Goal: Book appointment/travel/reservation

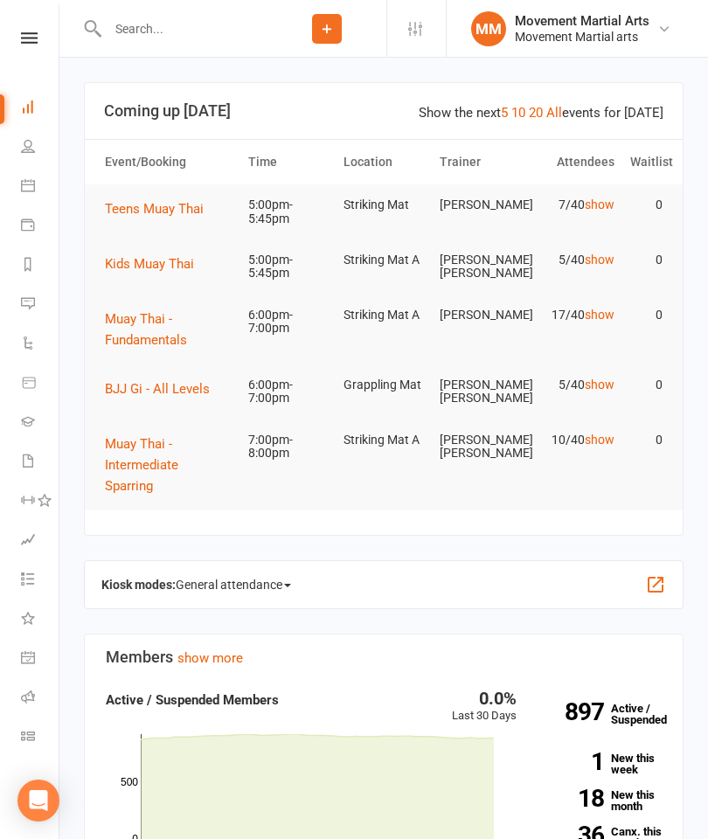
click at [183, 30] on input "text" at bounding box center [184, 29] width 165 height 24
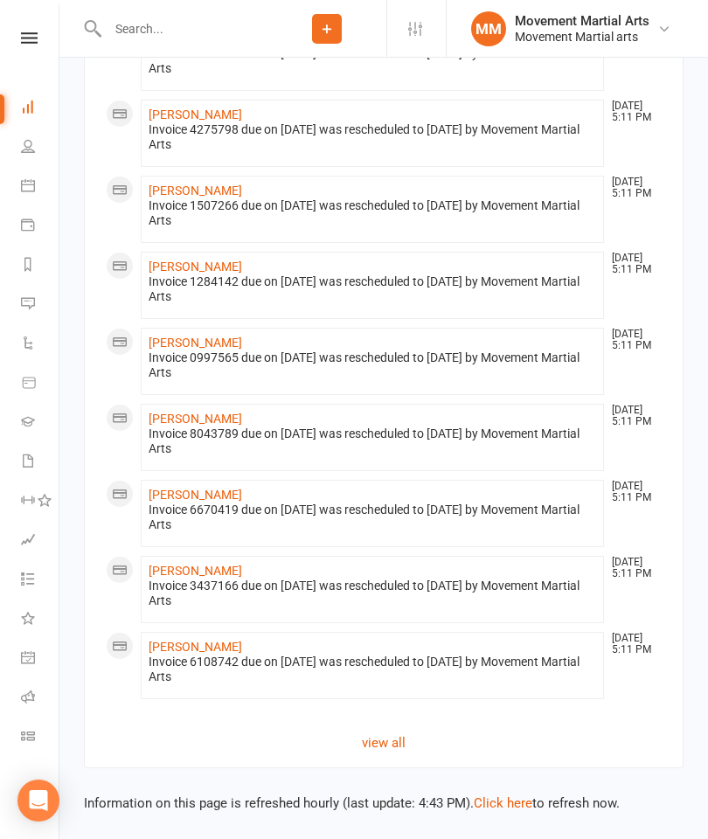
scroll to position [2050, 0]
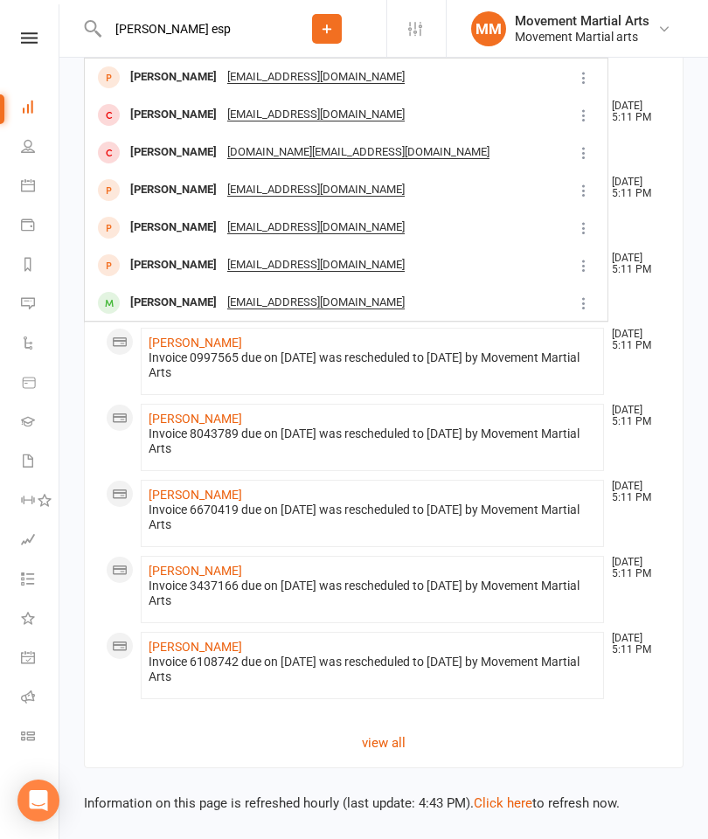
type input "[PERSON_NAME] esp"
click at [161, 89] on div "[PERSON_NAME]" at bounding box center [173, 77] width 97 height 25
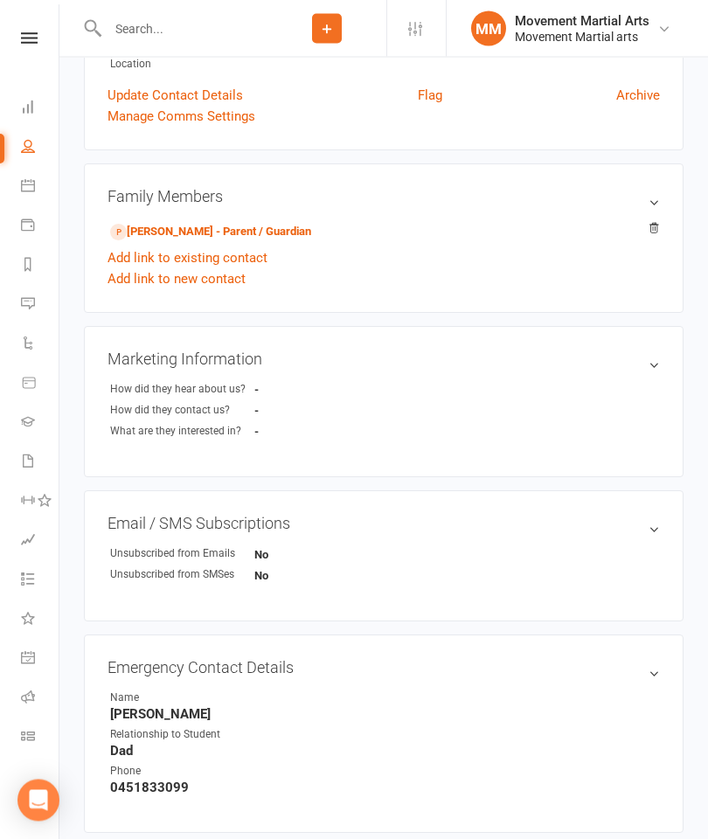
scroll to position [363, 0]
click at [184, 226] on link "[PERSON_NAME] - Parent / Guardian" at bounding box center [210, 232] width 201 height 18
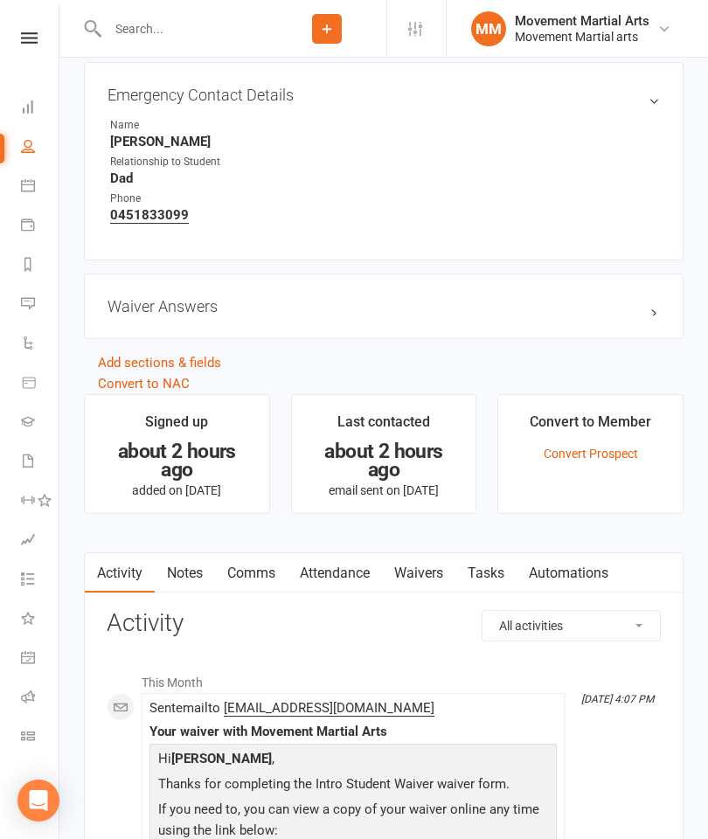
click at [425, 563] on link "Waivers" at bounding box center [418, 573] width 73 height 40
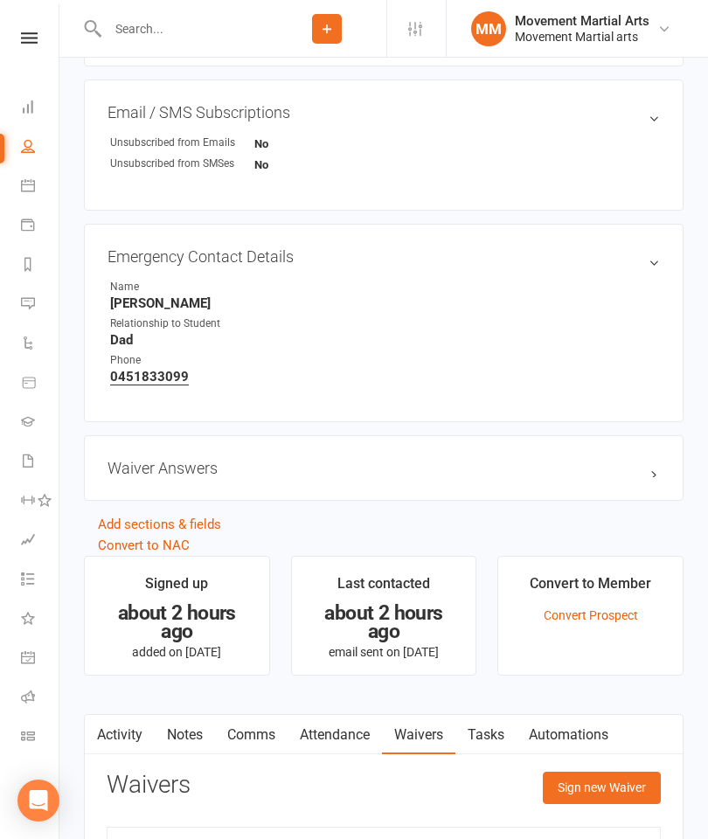
click at [592, 803] on button "Sign new Waiver" at bounding box center [601, 786] width 118 height 31
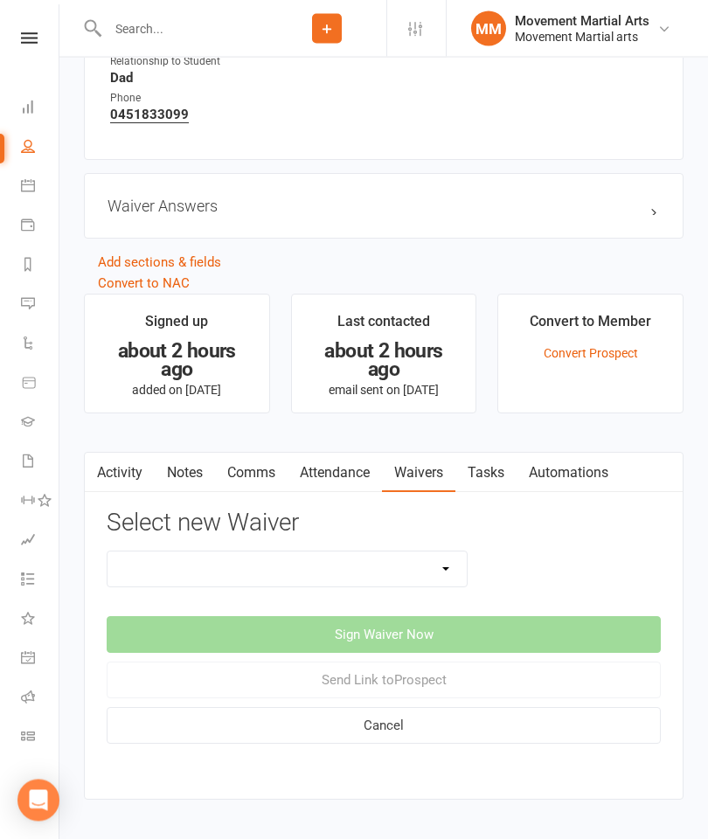
scroll to position [1035, 0]
click at [325, 567] on select "Intro Student Waiver Membership Contract Membership Contract (2019) Direct Debi…" at bounding box center [286, 568] width 359 height 35
select select "13358"
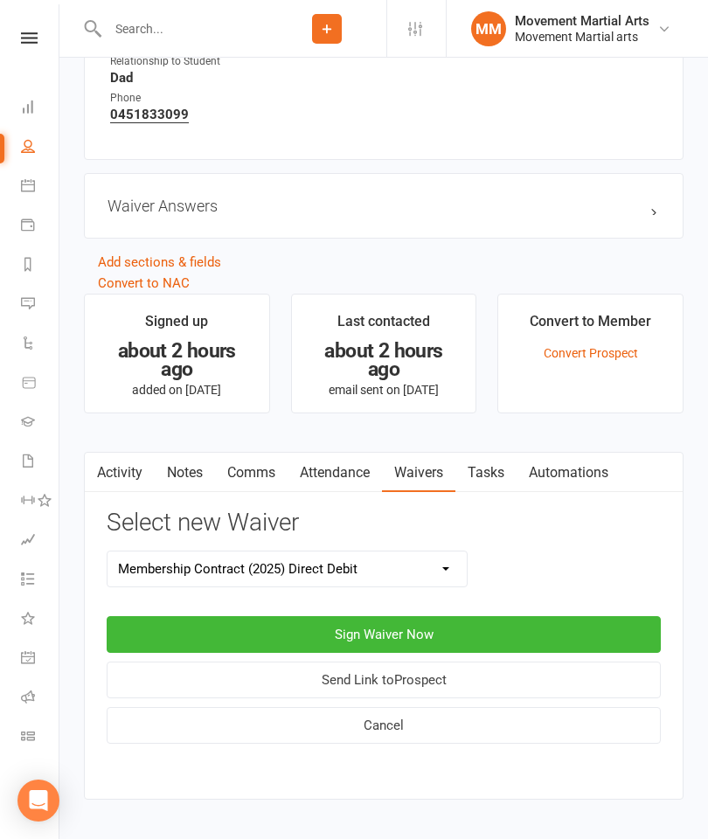
click at [483, 632] on button "Sign Waiver Now" at bounding box center [384, 634] width 554 height 37
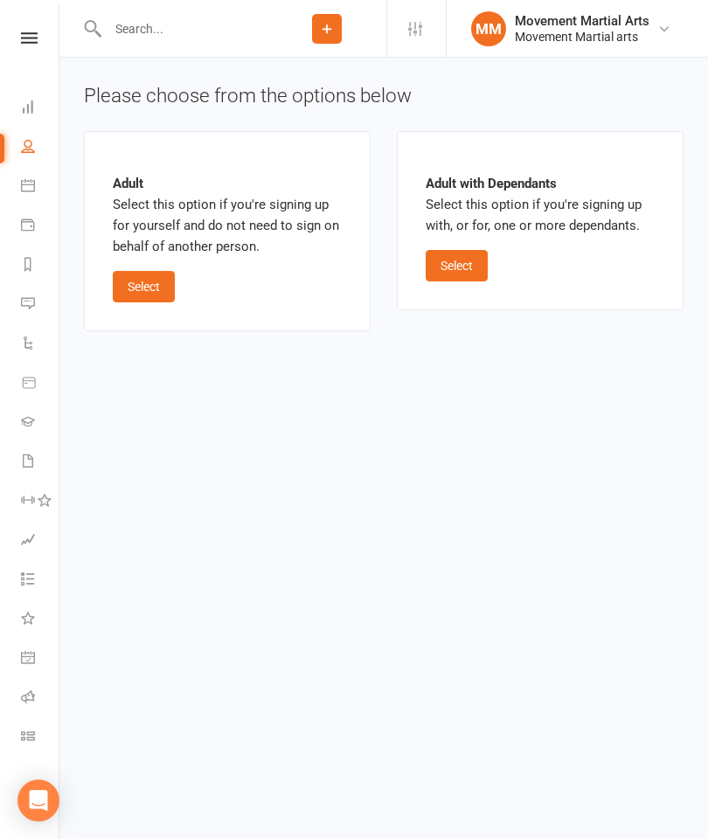
click at [433, 277] on button "Select" at bounding box center [456, 265] width 62 height 31
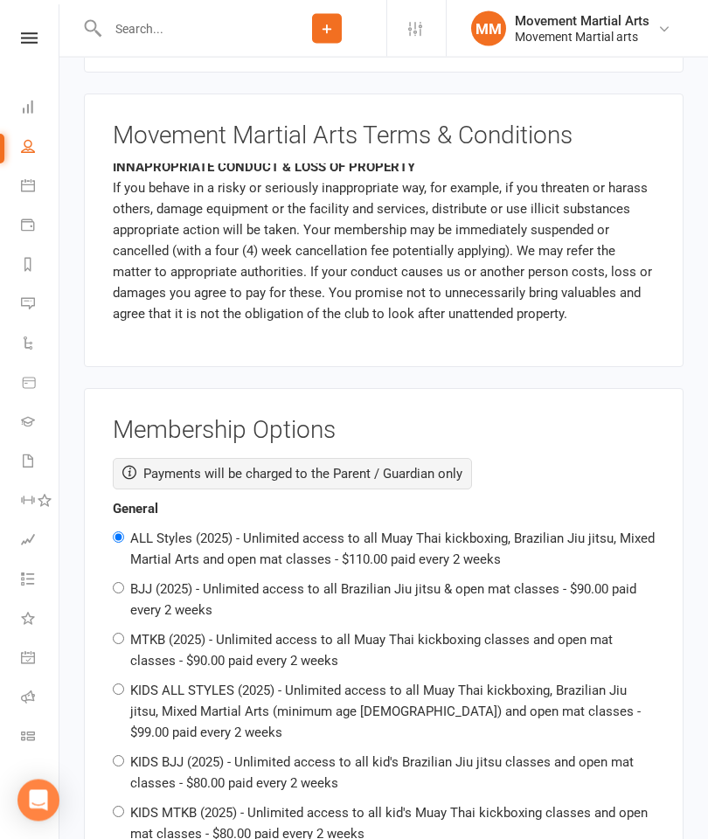
scroll to position [1781, 0]
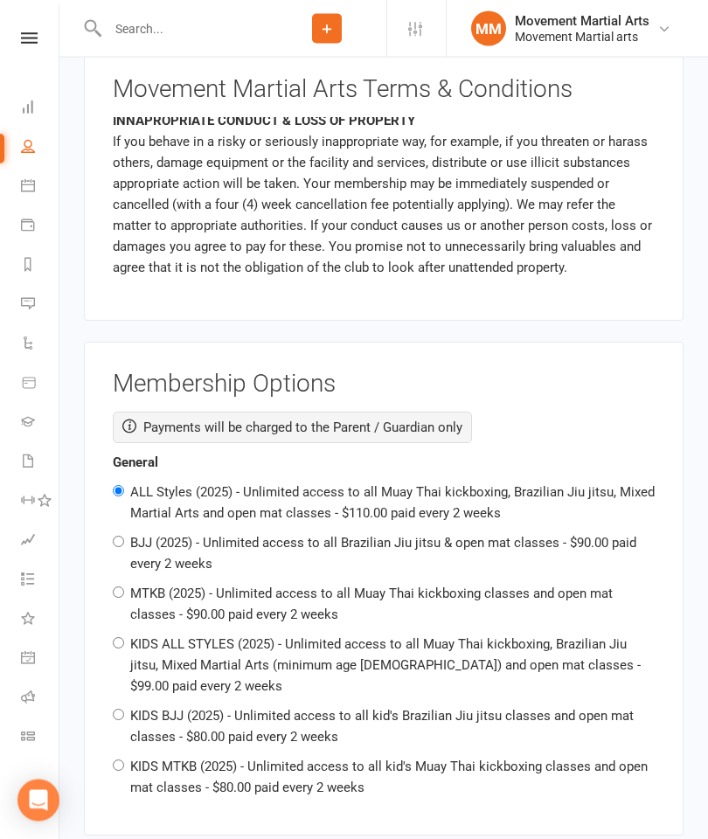
click at [356, 637] on label "KIDS ALL STYLES (2025) - Unlimited access to all Muay Thai kickboxing, Brazilia…" at bounding box center [385, 666] width 510 height 58
click at [124, 638] on input "KIDS ALL STYLES (2025) - Unlimited access to all Muay Thai kickboxing, Brazilia…" at bounding box center [118, 643] width 11 height 11
radio input "true"
radio input "false"
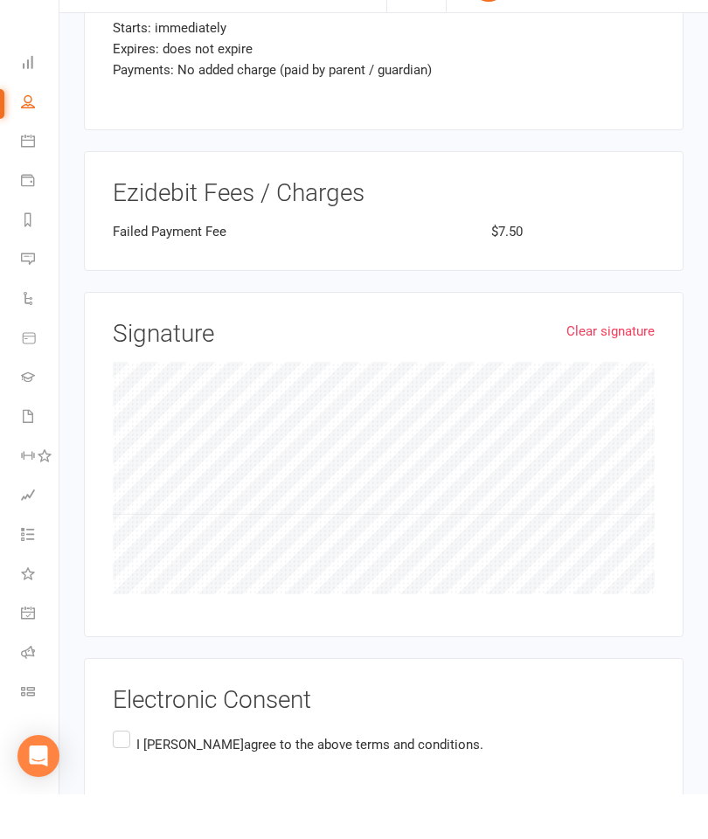
scroll to position [2897, 0]
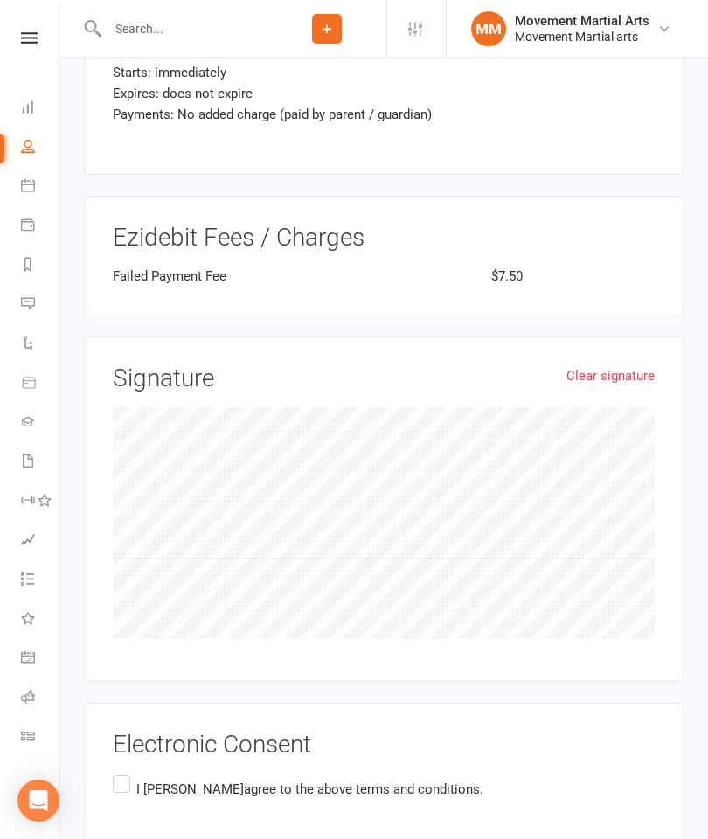
click at [145, 778] on p "I [PERSON_NAME] agree to the above terms and conditions." at bounding box center [309, 788] width 347 height 21
click at [124, 771] on input "I [PERSON_NAME] agree to the above terms and conditions." at bounding box center [118, 771] width 11 height 0
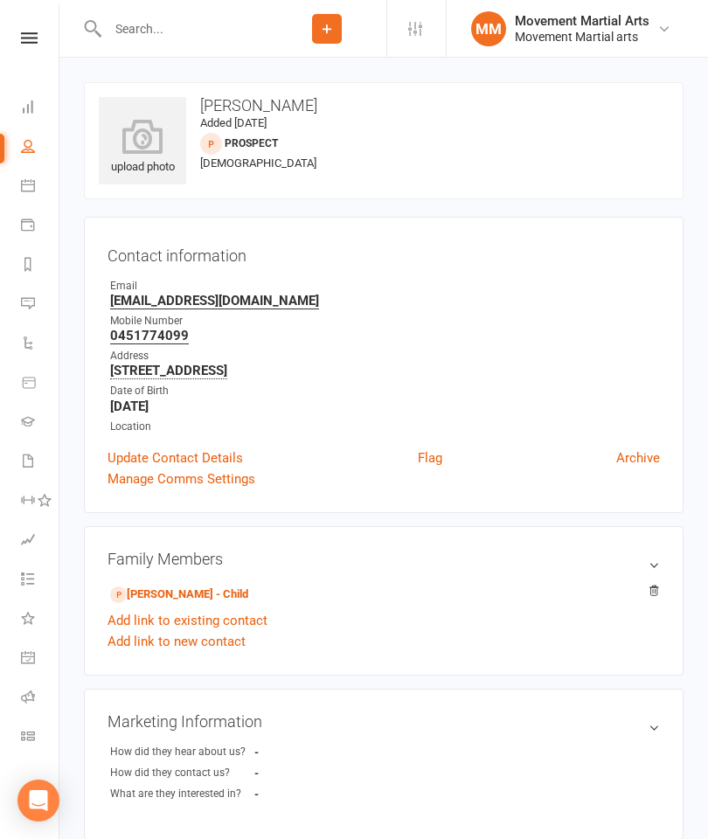
click at [37, 118] on link "Dashboard" at bounding box center [40, 108] width 39 height 39
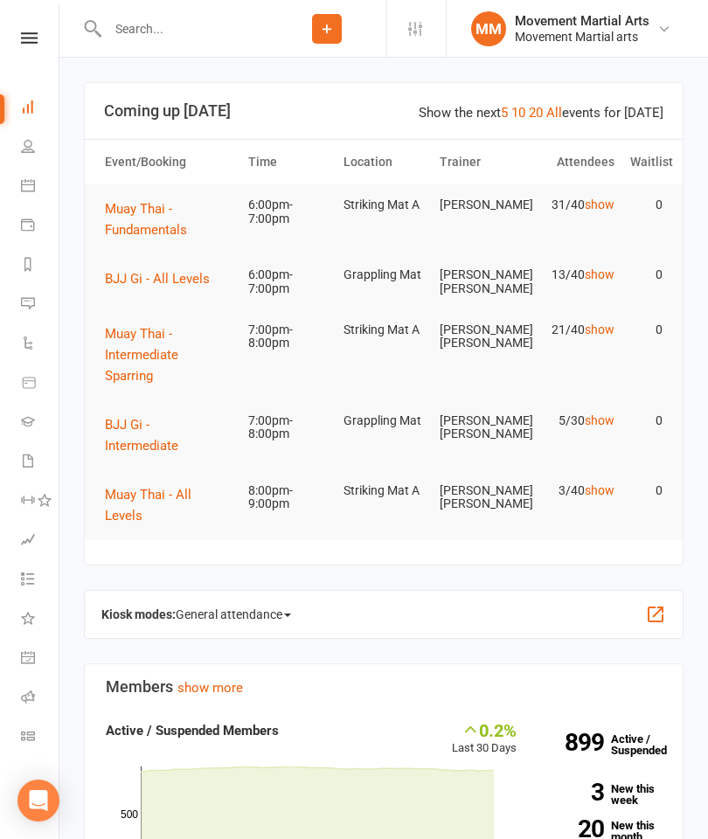
click at [183, 287] on button "BJJ Gi - All Levels" at bounding box center [163, 278] width 117 height 21
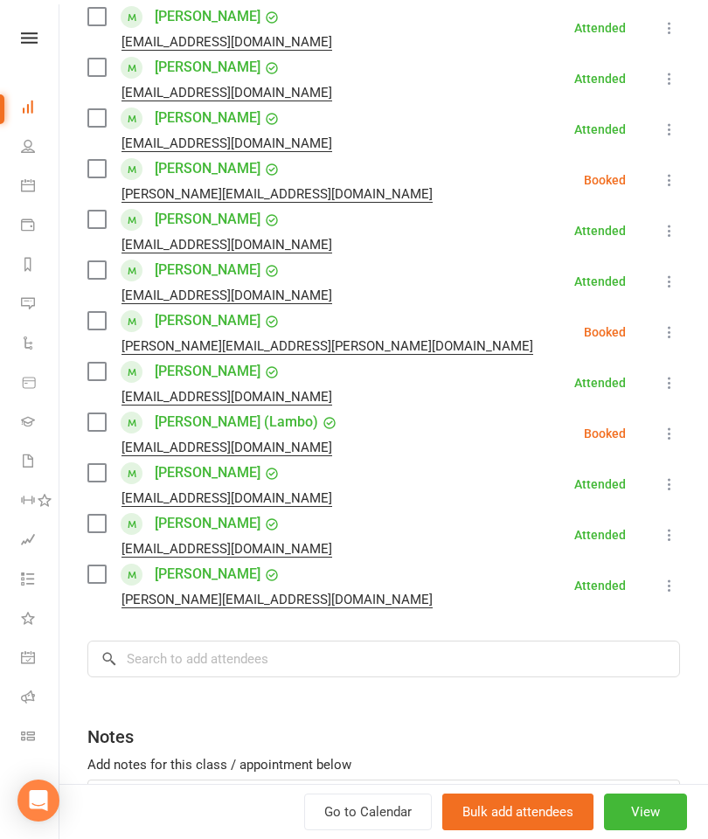
scroll to position [375, 0]
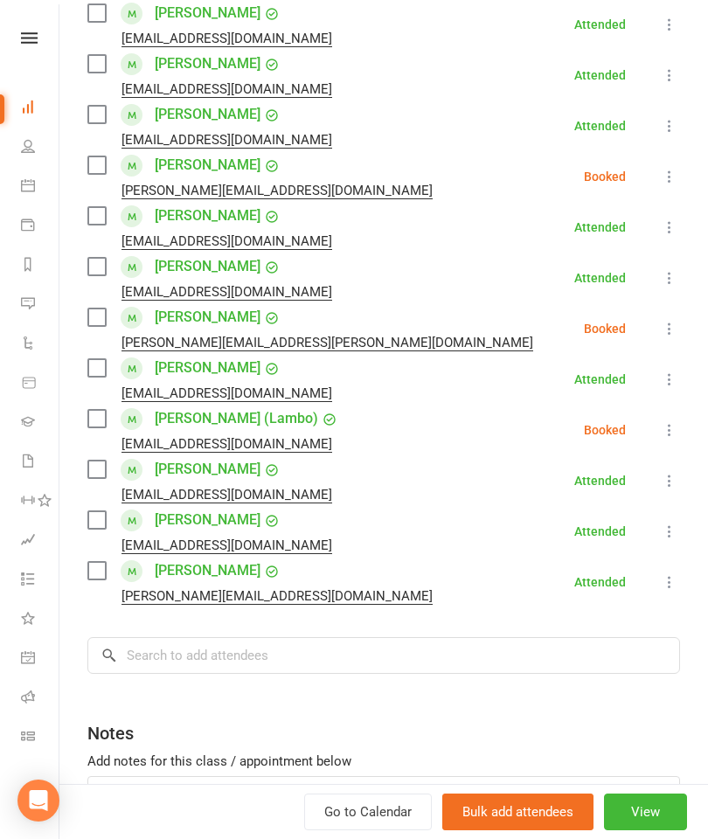
click at [90, 568] on label at bounding box center [95, 570] width 17 height 17
click at [91, 476] on label at bounding box center [95, 468] width 17 height 17
click at [100, 525] on label at bounding box center [95, 519] width 17 height 17
click at [226, 654] on input "search" at bounding box center [383, 655] width 592 height 37
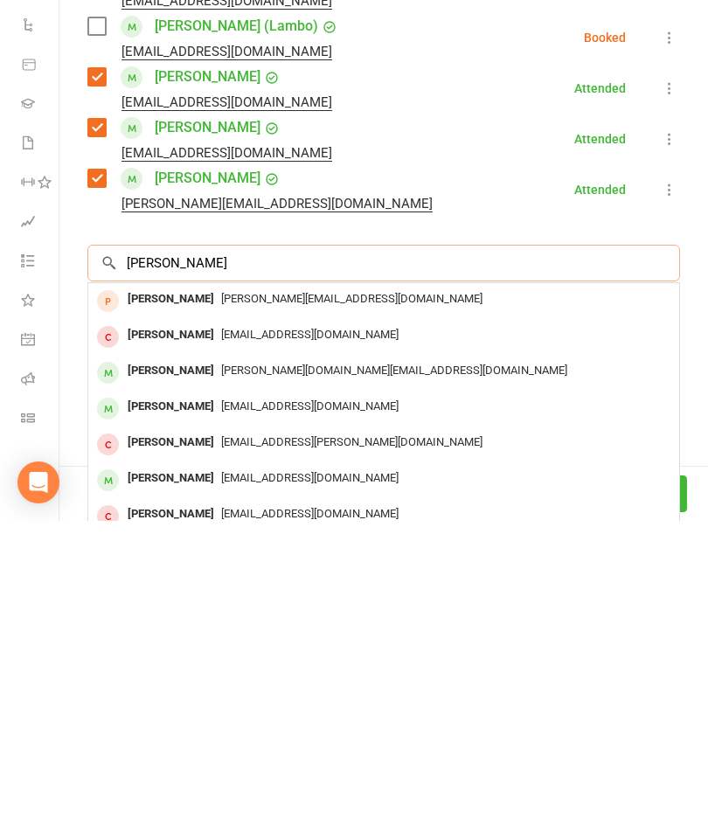
scroll to position [477, 0]
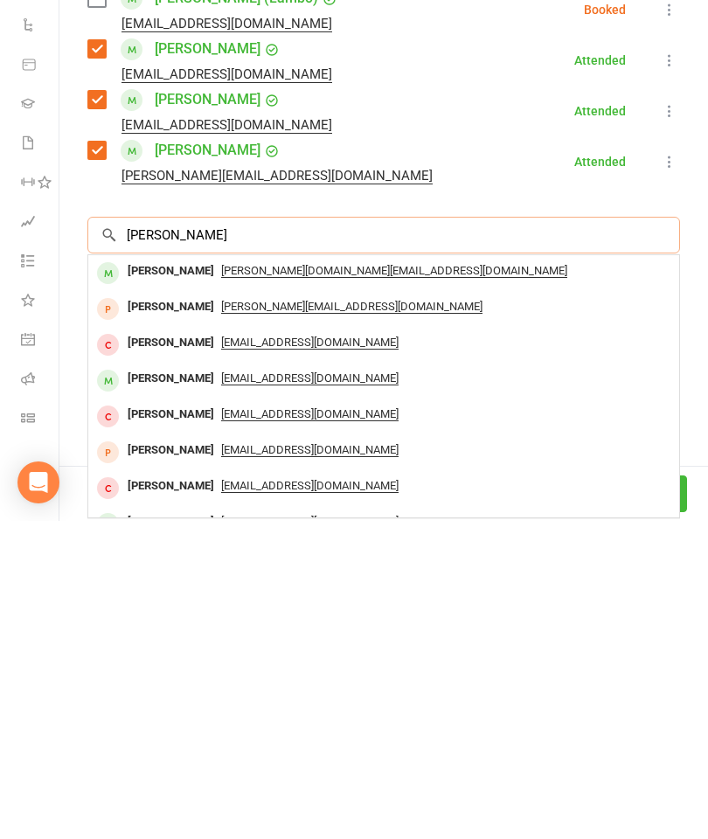
type input "[PERSON_NAME]"
click at [162, 577] on div "[PERSON_NAME]" at bounding box center [171, 589] width 100 height 25
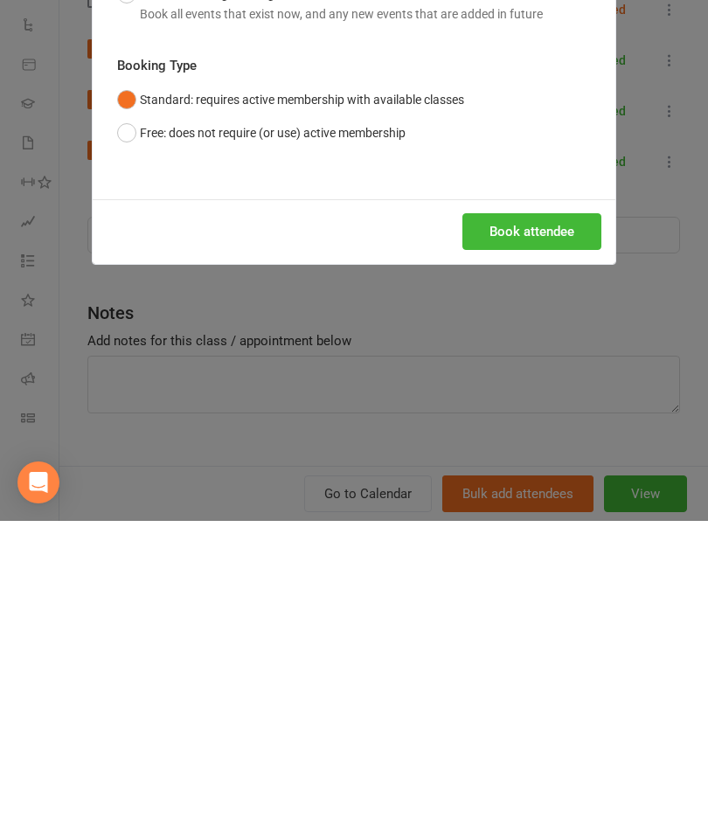
scroll to position [396, 0]
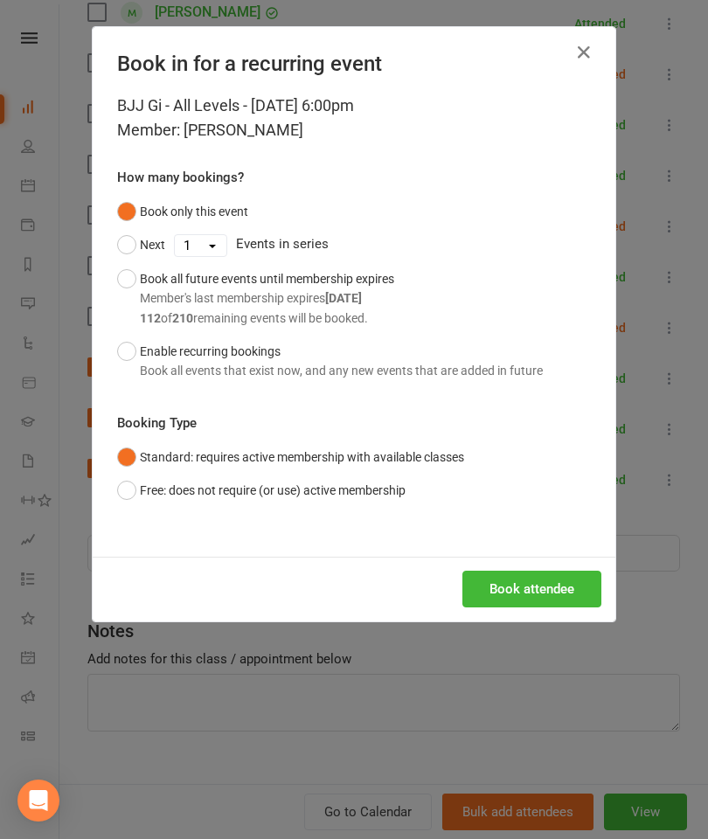
click at [494, 595] on button "Book attendee" at bounding box center [531, 588] width 139 height 37
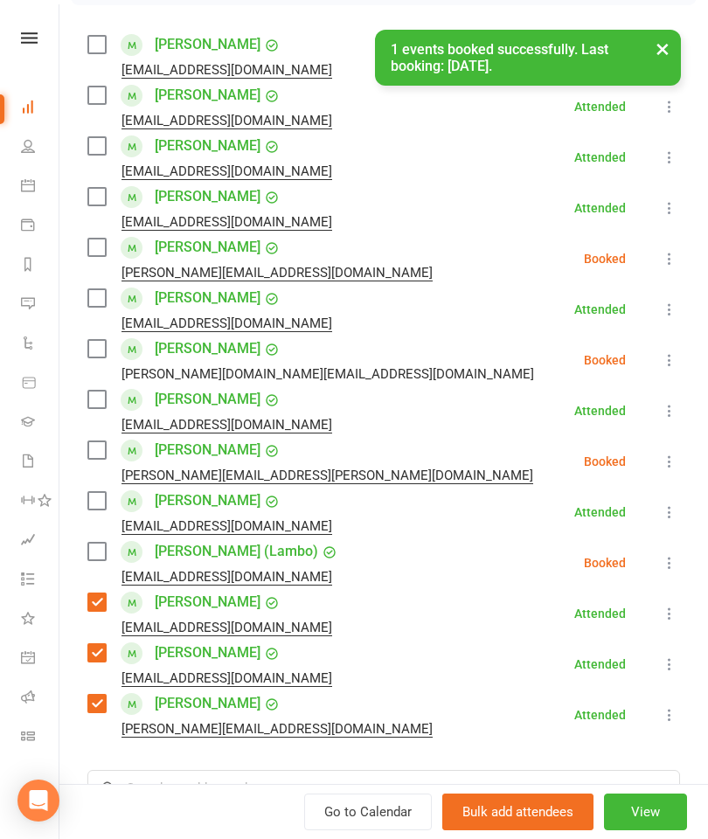
scroll to position [291, 0]
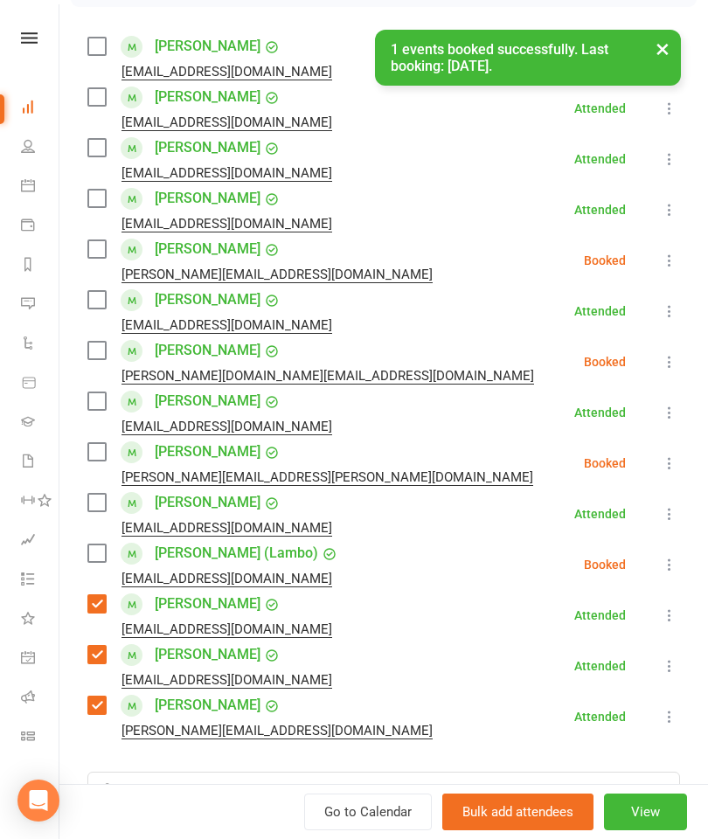
click at [105, 343] on label at bounding box center [95, 350] width 17 height 17
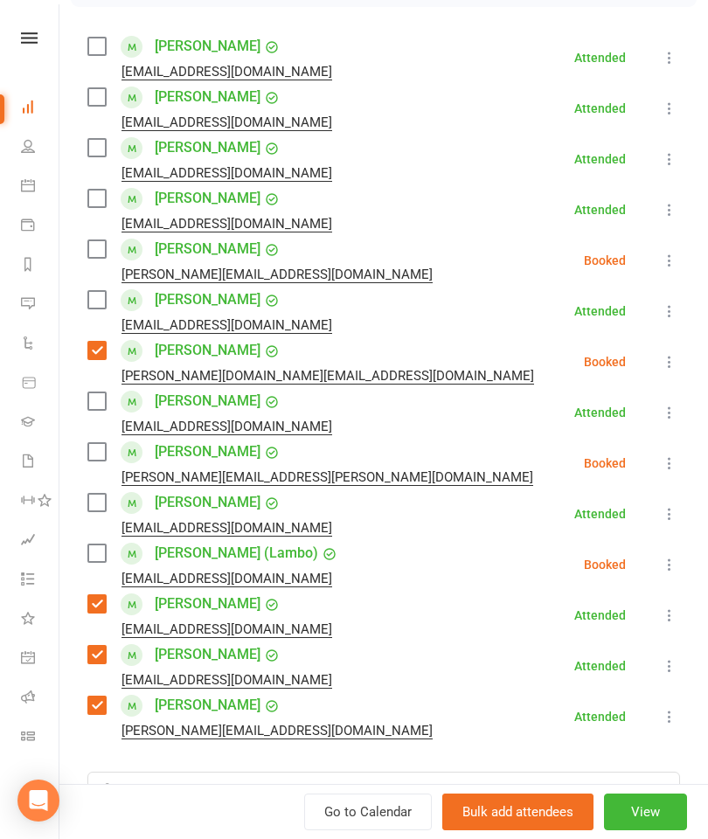
click at [93, 460] on label at bounding box center [95, 451] width 17 height 17
click at [98, 258] on label at bounding box center [95, 248] width 17 height 17
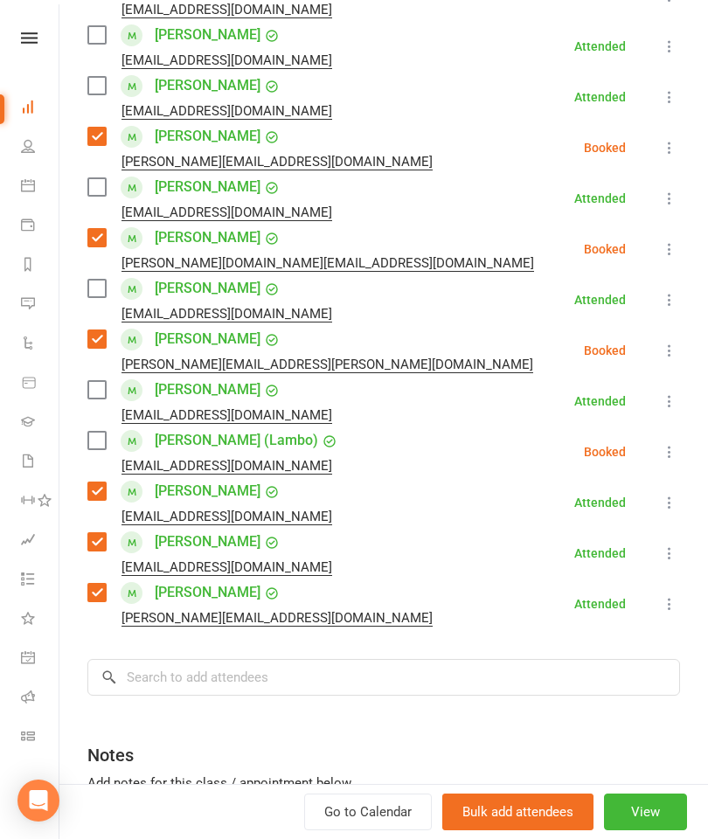
scroll to position [431, 0]
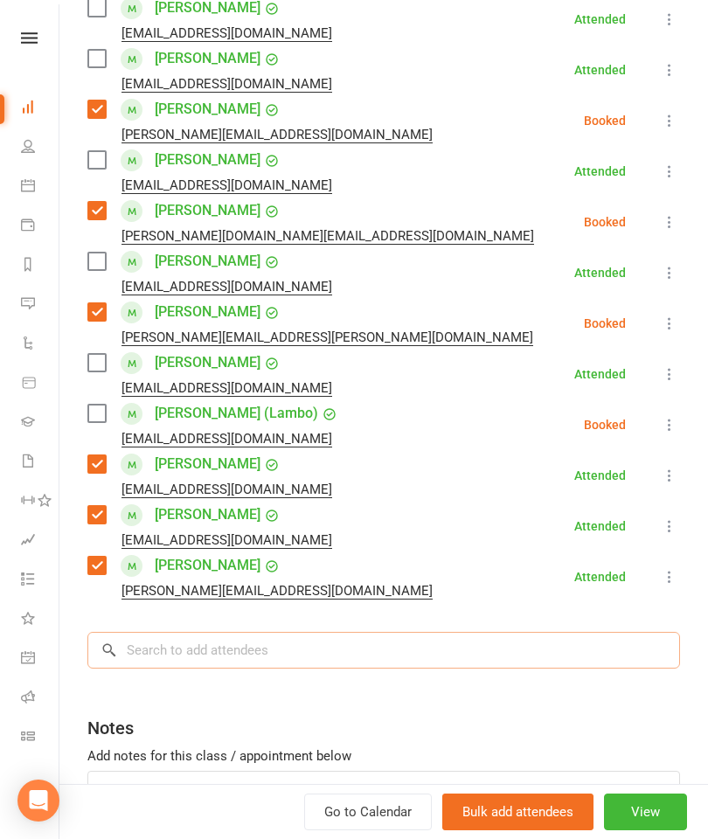
click at [282, 650] on input "search" at bounding box center [383, 650] width 592 height 37
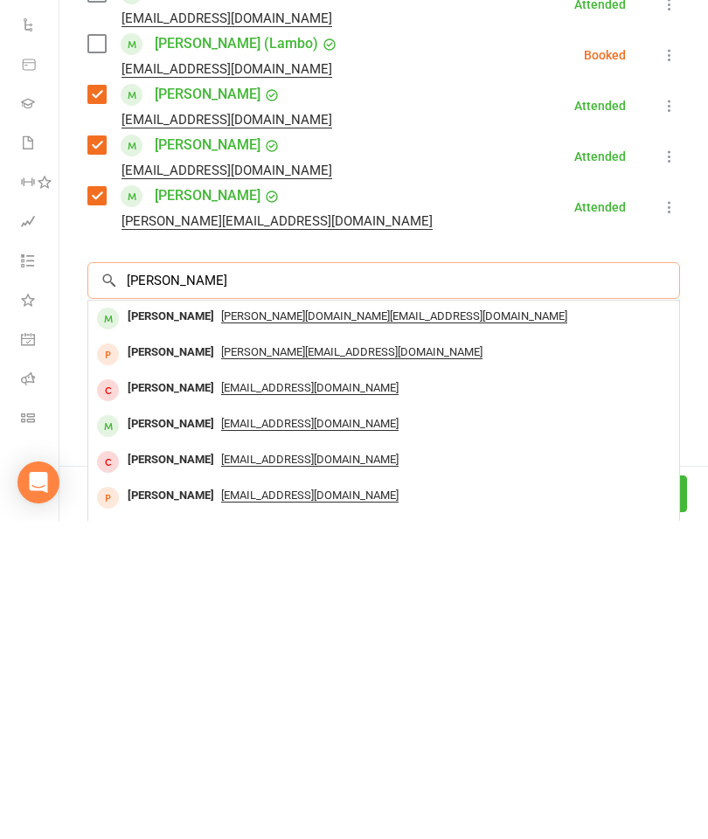
scroll to position [522, 0]
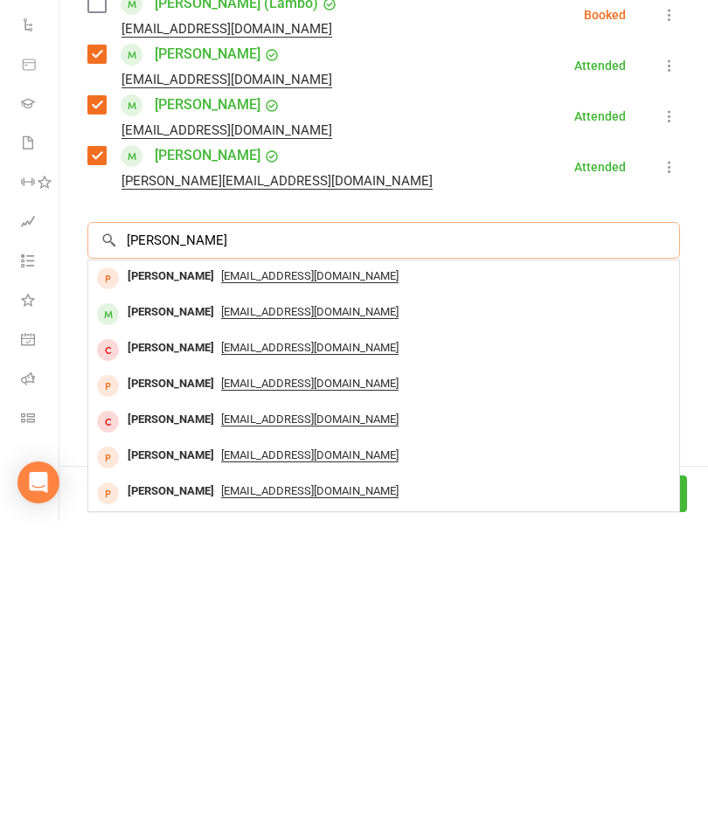
type input "[PERSON_NAME]"
click at [162, 618] on div "[PERSON_NAME]" at bounding box center [171, 630] width 100 height 25
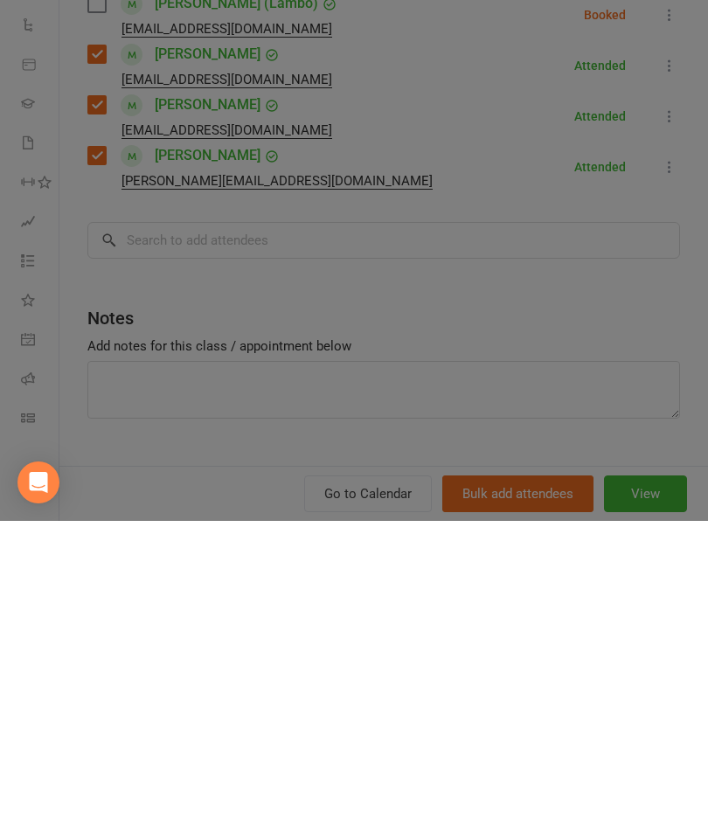
scroll to position [786, 0]
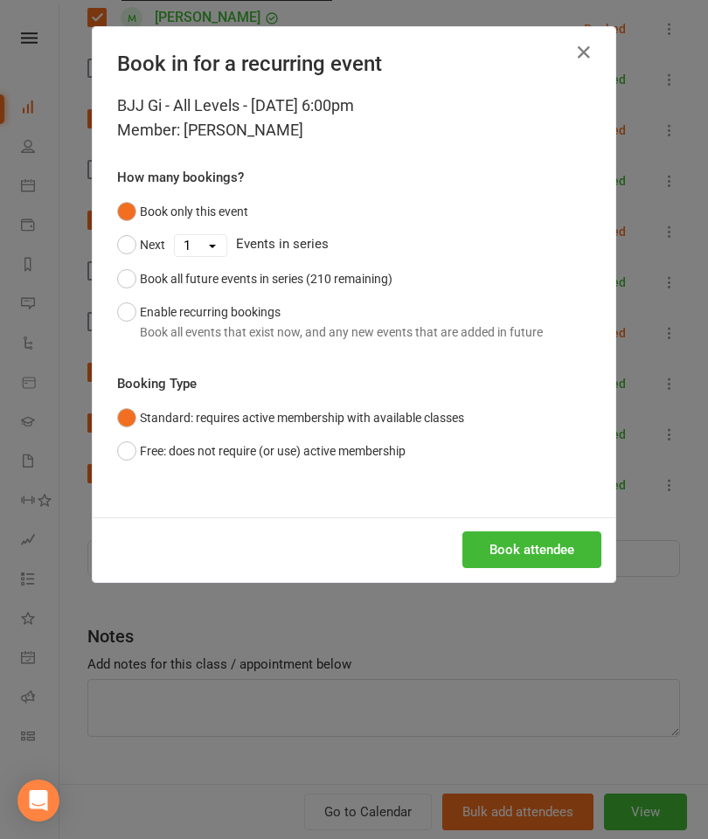
click at [541, 550] on button "Book attendee" at bounding box center [531, 549] width 139 height 37
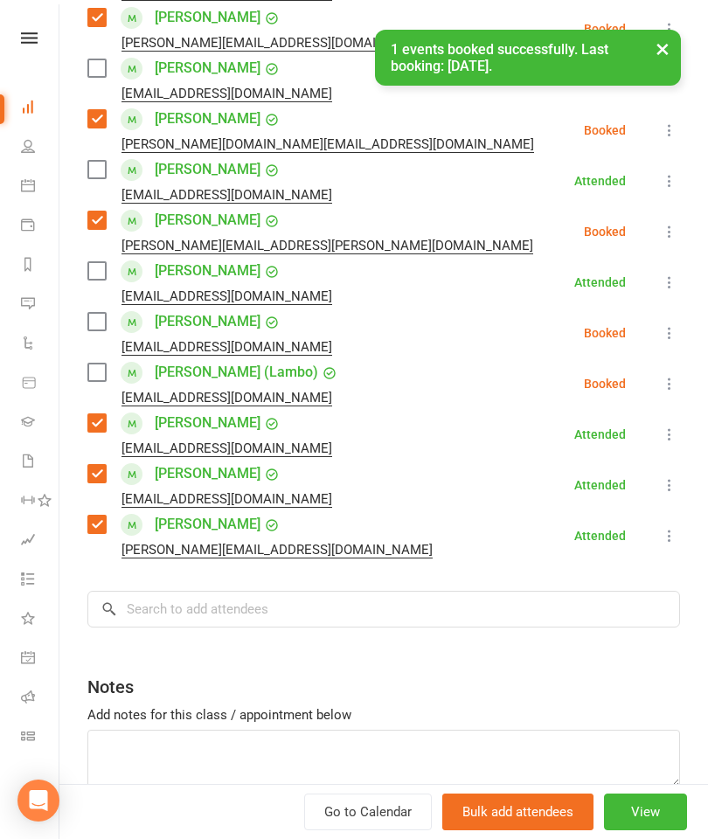
click at [104, 327] on label at bounding box center [95, 321] width 17 height 17
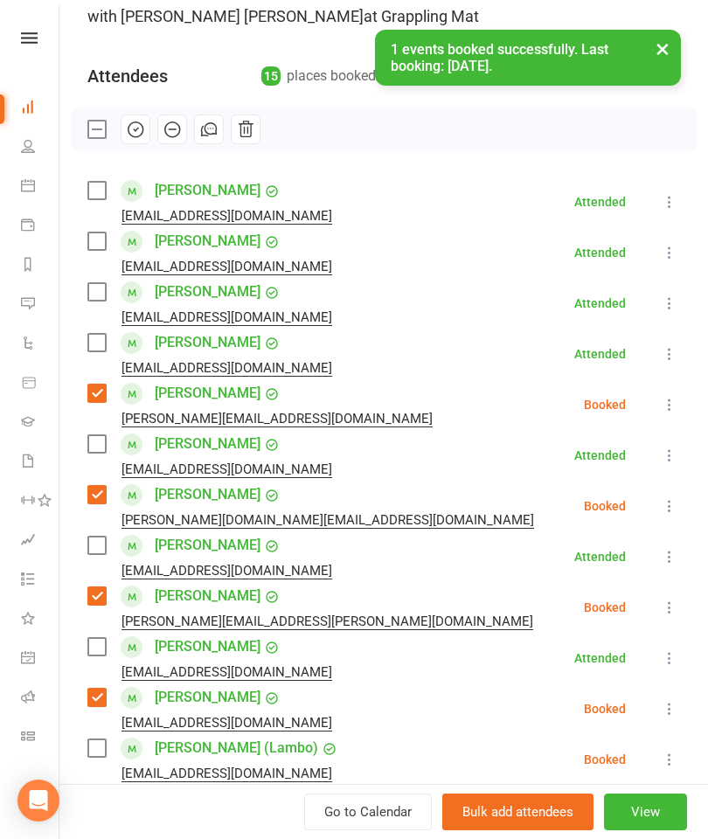
scroll to position [134, 0]
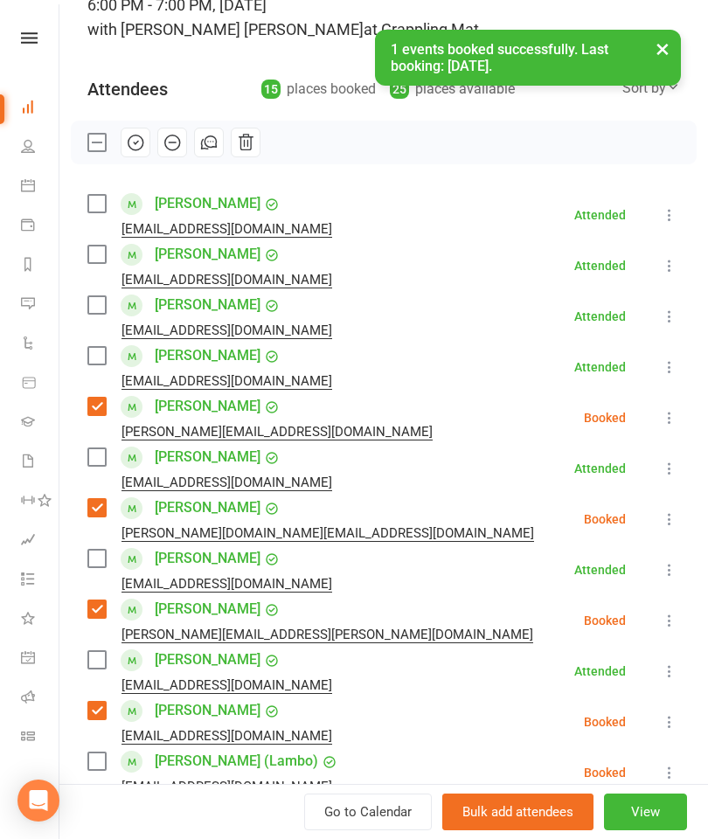
click at [93, 257] on label at bounding box center [95, 253] width 17 height 17
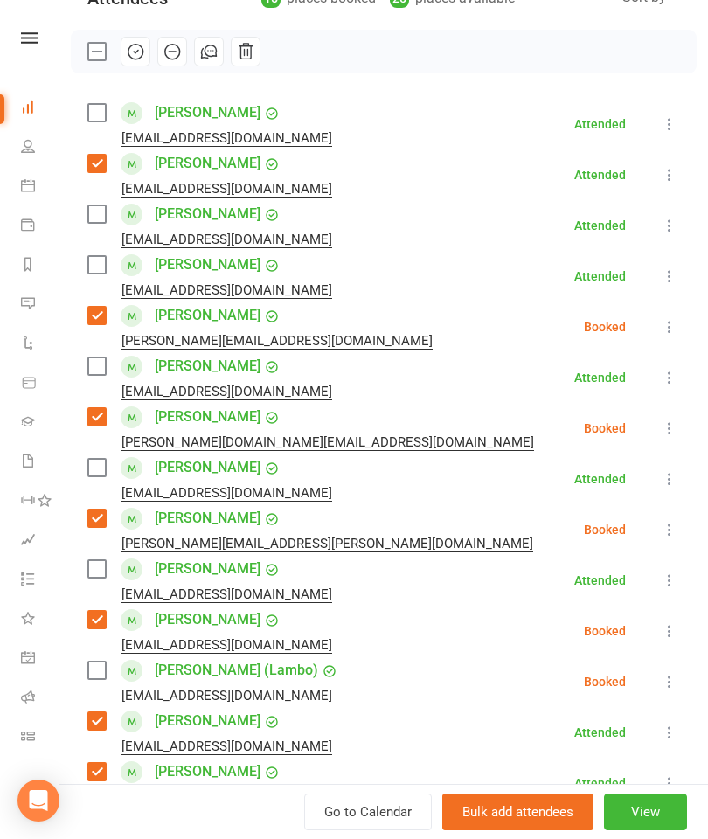
scroll to position [227, 0]
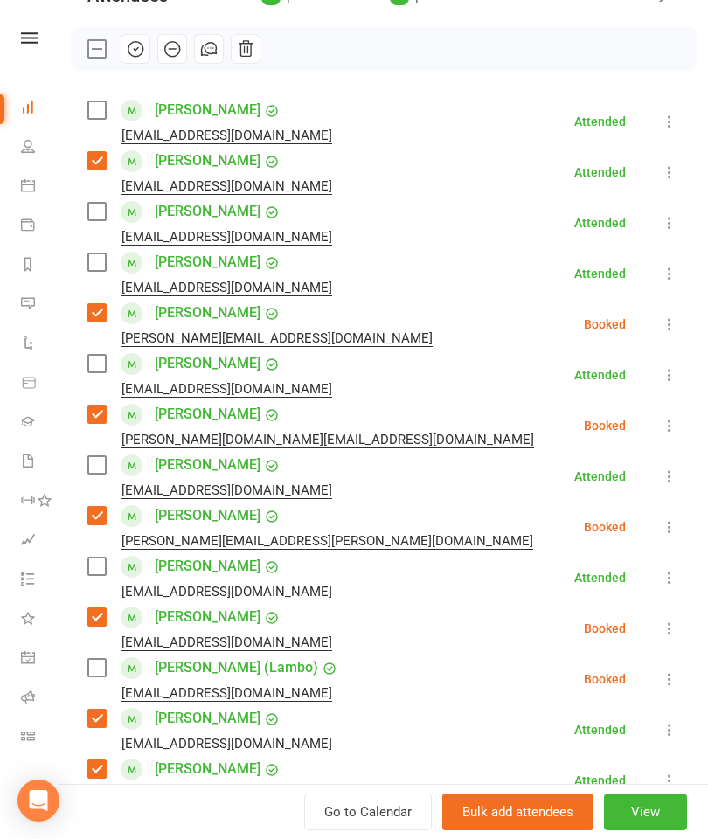
click at [97, 118] on label at bounding box center [95, 109] width 17 height 17
click at [95, 260] on label at bounding box center [95, 261] width 17 height 17
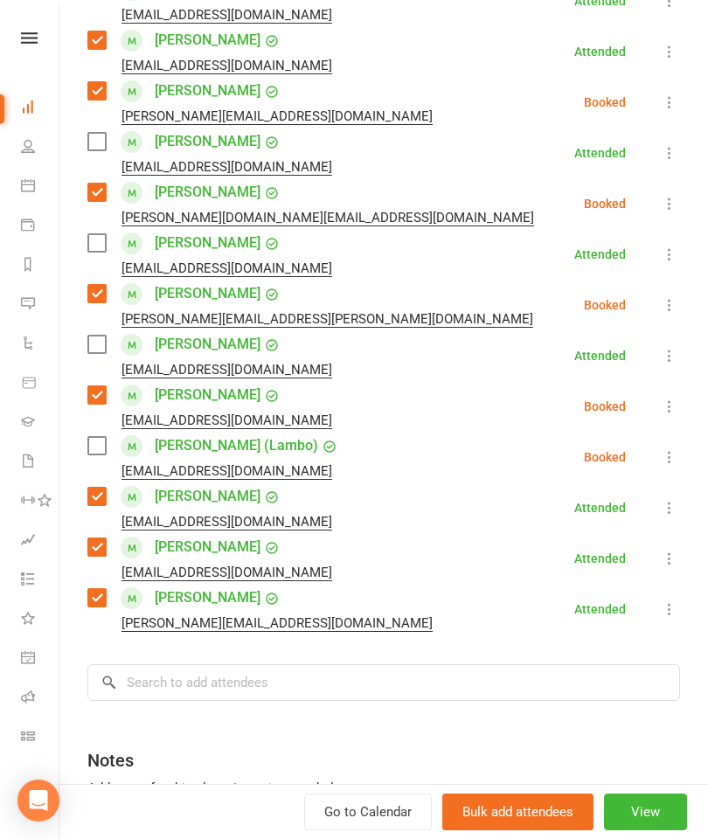
scroll to position [453, 0]
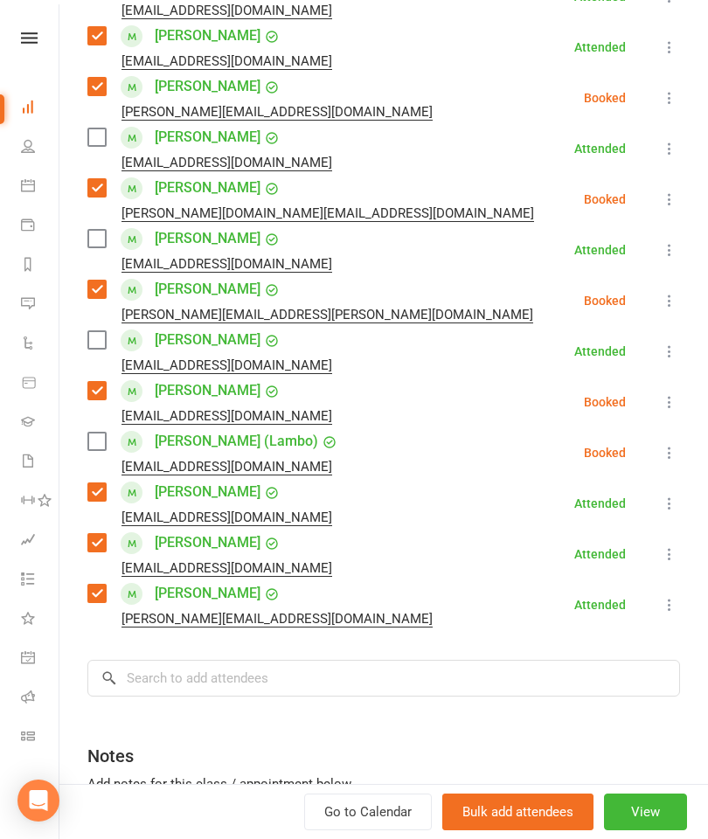
click at [350, 711] on div "Class kiosk mode Roll call 6:00 PM - 7:00 PM, [DATE] with [PERSON_NAME] [PERSON…" at bounding box center [383, 281] width 648 height 1324
click at [446, 685] on input "search" at bounding box center [383, 677] width 592 height 37
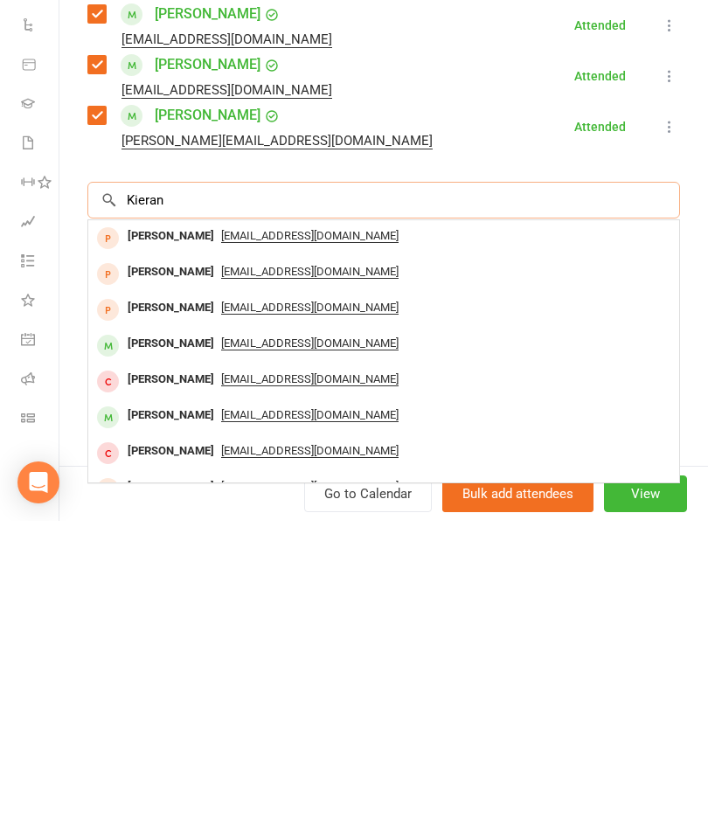
scroll to position [613, 0]
type input "Kieran"
click at [169, 649] on div "[PERSON_NAME]" at bounding box center [171, 661] width 100 height 25
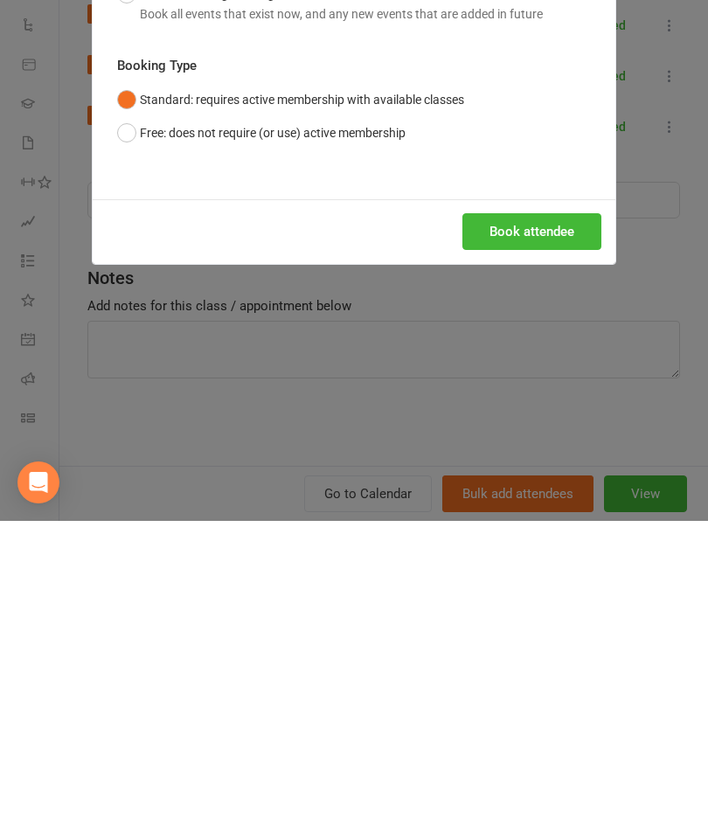
scroll to position [1205, 0]
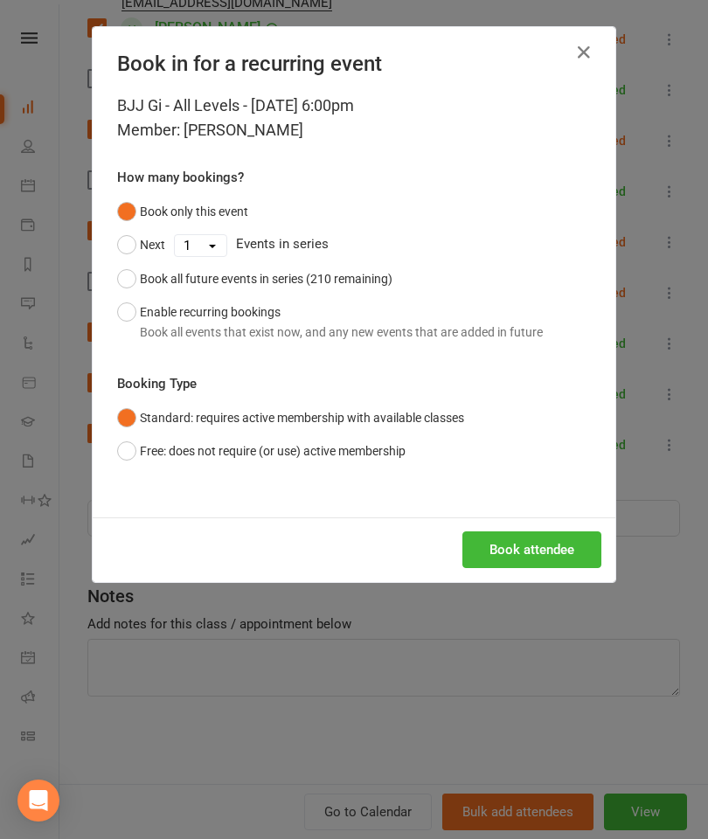
click at [518, 553] on button "Book attendee" at bounding box center [531, 549] width 139 height 37
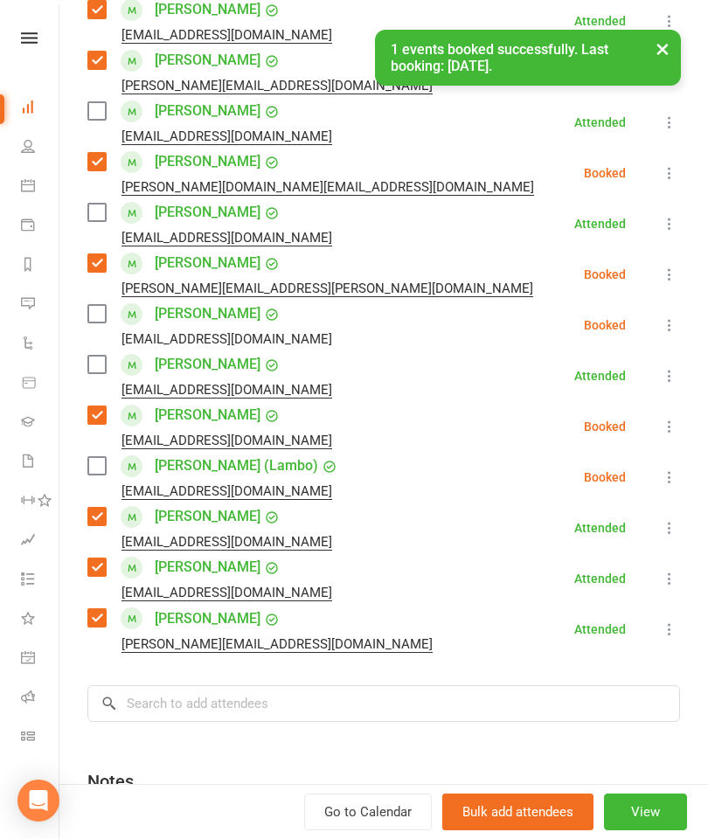
scroll to position [459, 0]
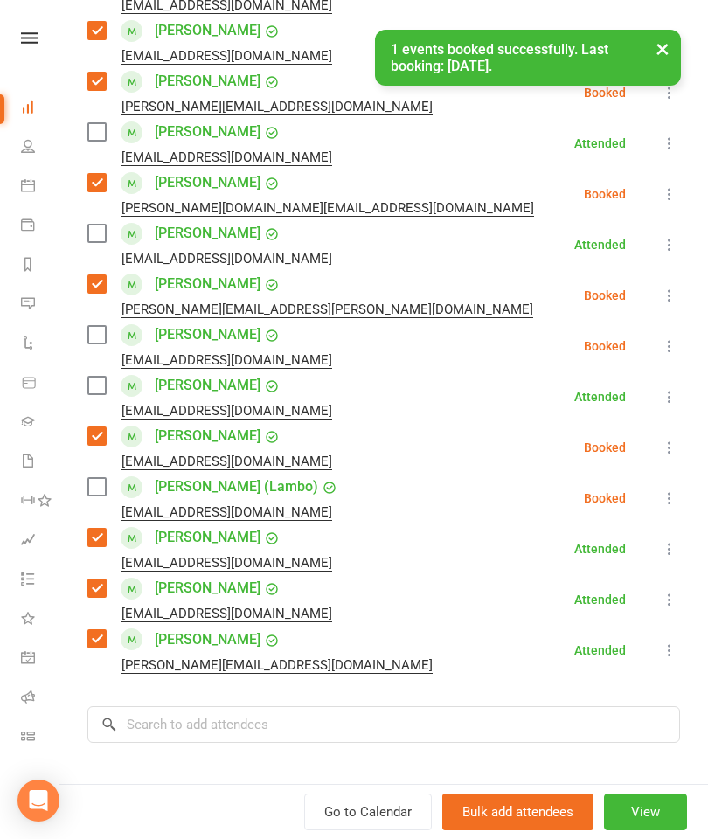
click at [94, 338] on label at bounding box center [95, 334] width 17 height 17
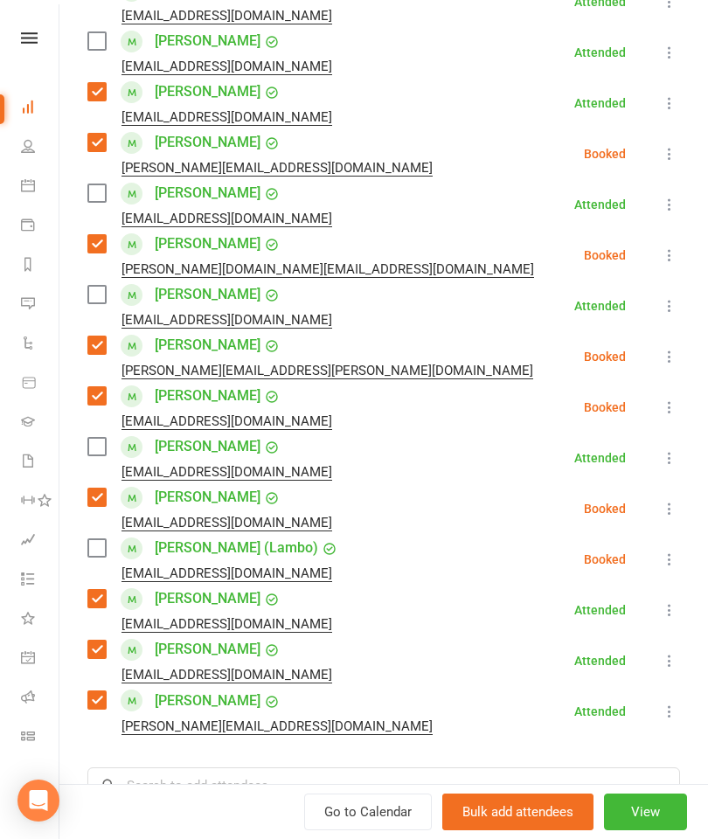
scroll to position [396, 0]
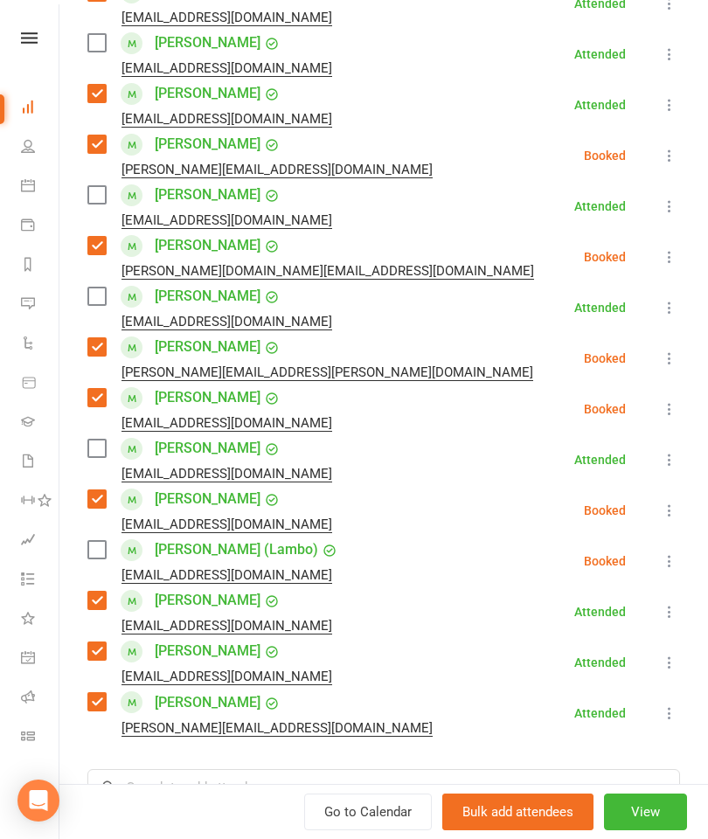
click at [93, 452] on label at bounding box center [95, 447] width 17 height 17
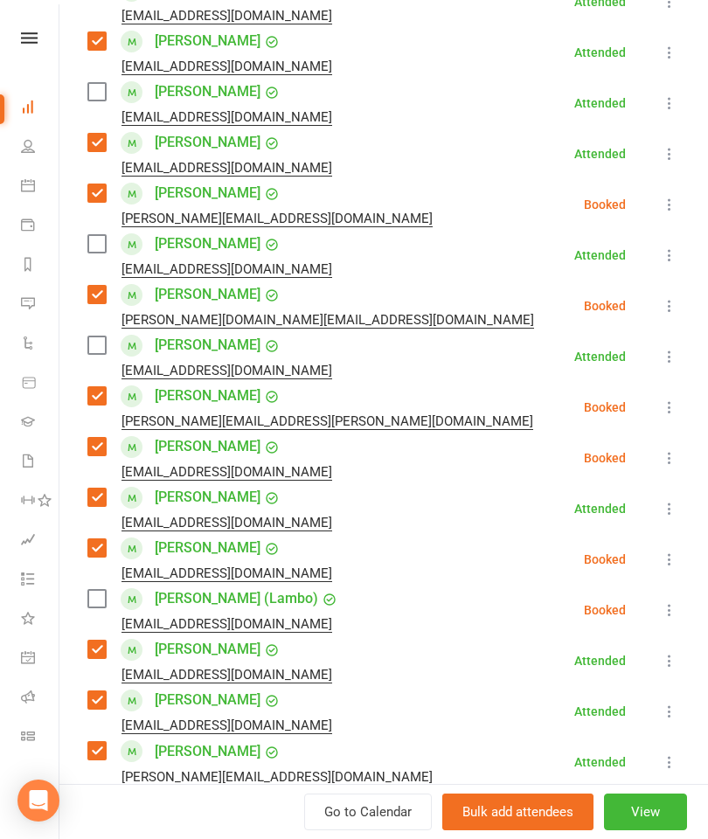
click at [87, 99] on label at bounding box center [95, 91] width 17 height 17
click at [101, 248] on label at bounding box center [95, 243] width 17 height 17
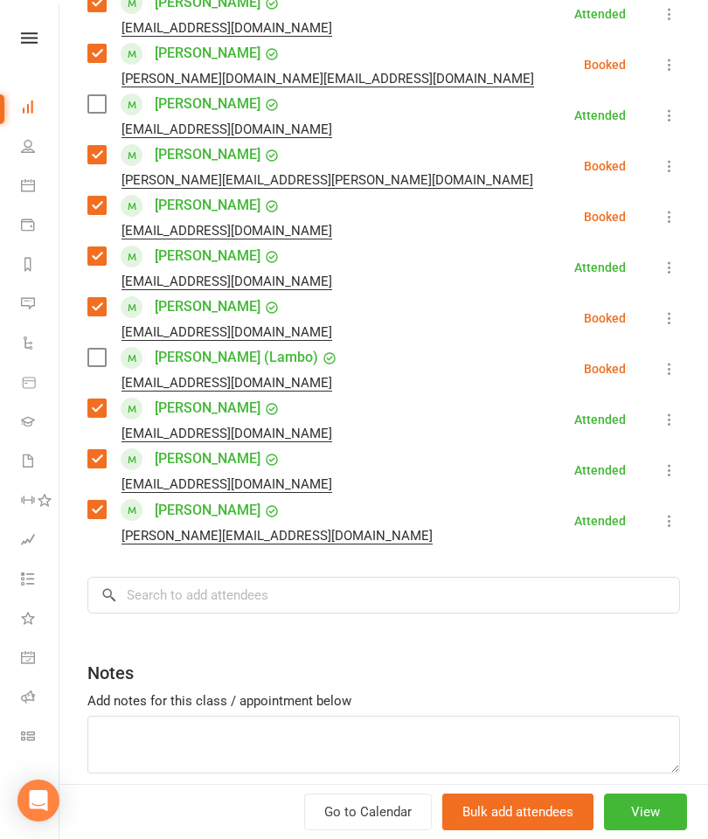
scroll to position [590, 0]
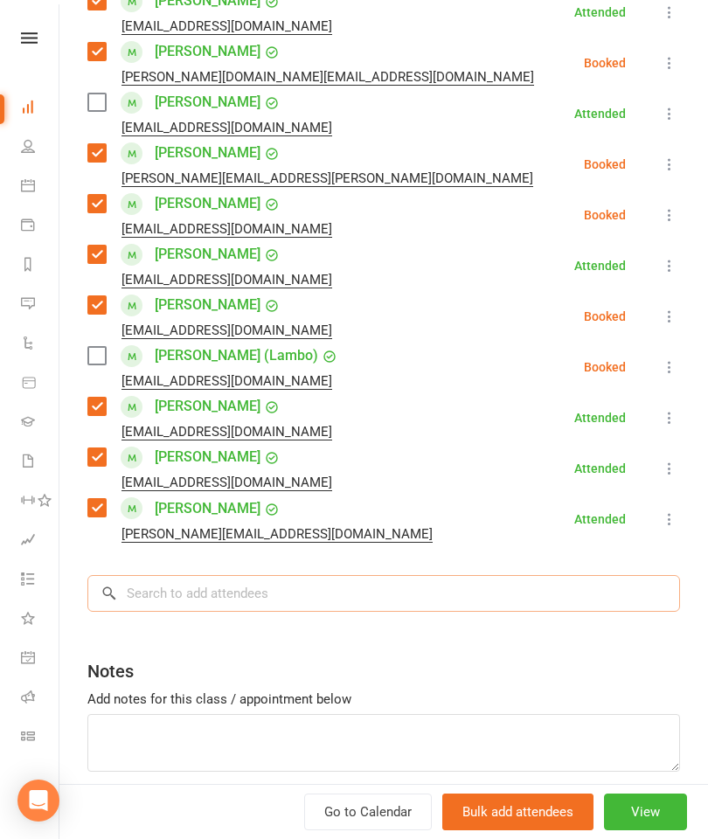
click at [278, 603] on input "search" at bounding box center [383, 593] width 592 height 37
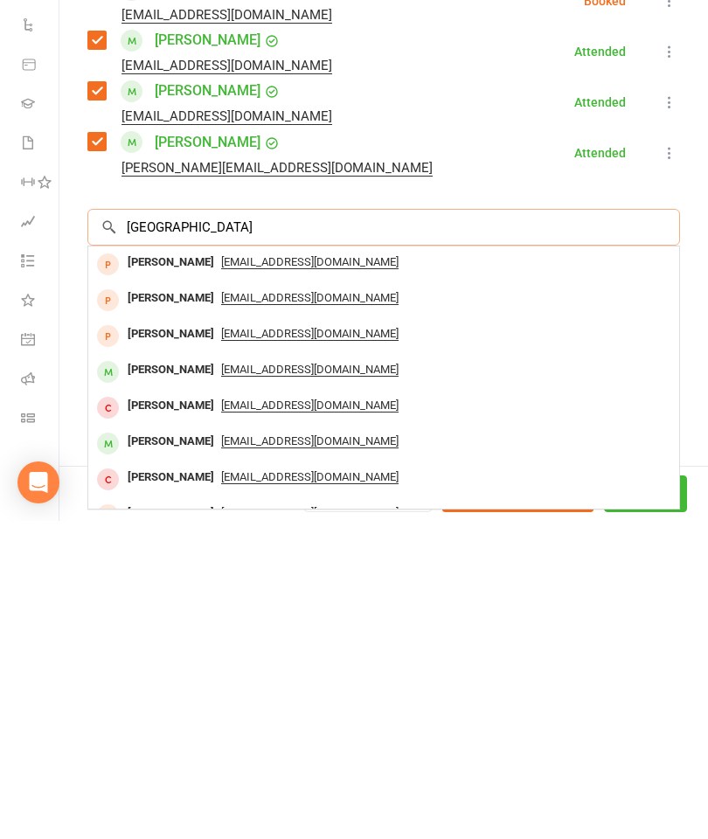
scroll to position [639, 0]
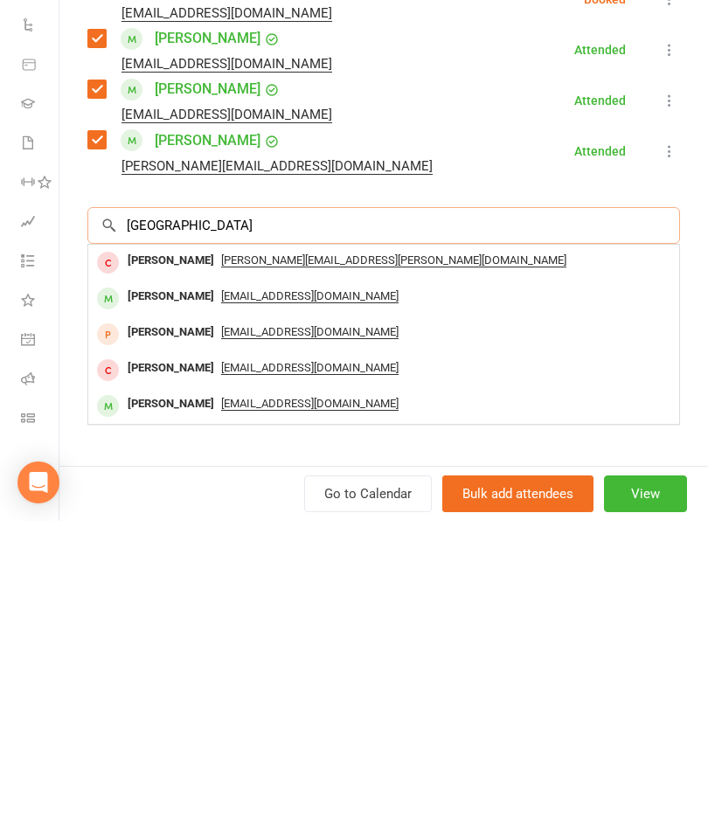
type input "[GEOGRAPHIC_DATA]"
click at [154, 709] on div "[PERSON_NAME]" at bounding box center [171, 721] width 100 height 25
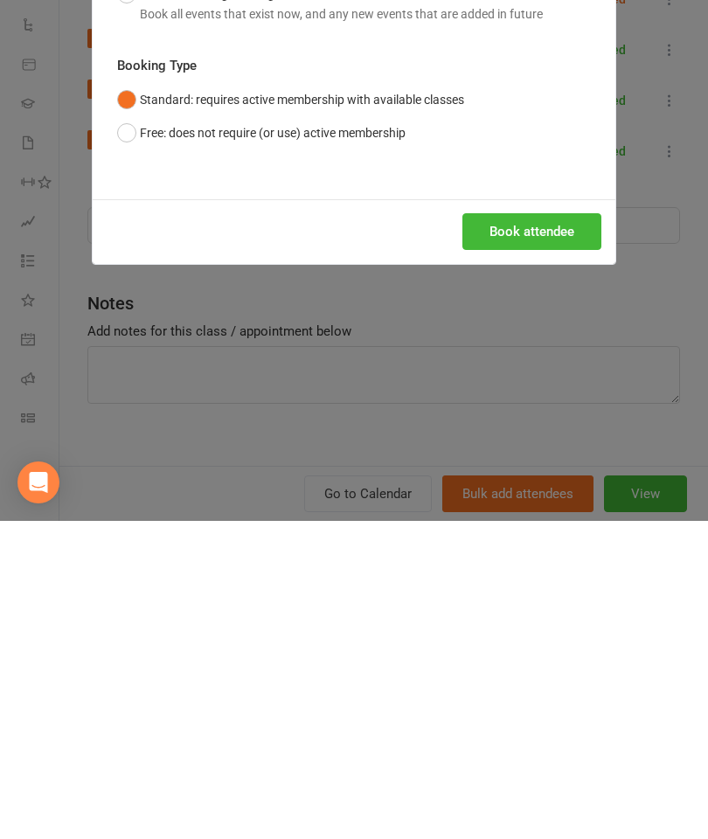
scroll to position [1537, 0]
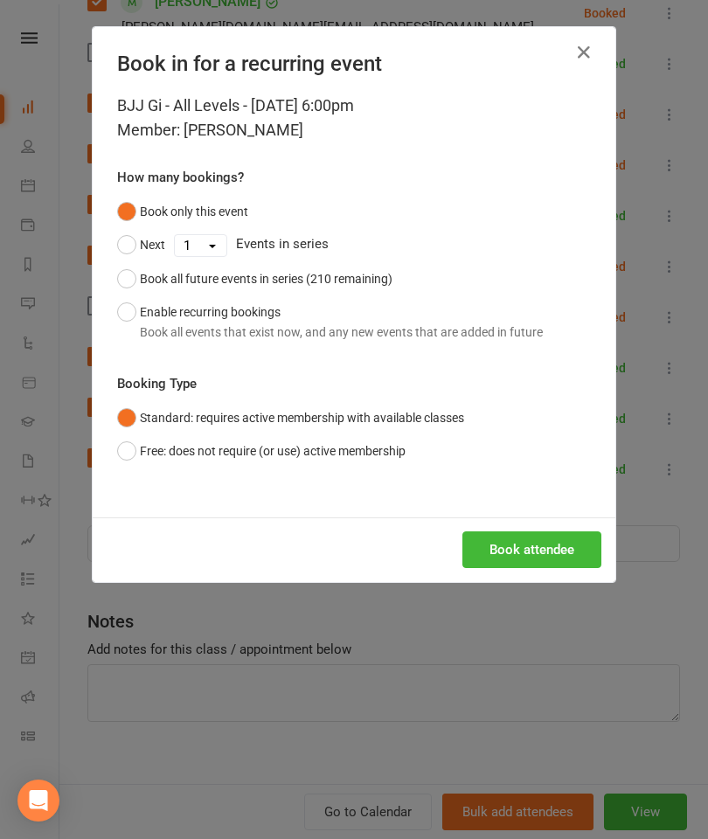
click at [547, 554] on button "Book attendee" at bounding box center [531, 549] width 139 height 37
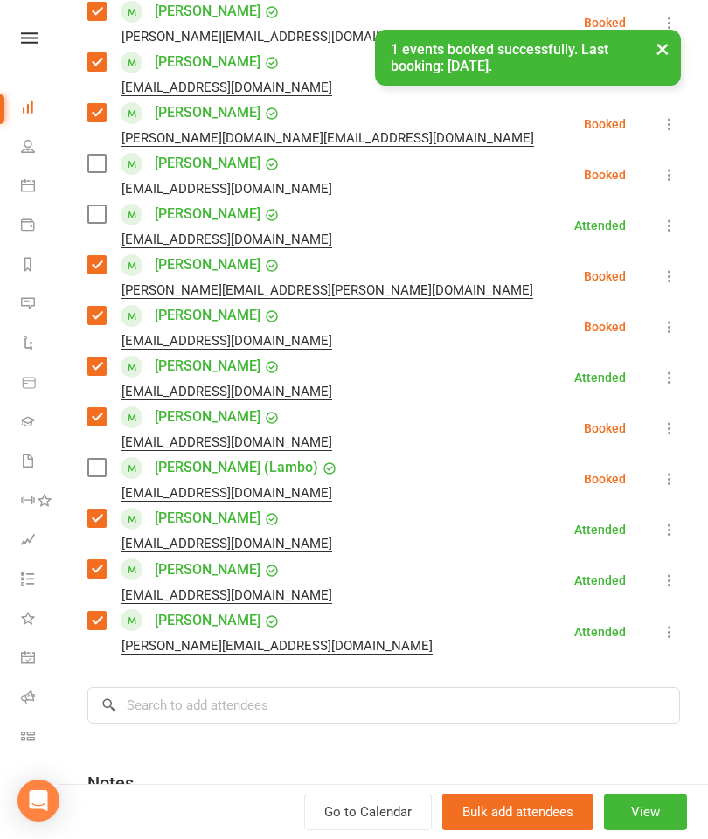
scroll to position [528, 0]
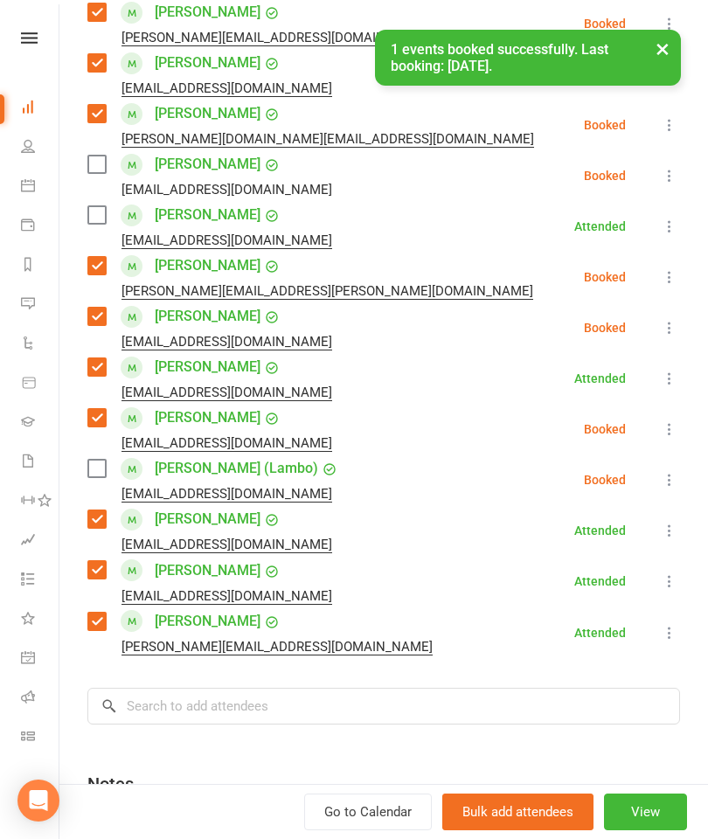
click at [105, 214] on label at bounding box center [95, 214] width 17 height 17
click at [91, 470] on label at bounding box center [95, 467] width 17 height 17
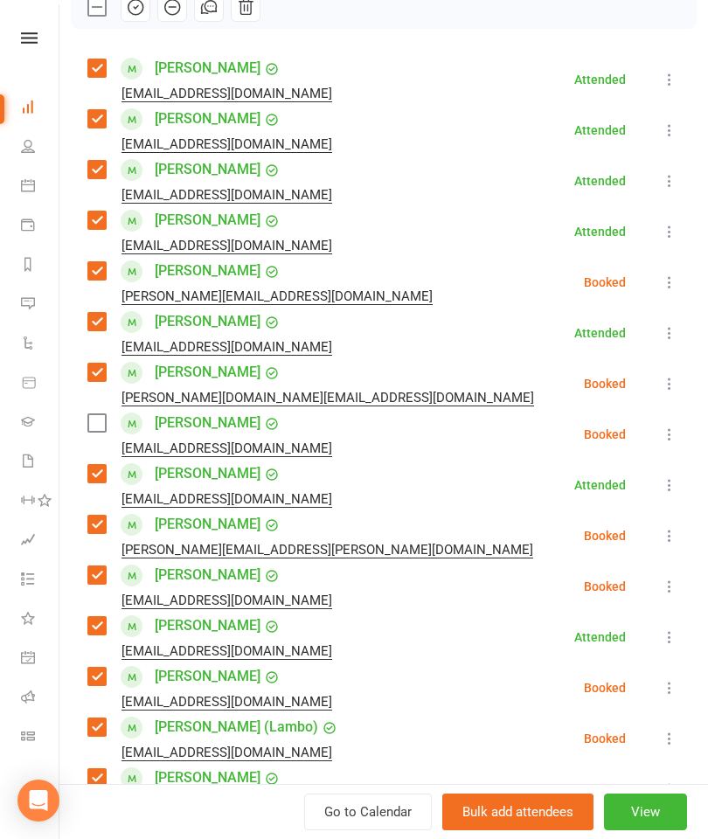
scroll to position [286, 0]
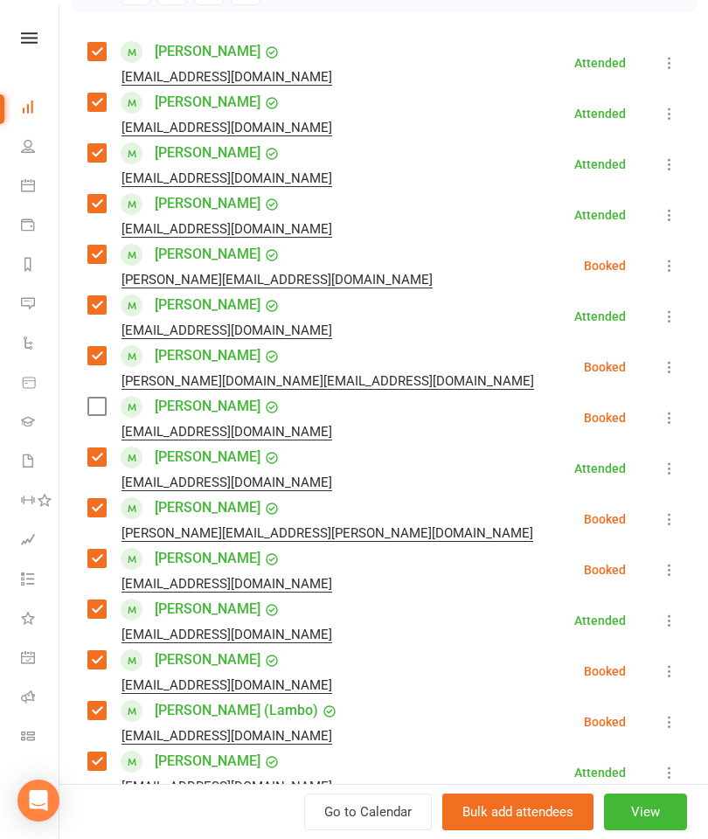
click at [103, 411] on label at bounding box center [95, 405] width 17 height 17
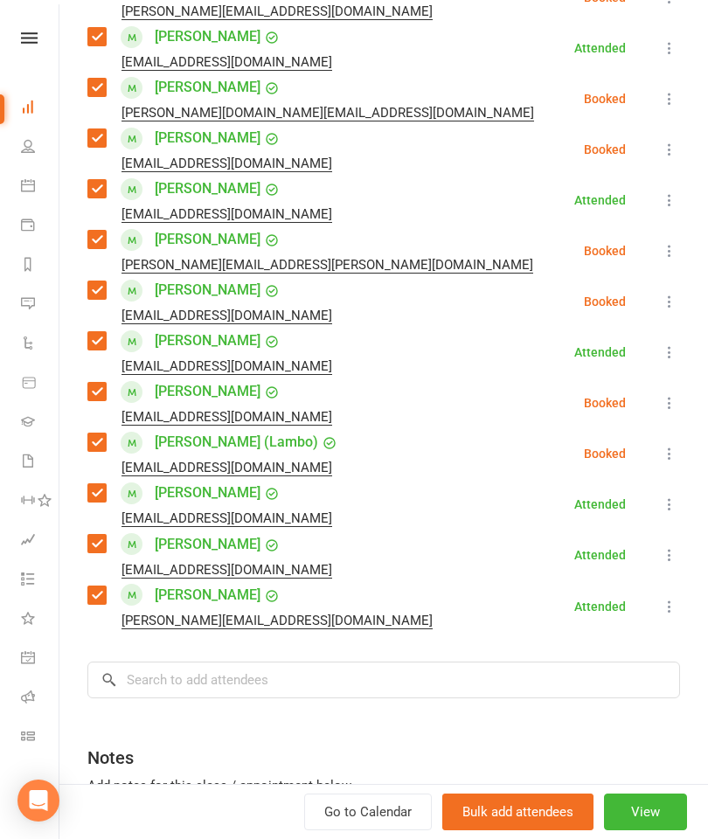
scroll to position [555, 0]
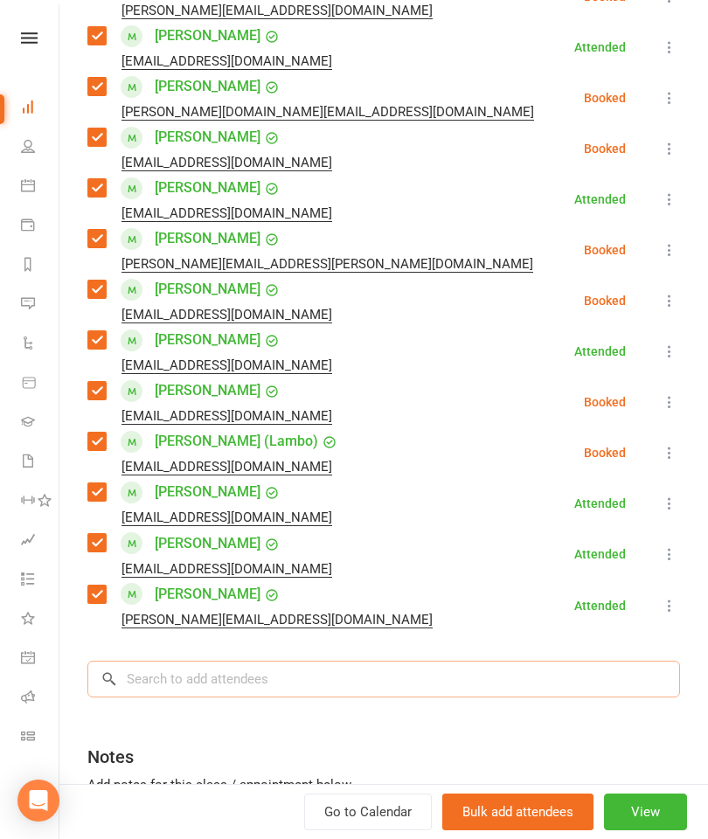
click at [235, 687] on input "search" at bounding box center [383, 678] width 592 height 37
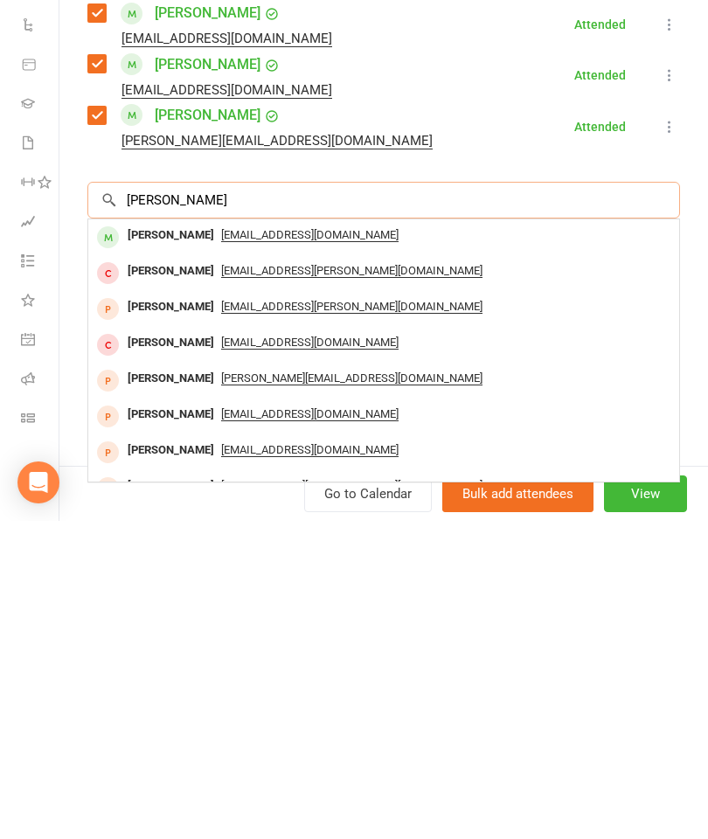
scroll to position [715, 0]
type input "[PERSON_NAME]"
click at [173, 541] on div "[PERSON_NAME]" at bounding box center [171, 553] width 100 height 25
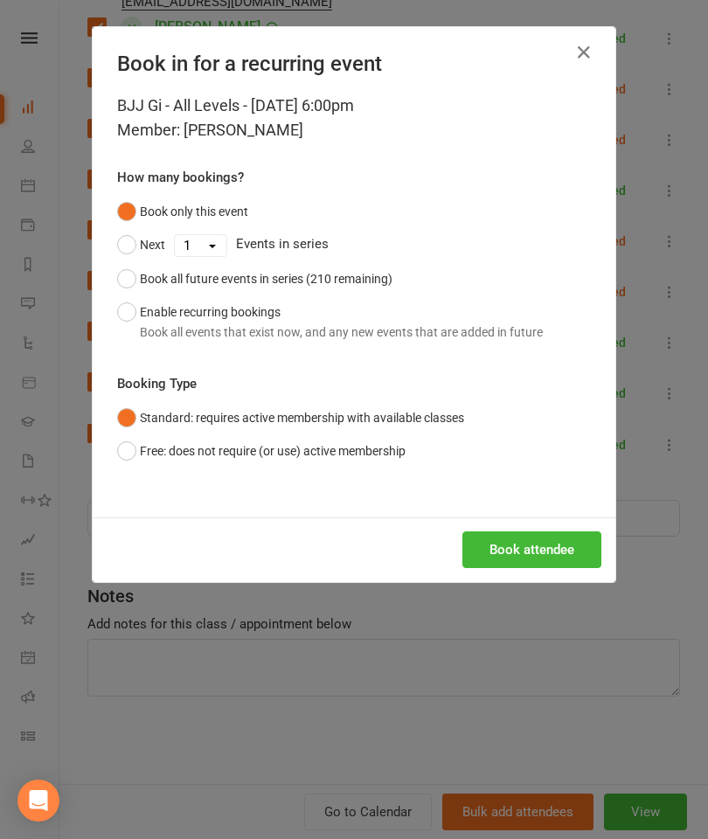
click at [487, 549] on button "Book attendee" at bounding box center [531, 549] width 139 height 37
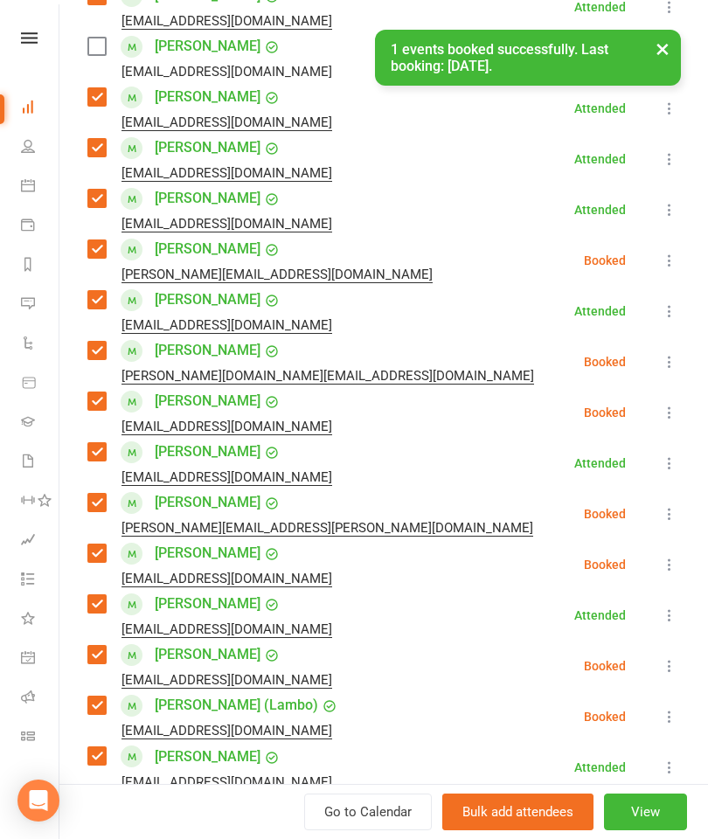
scroll to position [336, 0]
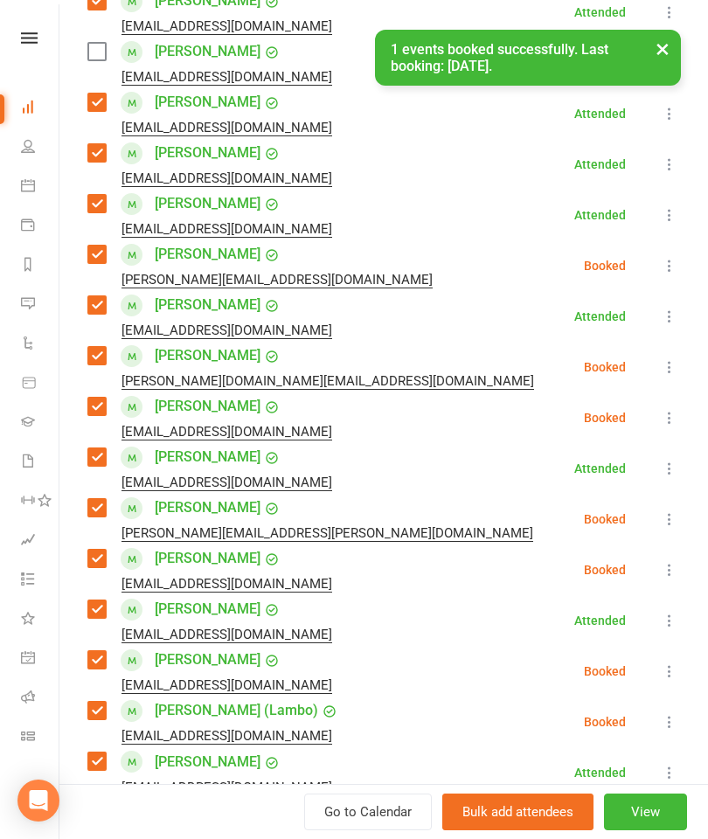
click at [93, 30] on div "× 1 events booked successfully. Last booking: [DATE]." at bounding box center [342, 30] width 685 height 0
click at [101, 30] on div "× 1 events booked successfully. Last booking: [DATE]." at bounding box center [342, 30] width 685 height 0
click at [107, 30] on div "× 1 events booked successfully. Last booking: [DATE]." at bounding box center [342, 30] width 685 height 0
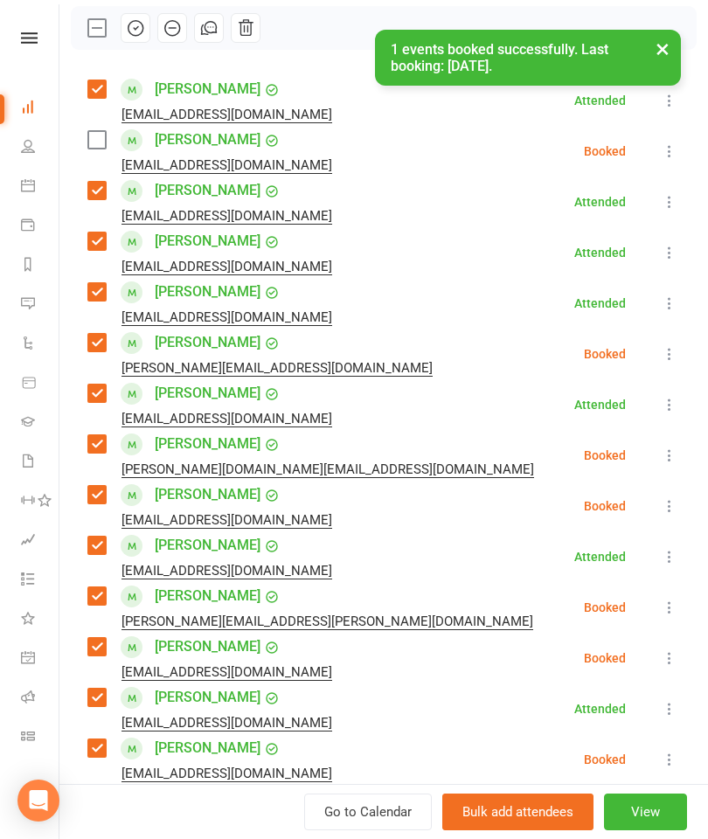
click at [98, 132] on label at bounding box center [95, 139] width 17 height 17
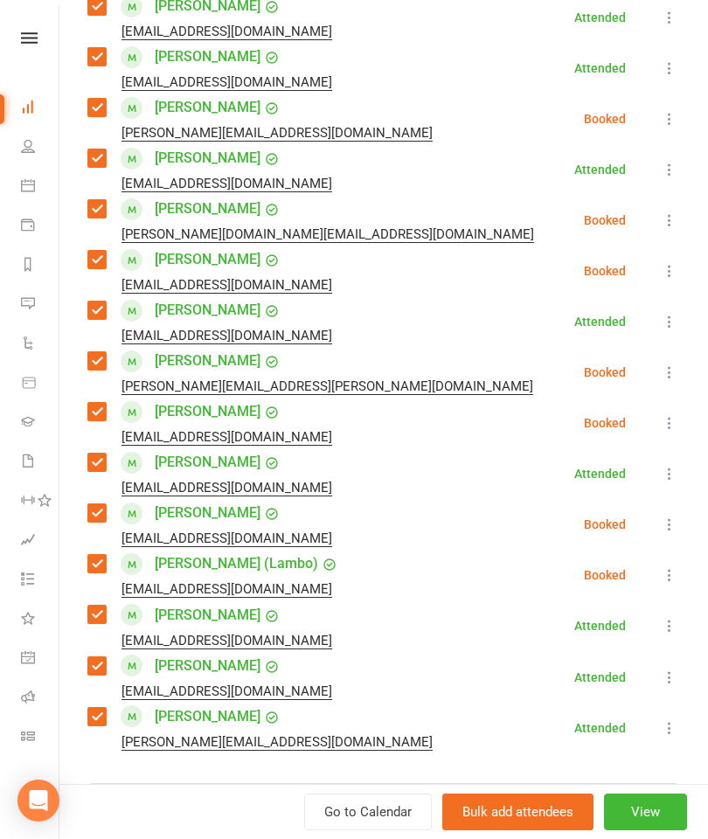
scroll to position [702, 0]
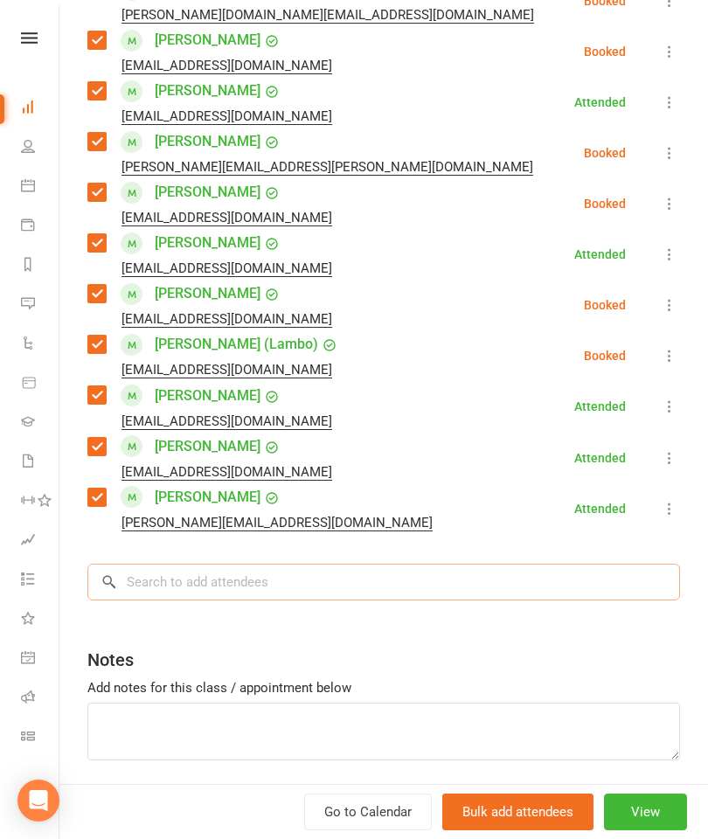
click at [379, 599] on input "search" at bounding box center [383, 581] width 592 height 37
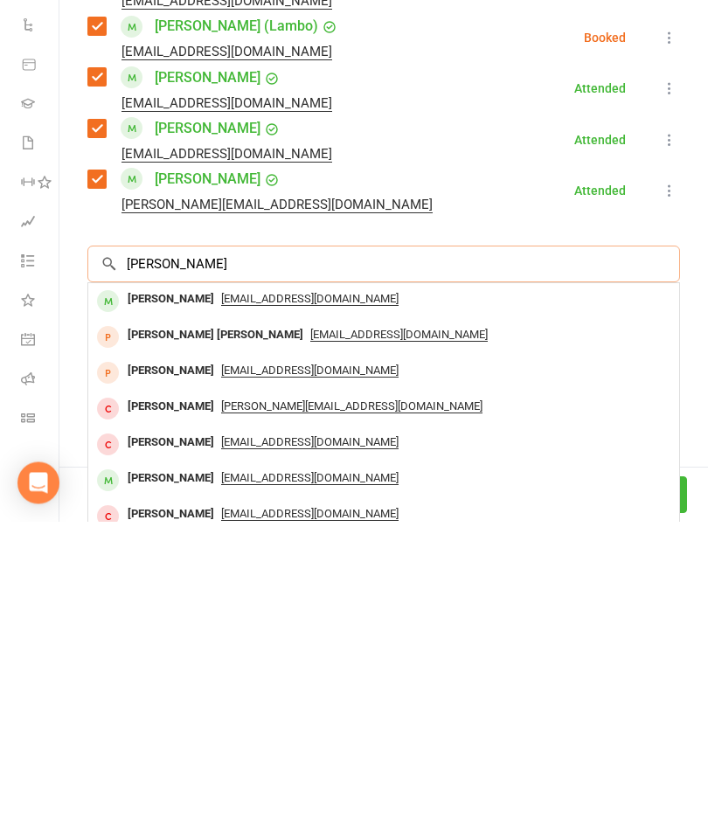
type input "[PERSON_NAME]"
click at [161, 604] on div "[PERSON_NAME]" at bounding box center [171, 616] width 100 height 25
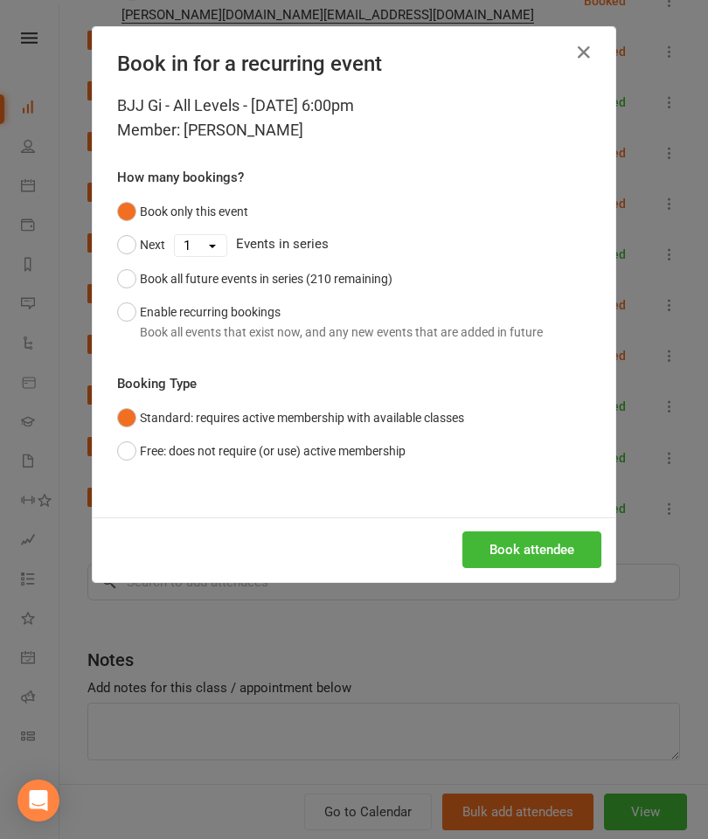
click at [554, 549] on button "Book attendee" at bounding box center [531, 549] width 139 height 37
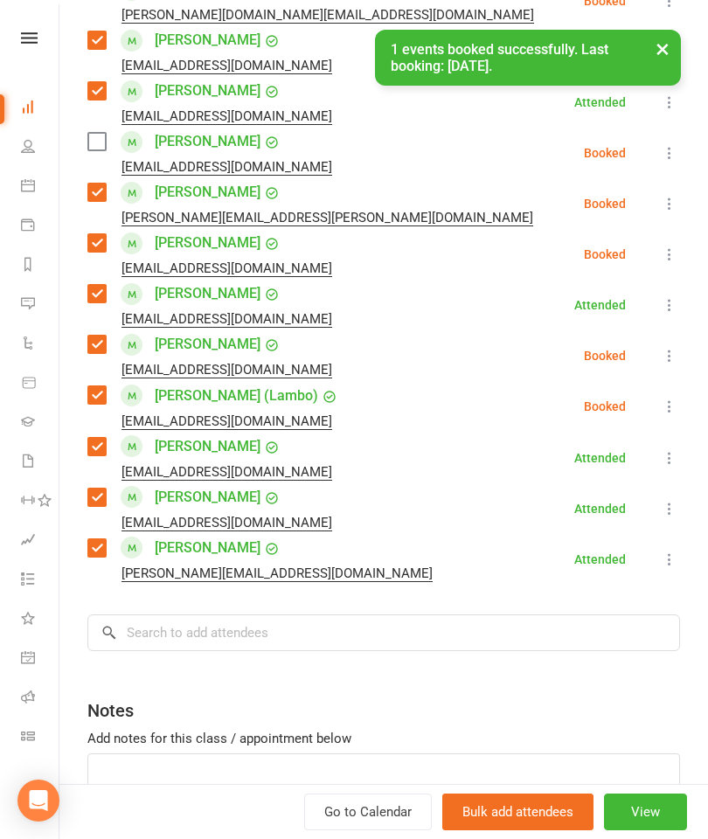
scroll to position [552, 0]
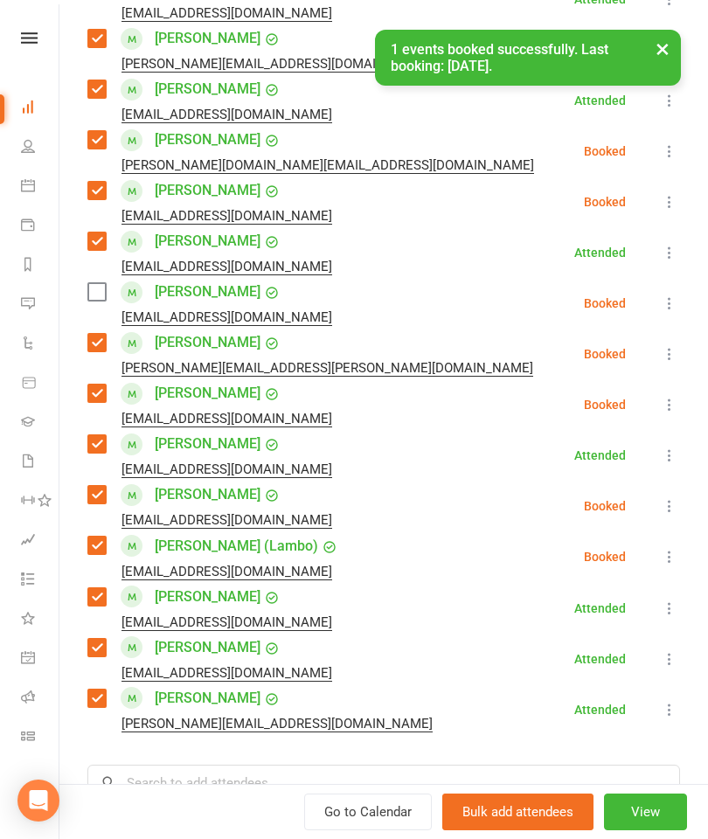
click at [89, 300] on label at bounding box center [95, 291] width 17 height 17
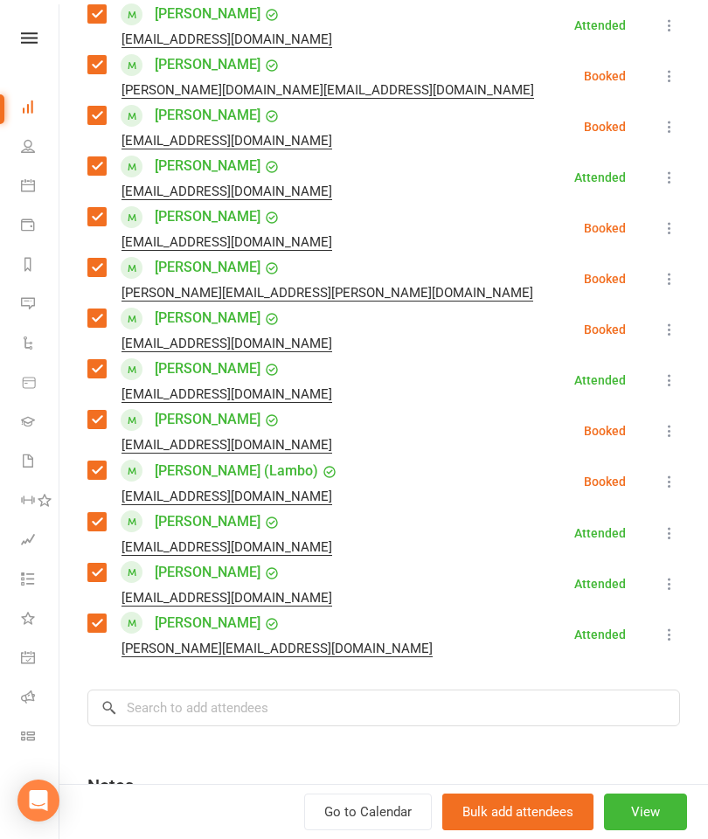
scroll to position [700, 0]
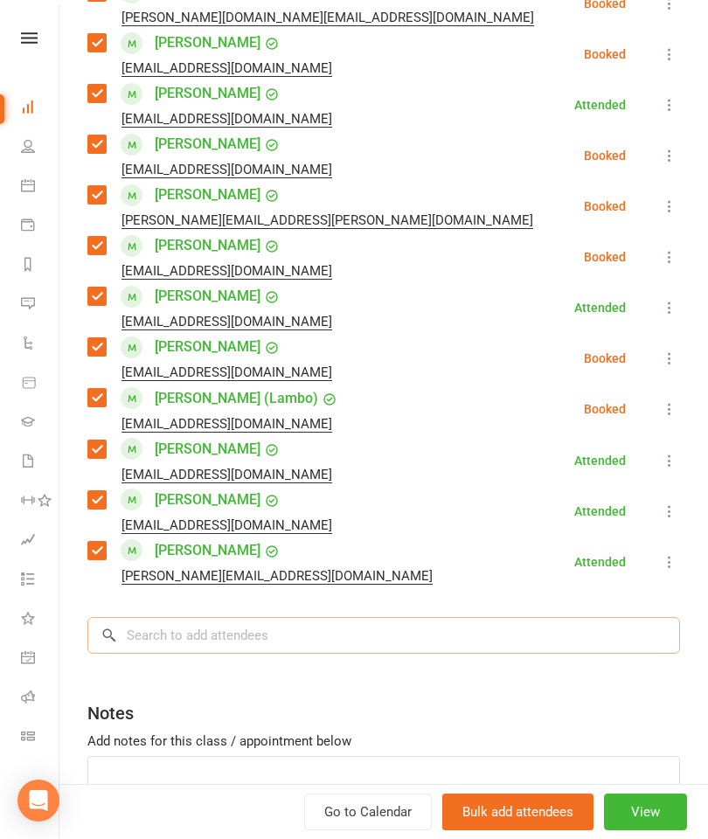
click at [380, 641] on input "search" at bounding box center [383, 635] width 592 height 37
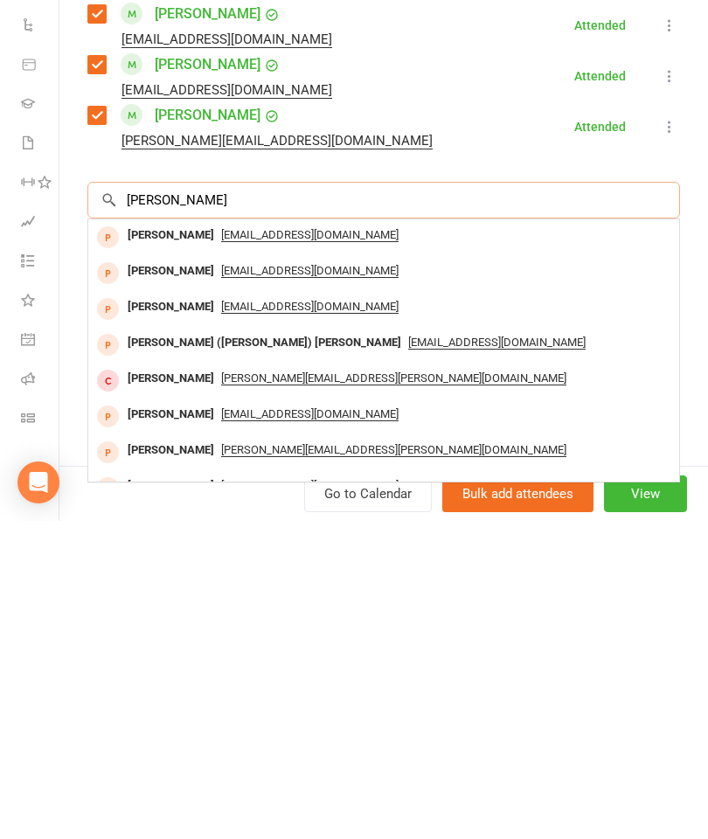
scroll to position [817, 0]
type input "[PERSON_NAME]"
click at [155, 541] on div "[PERSON_NAME]" at bounding box center [171, 553] width 100 height 25
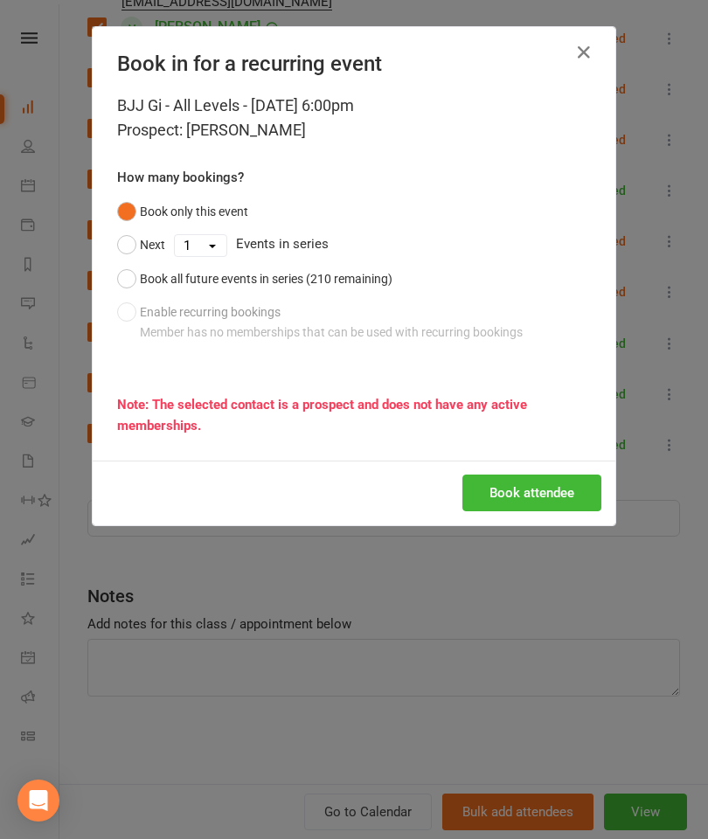
click at [542, 490] on button "Book attendee" at bounding box center [531, 492] width 139 height 37
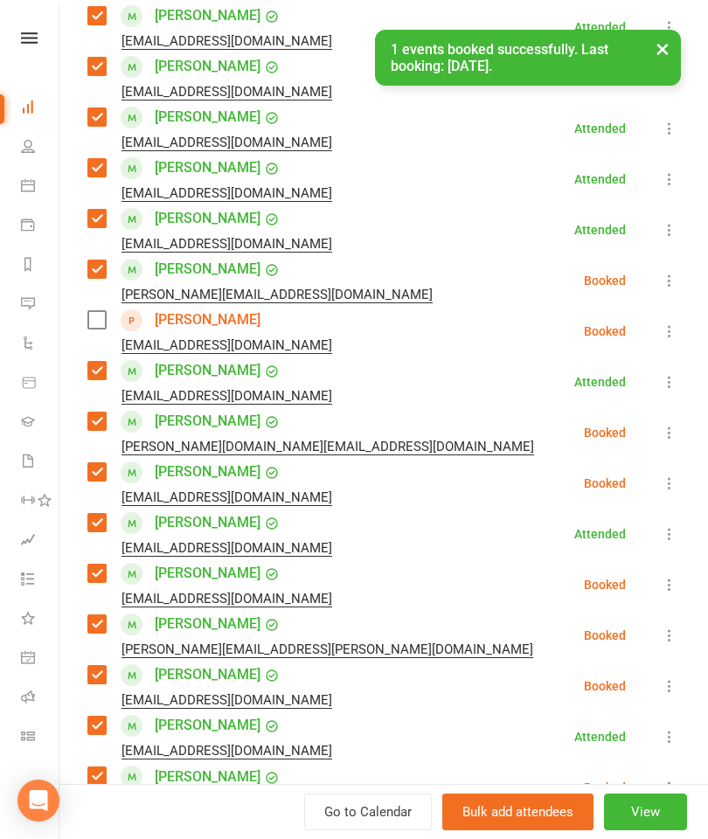
scroll to position [299, 0]
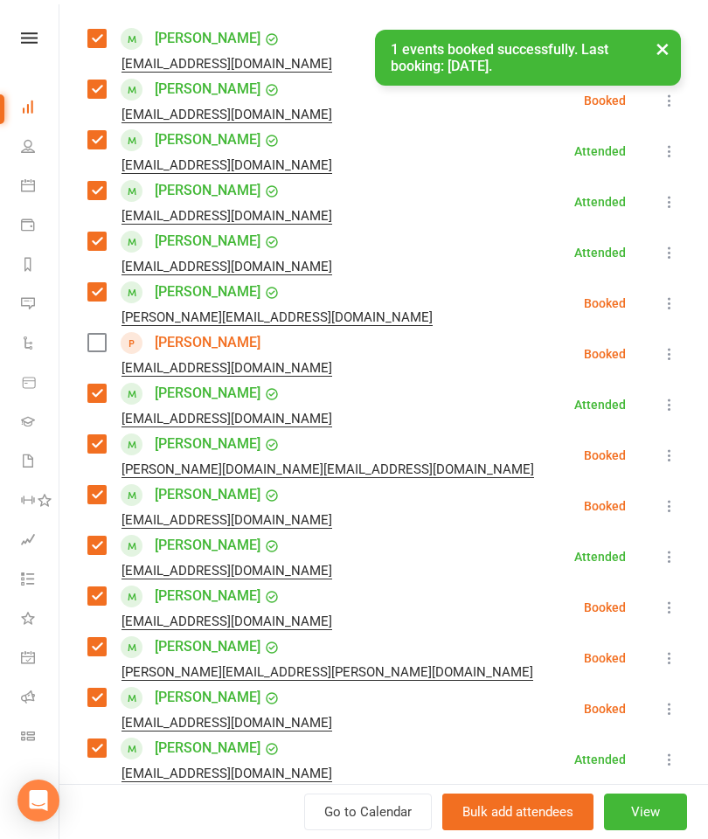
click at [93, 346] on label at bounding box center [95, 342] width 17 height 17
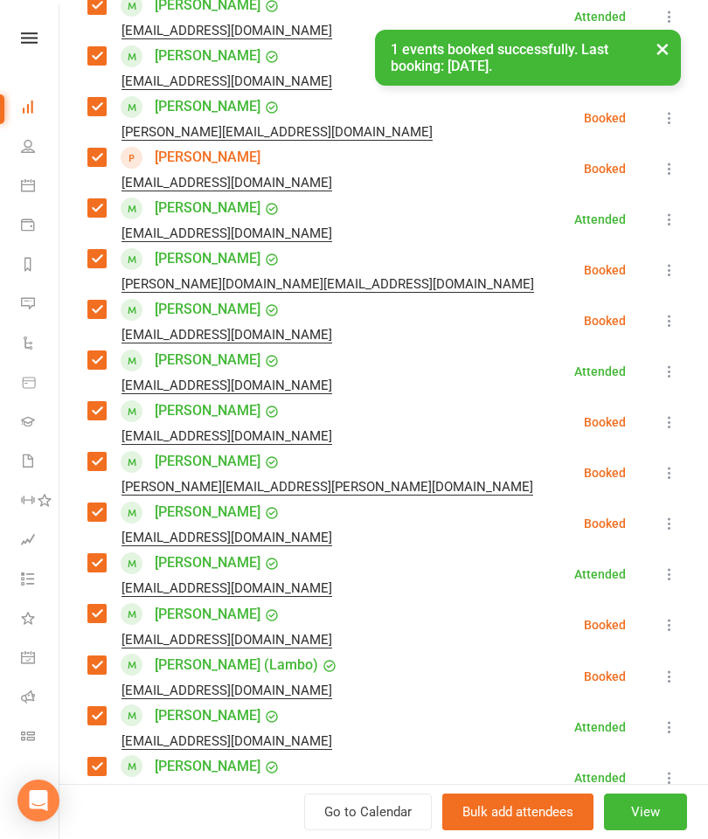
scroll to position [867, 0]
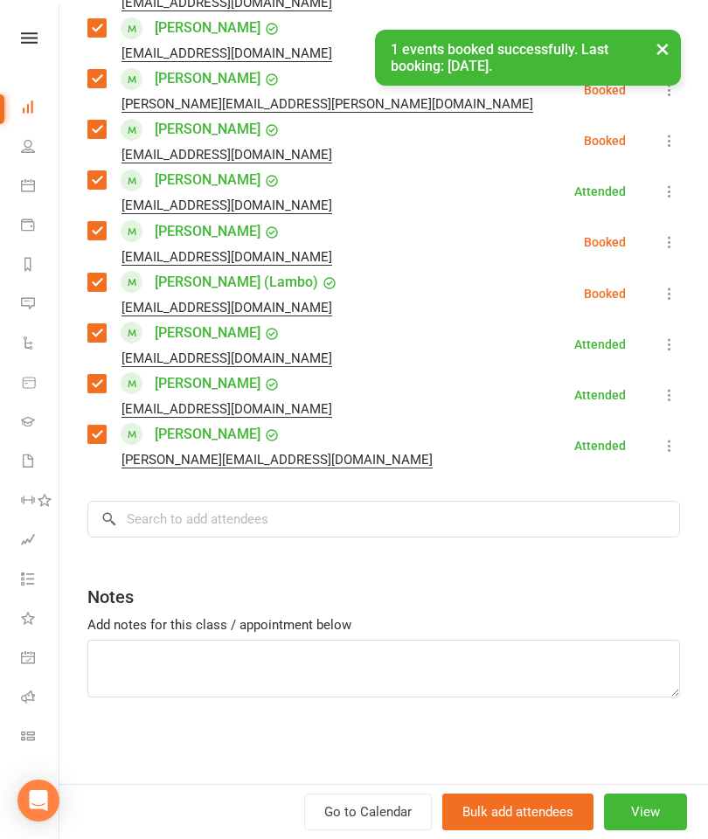
click at [267, 605] on div "Notes" at bounding box center [383, 592] width 592 height 43
click at [307, 518] on input "search" at bounding box center [383, 519] width 592 height 37
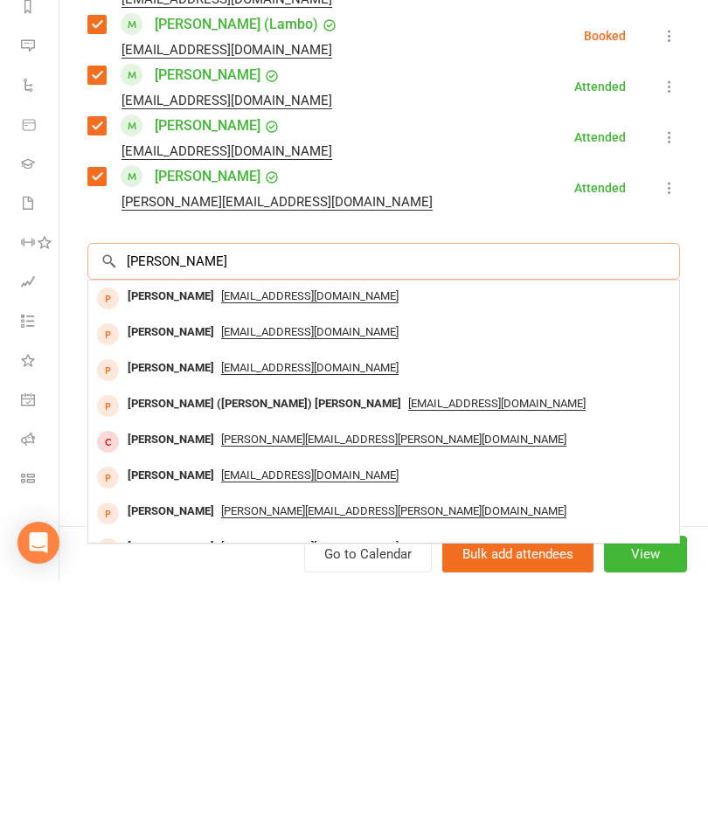
scroll to position [2100, 0]
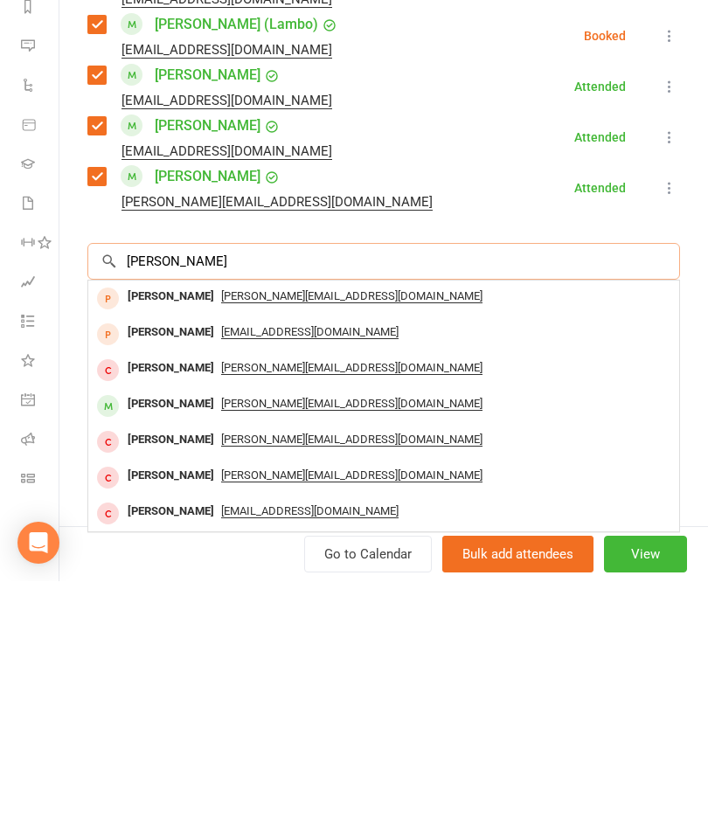
type input "[PERSON_NAME]"
click at [149, 649] on div "[PERSON_NAME]" at bounding box center [171, 661] width 100 height 25
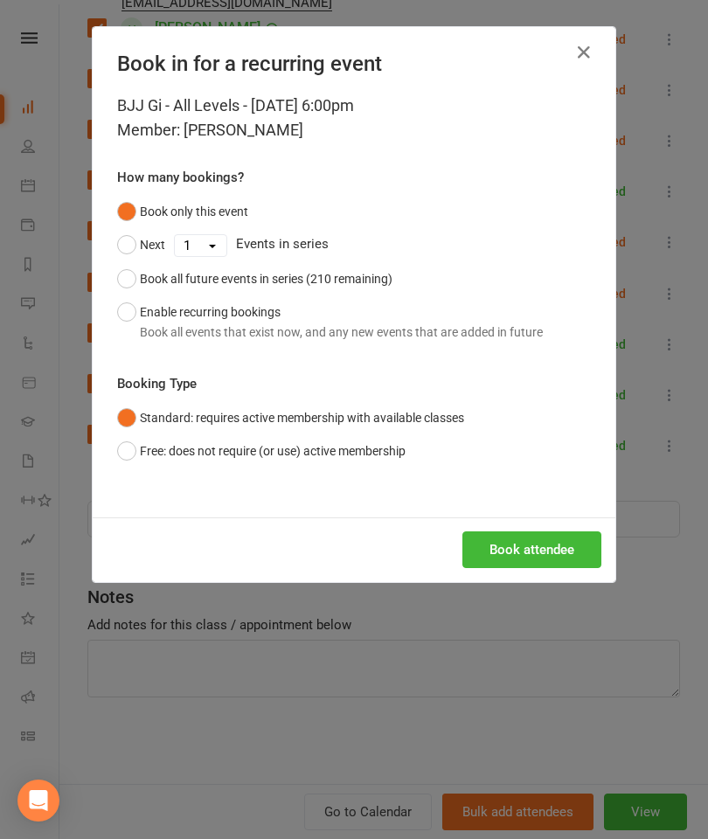
click at [525, 552] on button "Book attendee" at bounding box center [531, 549] width 139 height 37
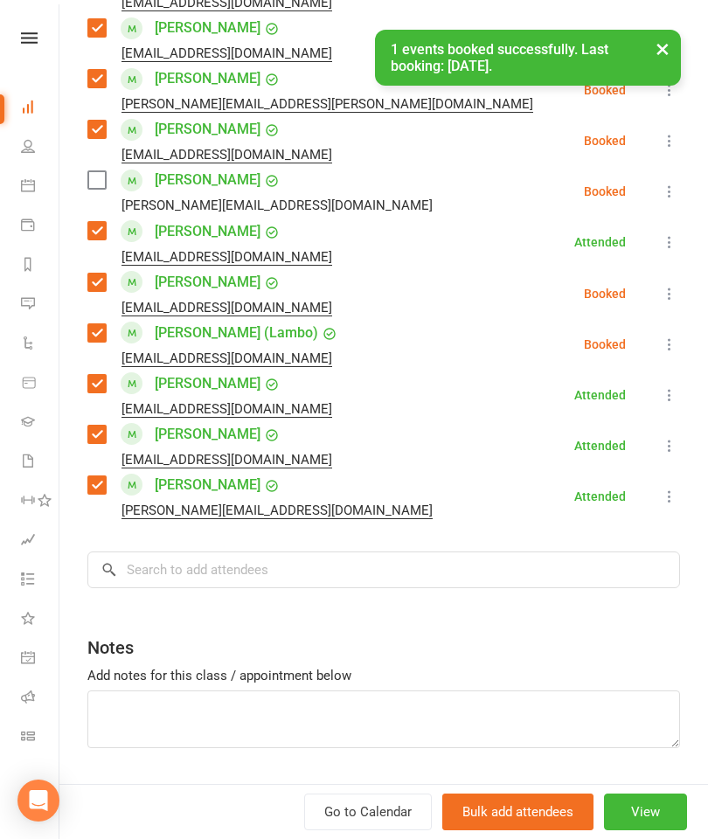
scroll to position [831, 0]
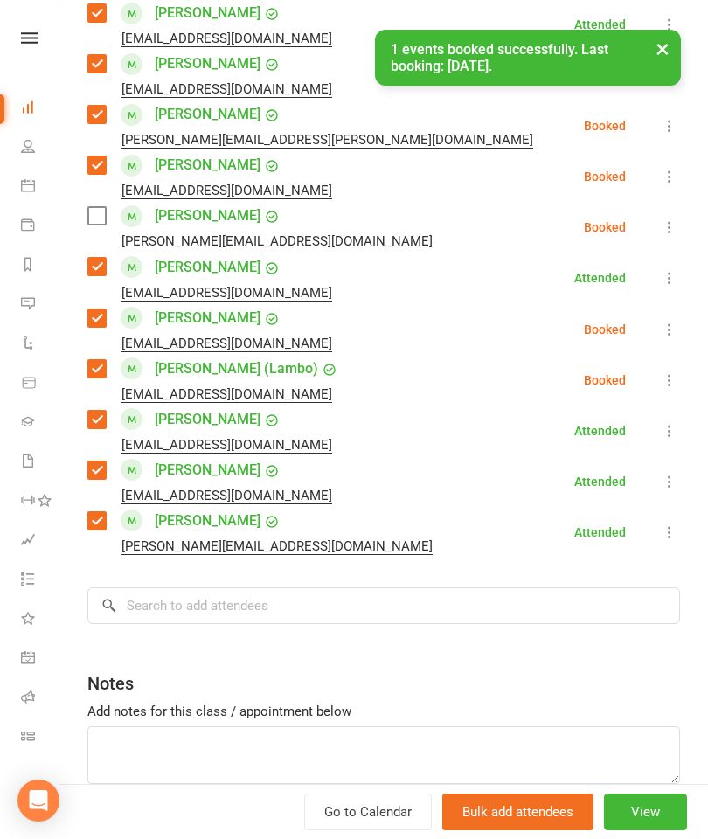
click at [103, 220] on label at bounding box center [95, 215] width 17 height 17
click at [304, 588] on input "search" at bounding box center [383, 605] width 592 height 37
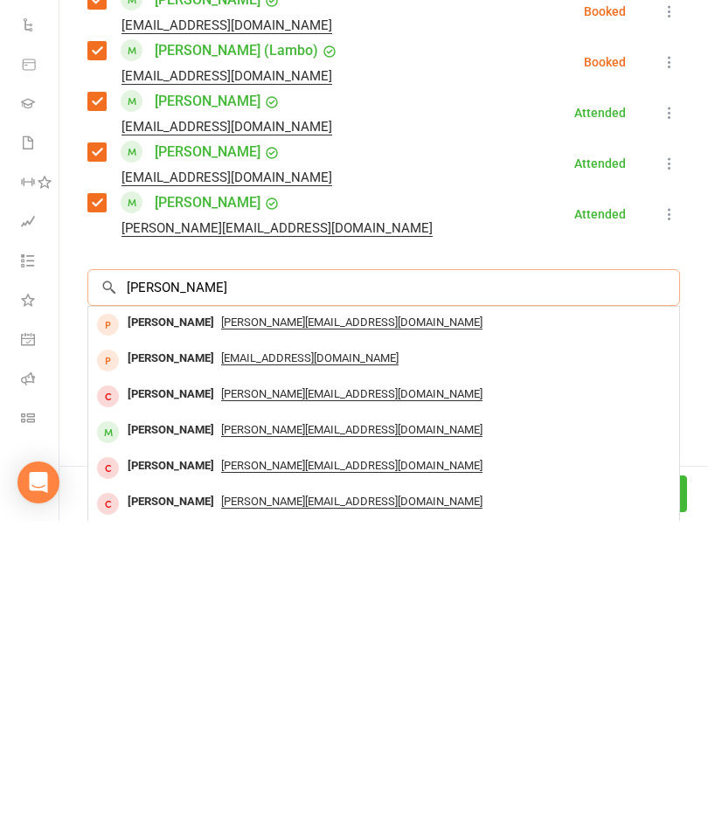
scroll to position [2100, 0]
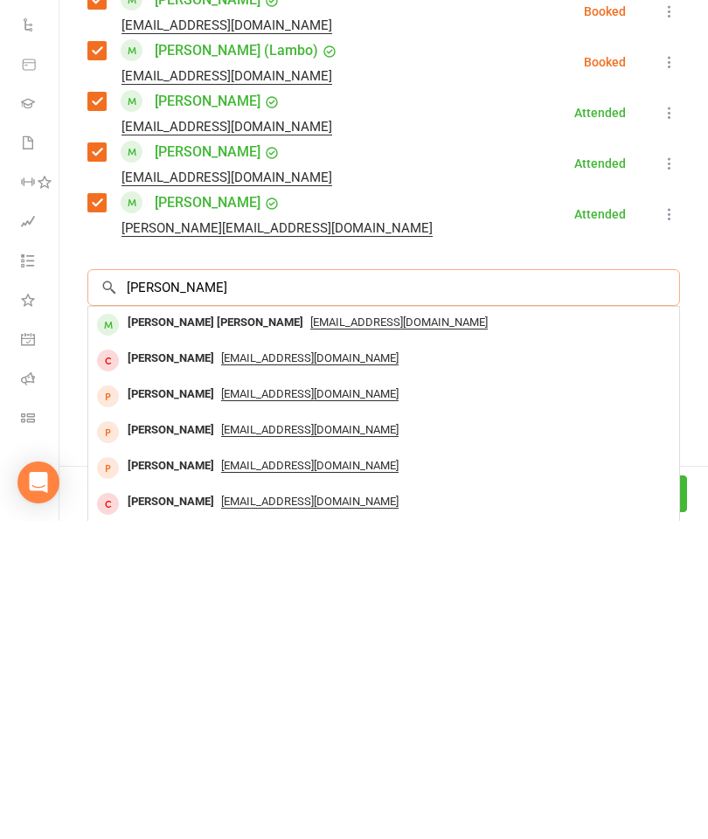
type input "[PERSON_NAME]"
click at [178, 628] on div "[PERSON_NAME] [PERSON_NAME]" at bounding box center [216, 640] width 190 height 25
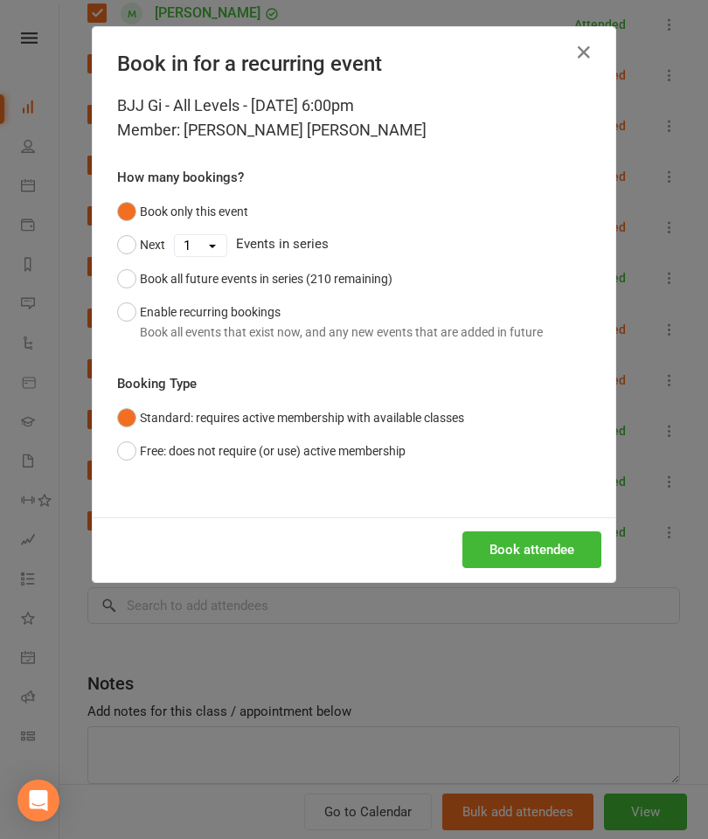
click at [550, 563] on button "Book attendee" at bounding box center [531, 549] width 139 height 37
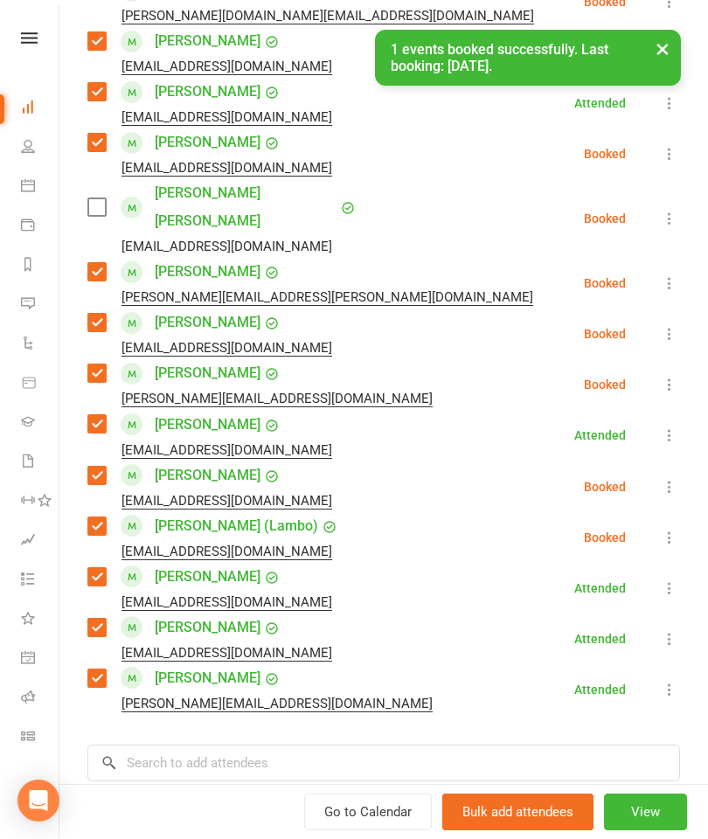
scroll to position [727, 0]
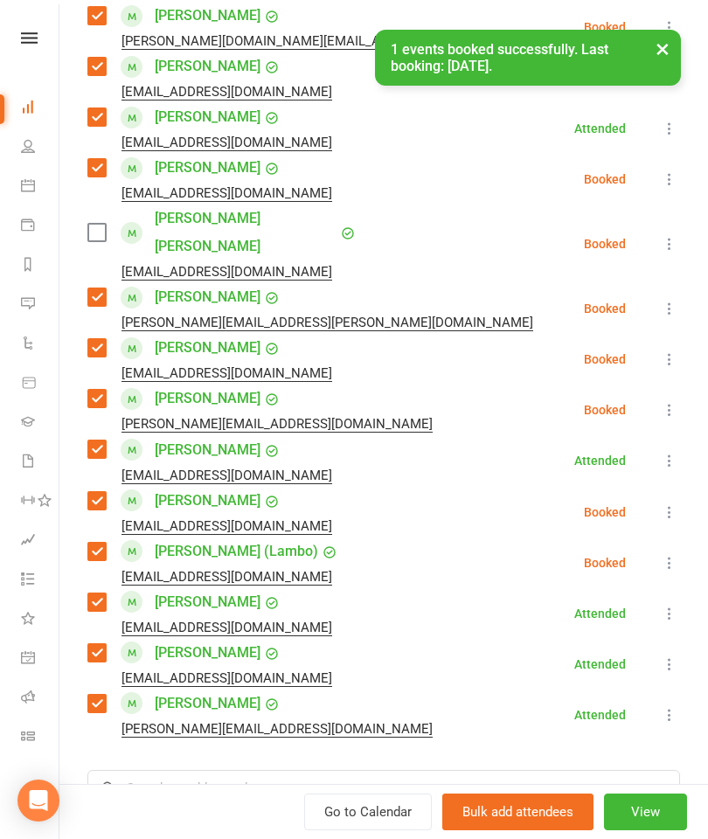
click at [95, 224] on label at bounding box center [95, 232] width 17 height 17
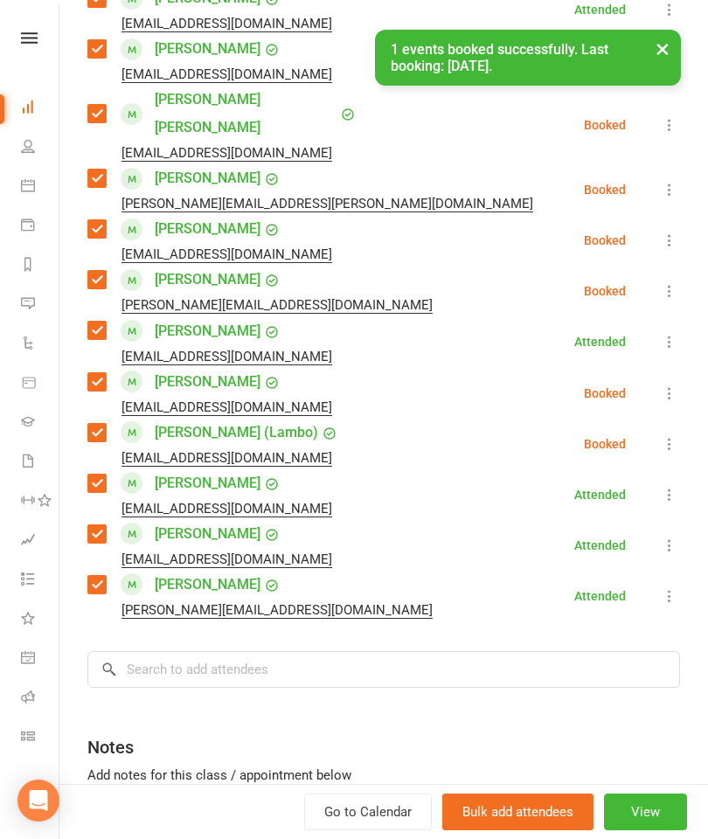
scroll to position [862, 0]
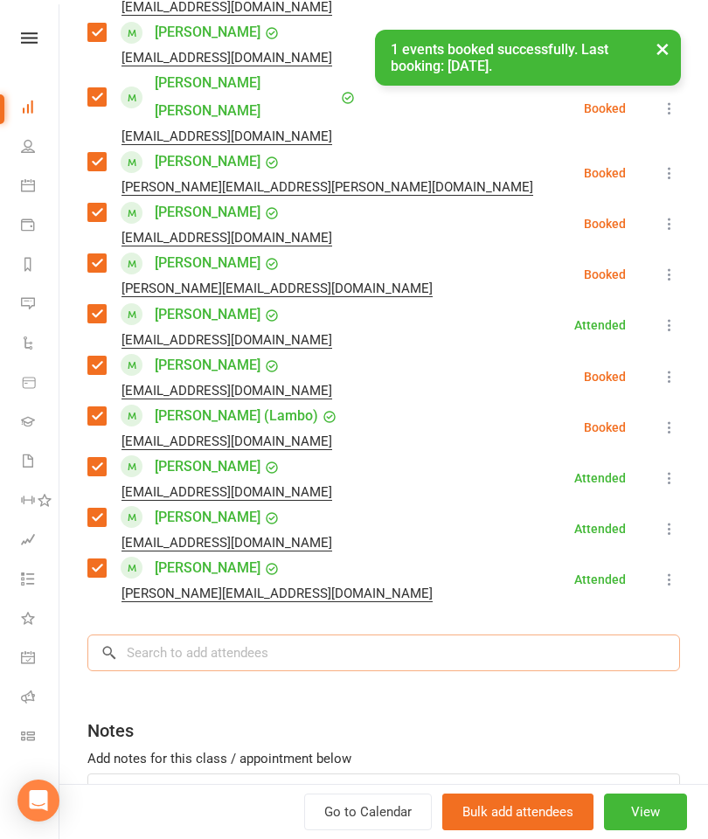
click at [279, 634] on input "search" at bounding box center [383, 652] width 592 height 37
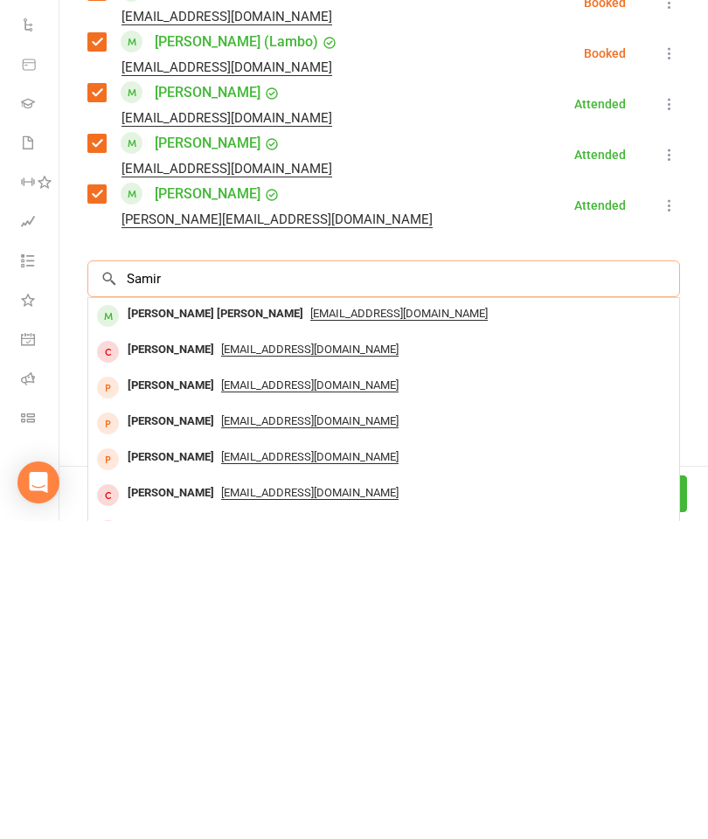
scroll to position [2100, 0]
type input "Samir"
click at [178, 619] on div "[PERSON_NAME]" at bounding box center [171, 631] width 100 height 25
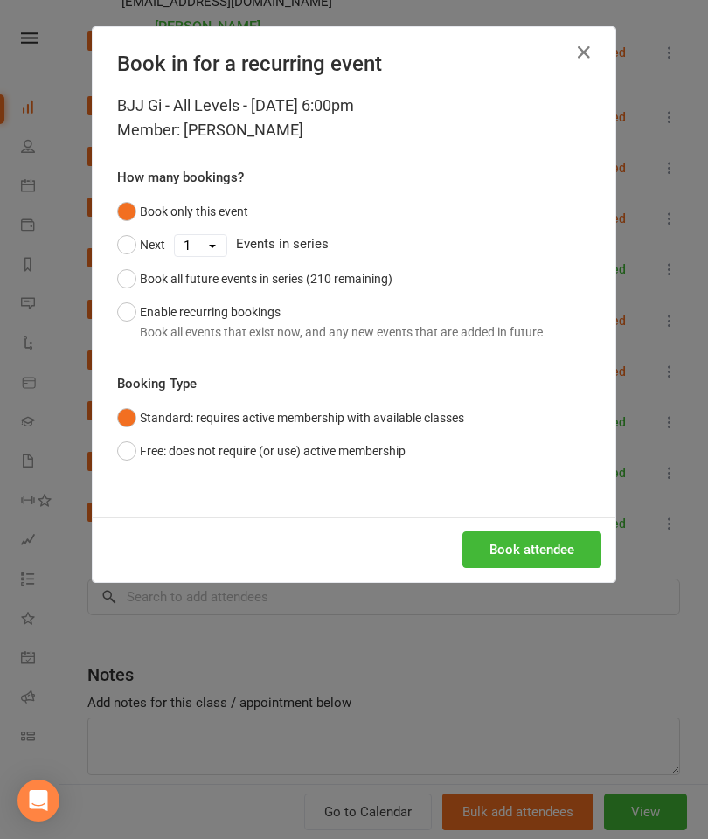
click at [522, 549] on button "Book attendee" at bounding box center [531, 549] width 139 height 37
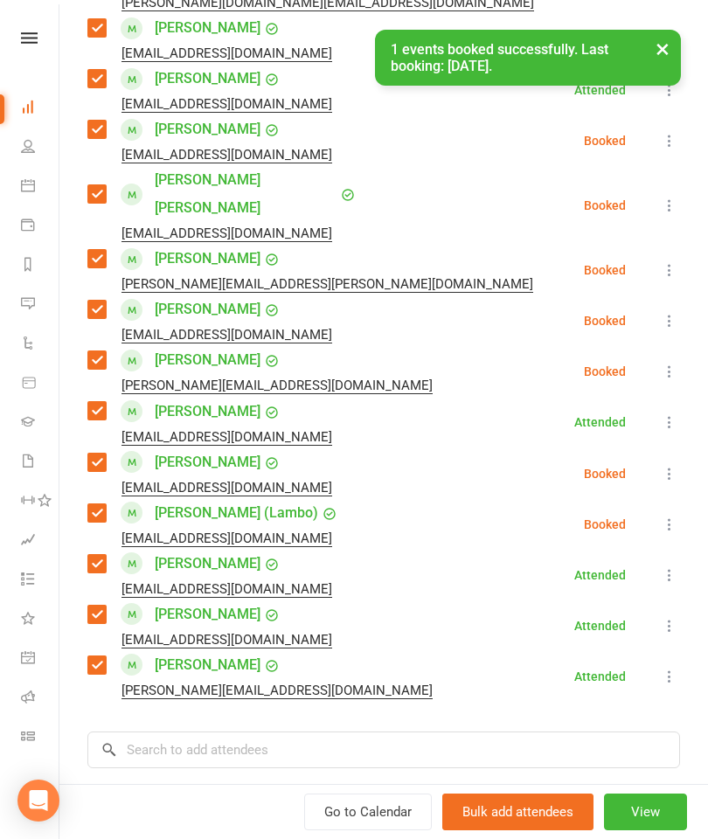
scroll to position [761, 0]
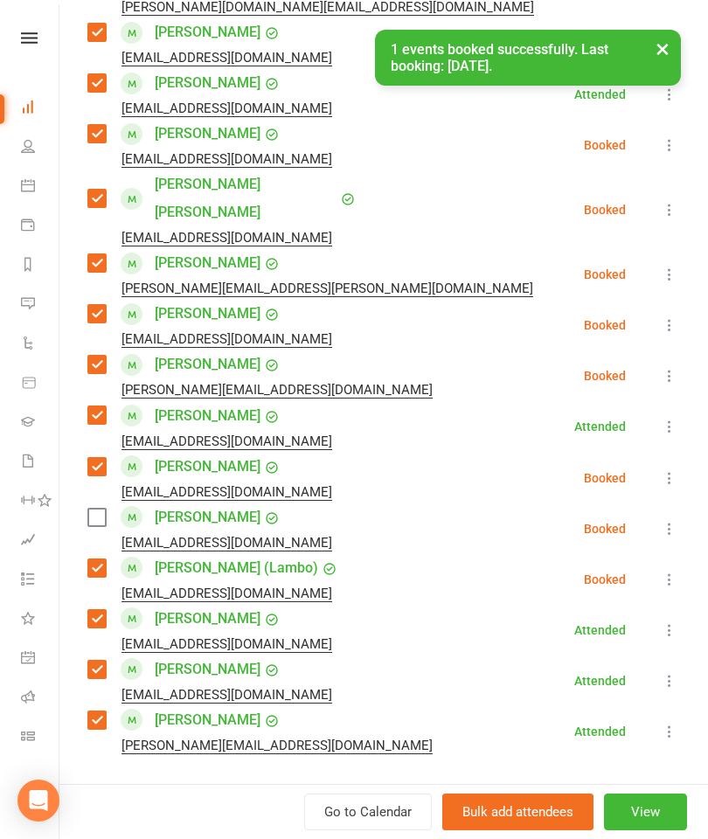
click at [103, 508] on label at bounding box center [95, 516] width 17 height 17
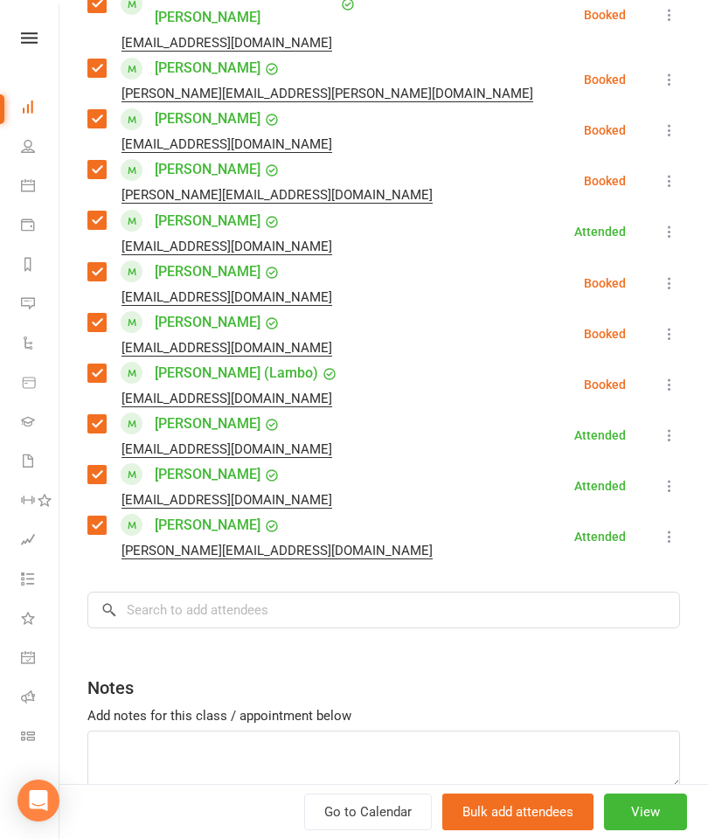
scroll to position [979, 0]
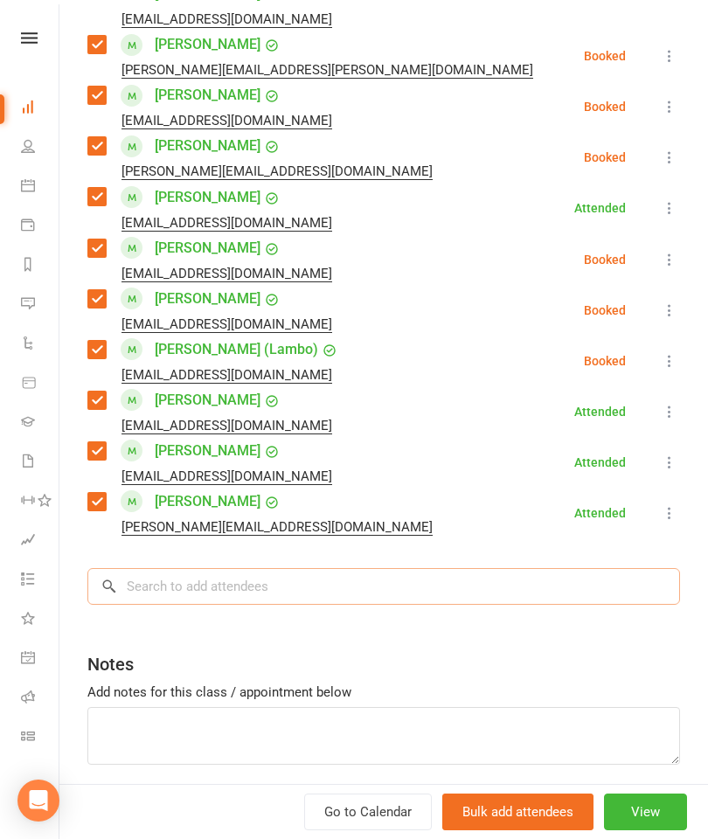
click at [369, 568] on input "search" at bounding box center [383, 586] width 592 height 37
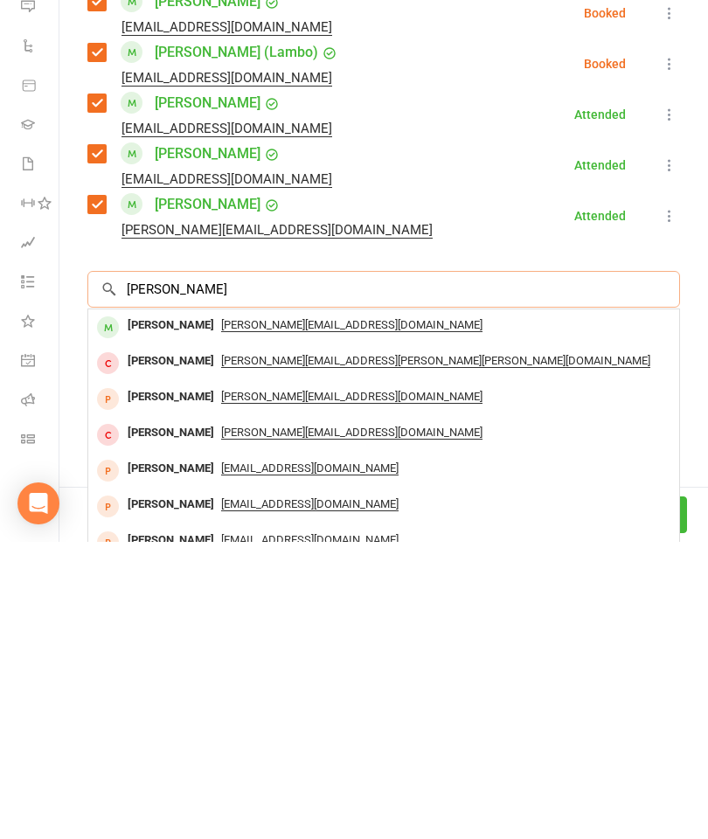
type input "[PERSON_NAME]"
click at [153, 610] on div "[PERSON_NAME]" at bounding box center [171, 622] width 100 height 25
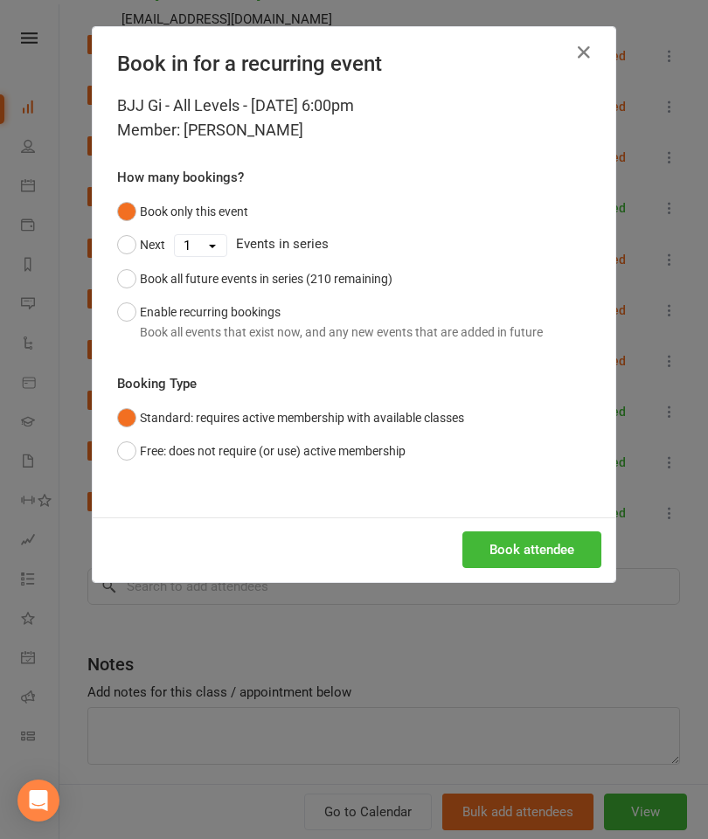
click at [552, 552] on button "Book attendee" at bounding box center [531, 549] width 139 height 37
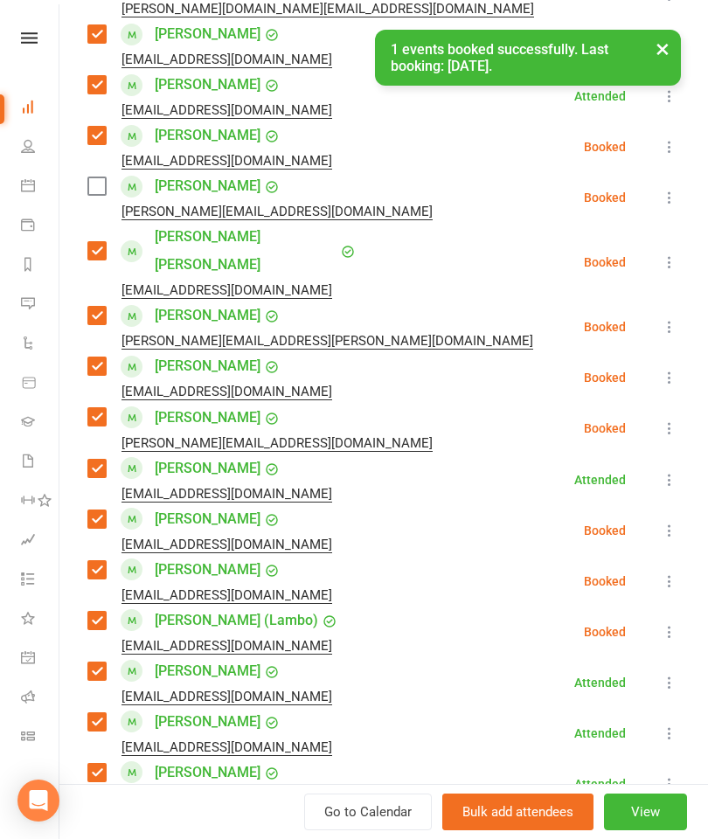
scroll to position [632, 0]
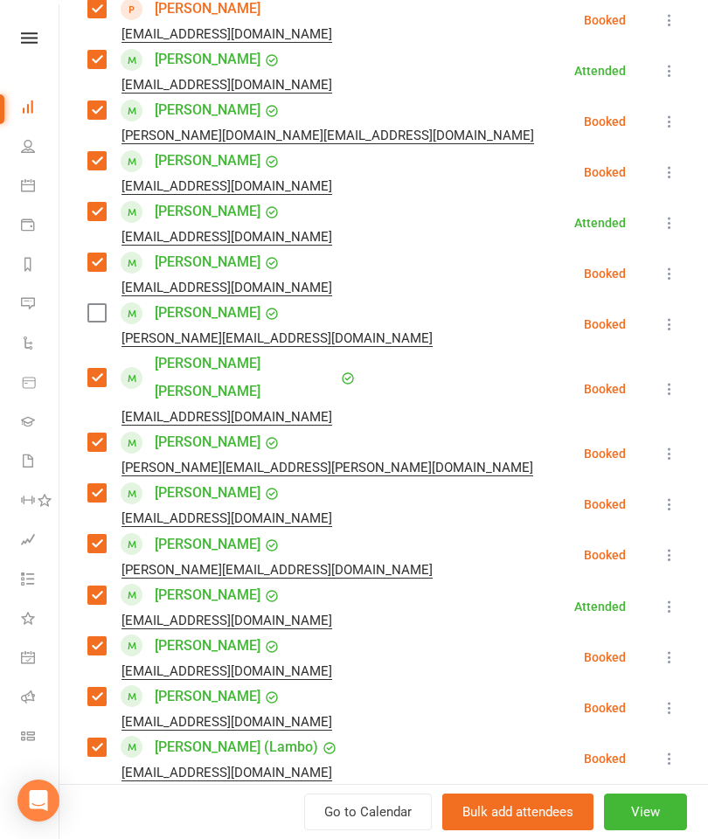
click at [102, 321] on label at bounding box center [95, 312] width 17 height 17
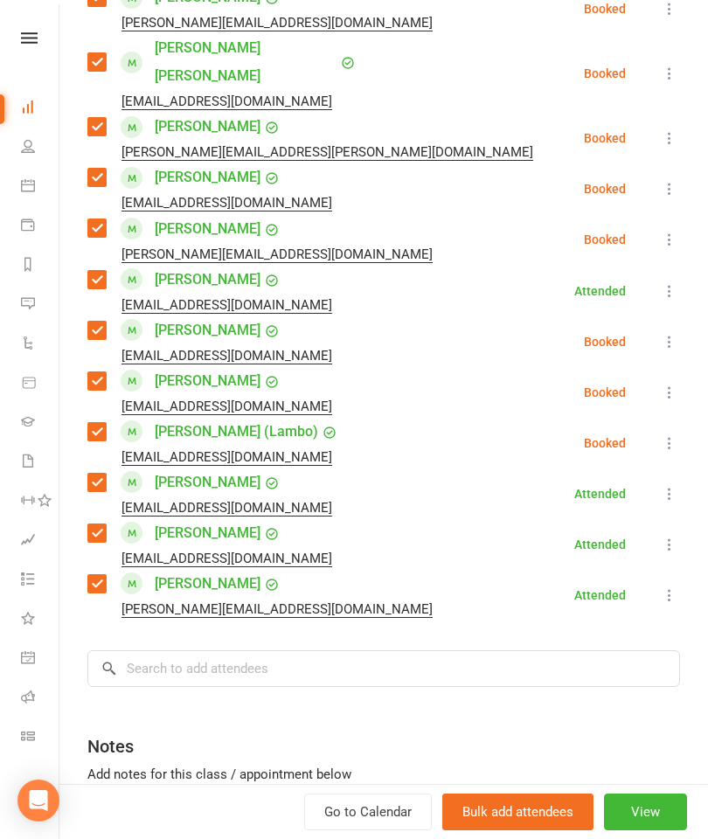
scroll to position [963, 0]
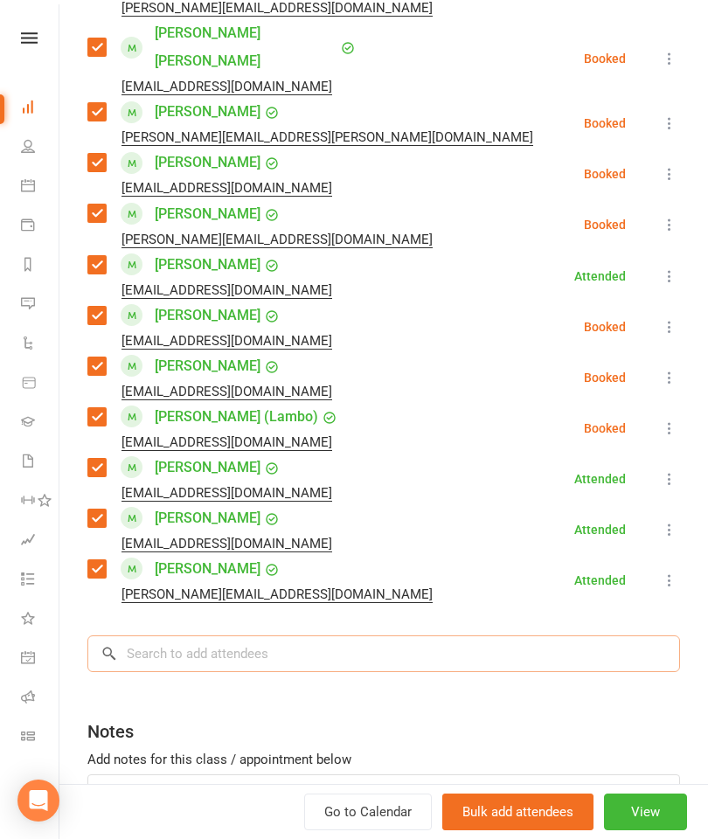
click at [300, 635] on input "search" at bounding box center [383, 653] width 592 height 37
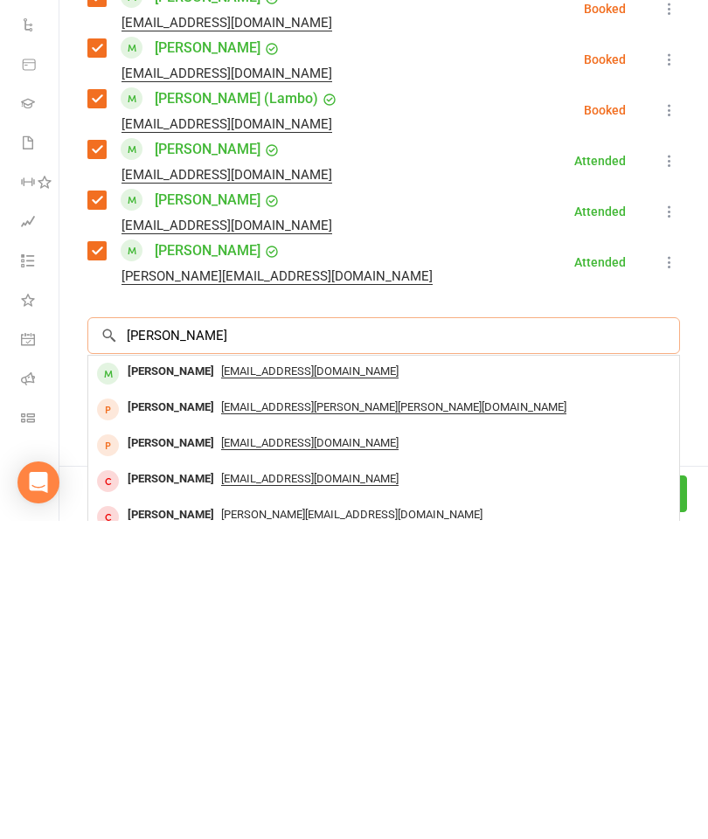
type input "[PERSON_NAME]"
click at [170, 677] on div "[PERSON_NAME]" at bounding box center [171, 689] width 100 height 25
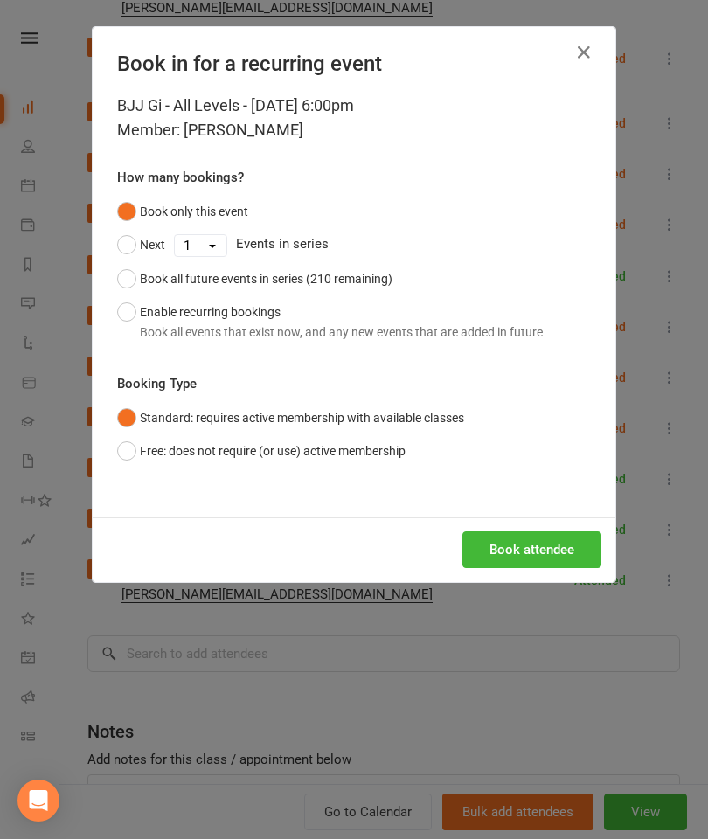
click at [521, 556] on button "Book attendee" at bounding box center [531, 549] width 139 height 37
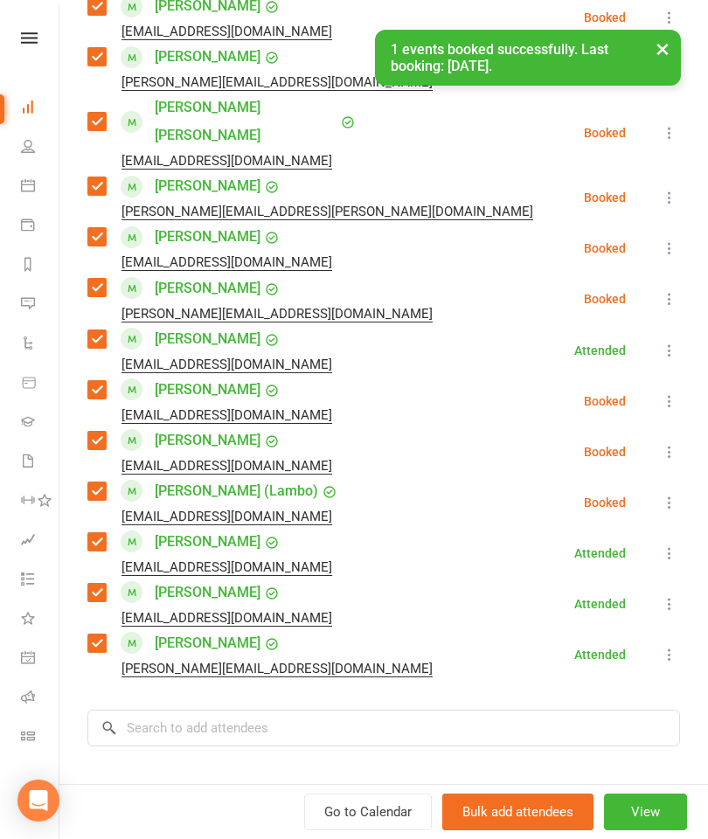
scroll to position [889, 0]
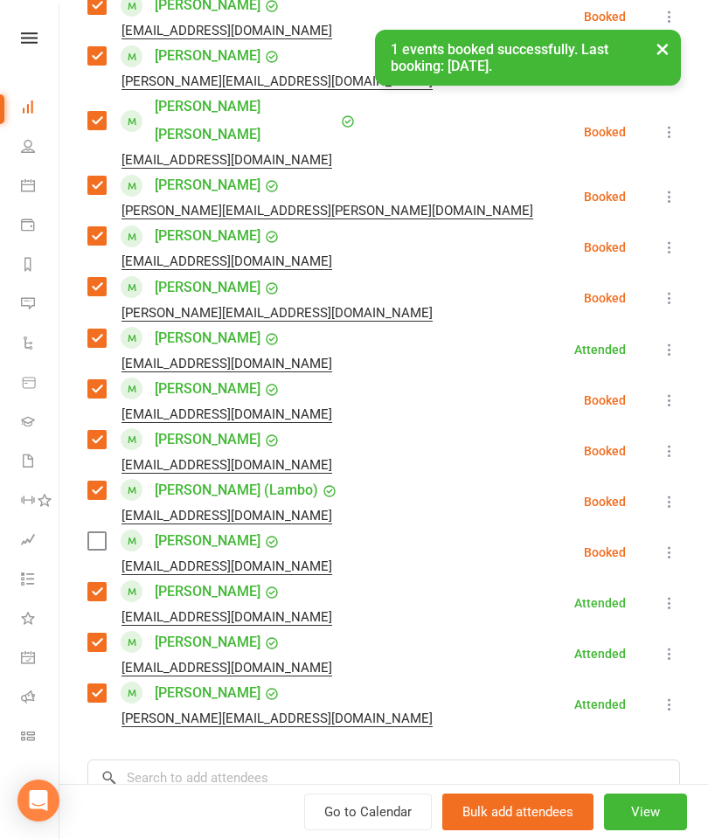
click at [94, 555] on div "[EMAIL_ADDRESS][DOMAIN_NAME]" at bounding box center [213, 566] width 252 height 23
click at [105, 532] on label at bounding box center [95, 540] width 17 height 17
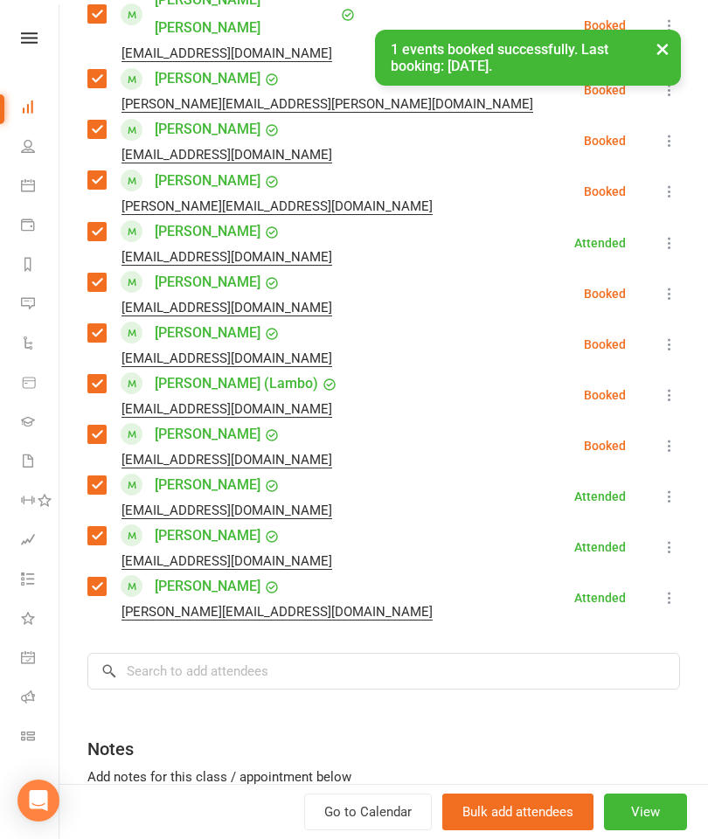
scroll to position [1043, 0]
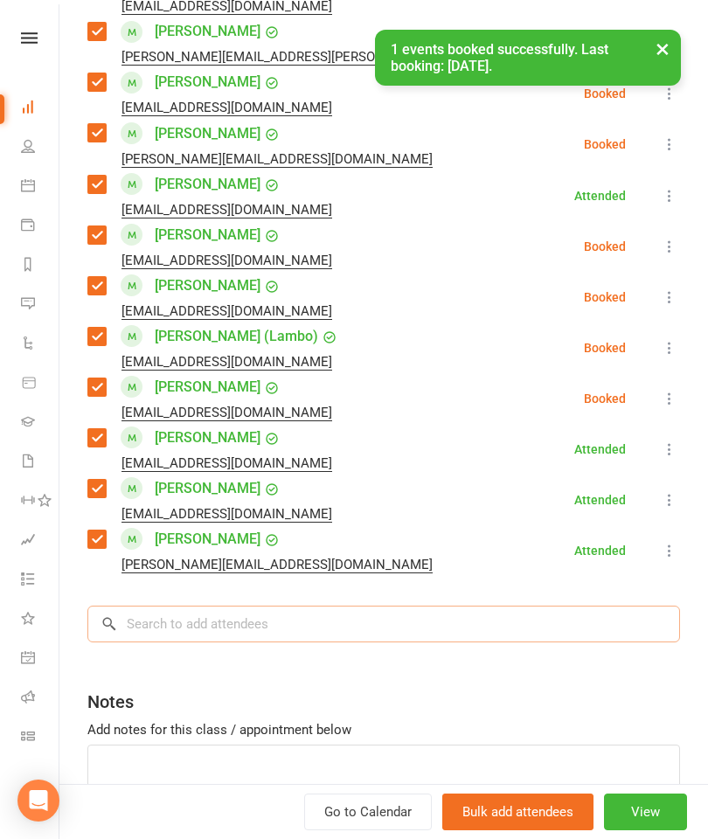
click at [250, 605] on input "search" at bounding box center [383, 623] width 592 height 37
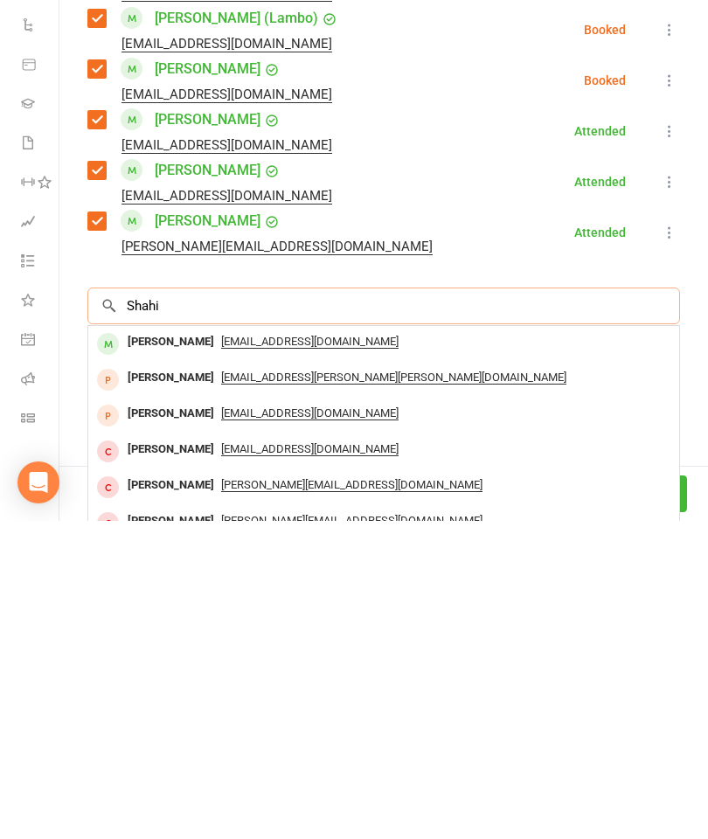
scroll to position [2100, 0]
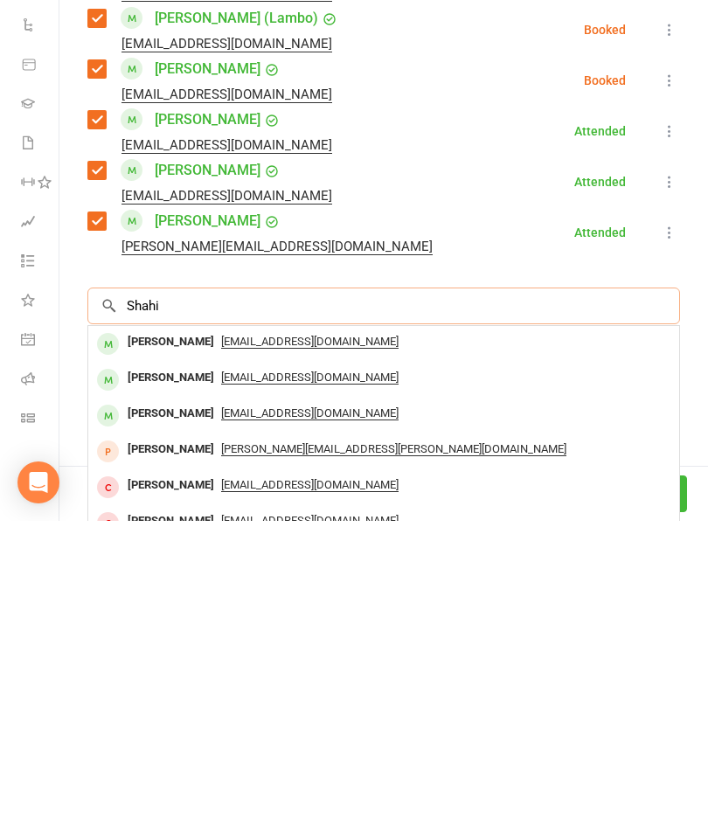
type input "Shahi"
click at [151, 683] on div "[PERSON_NAME]" at bounding box center [171, 695] width 100 height 25
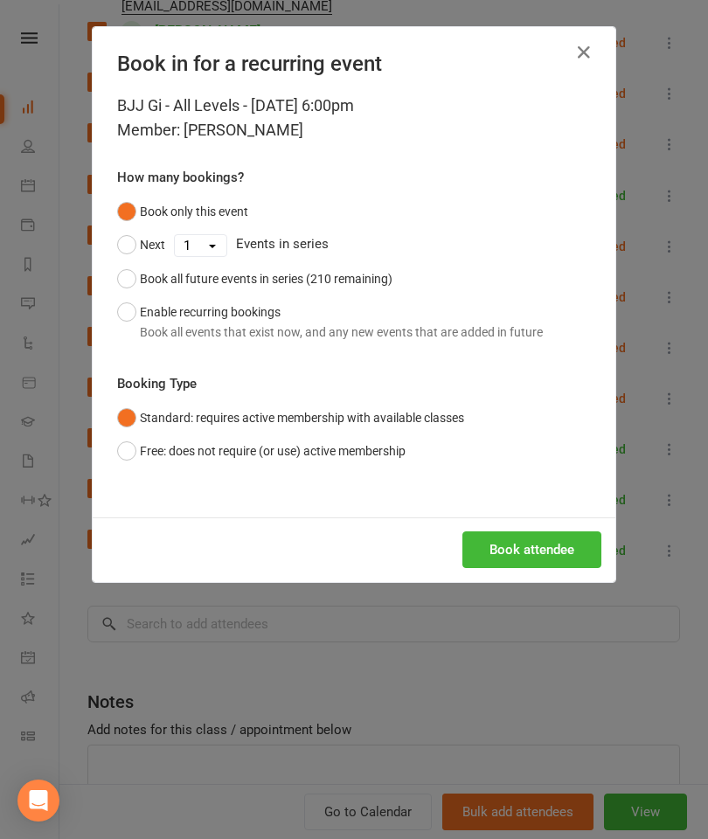
click at [565, 553] on button "Book attendee" at bounding box center [531, 549] width 139 height 37
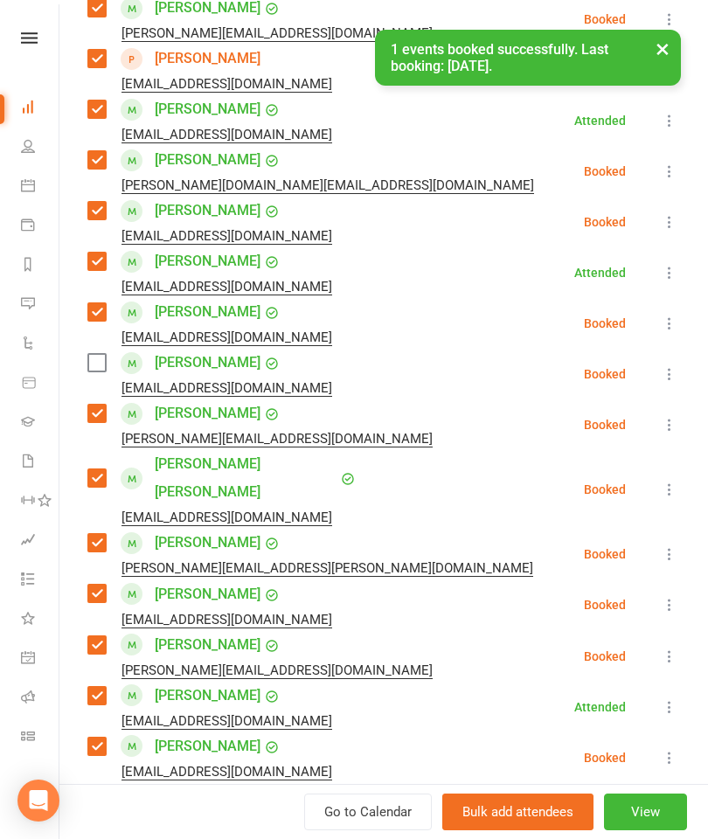
click at [93, 371] on label at bounding box center [95, 362] width 17 height 17
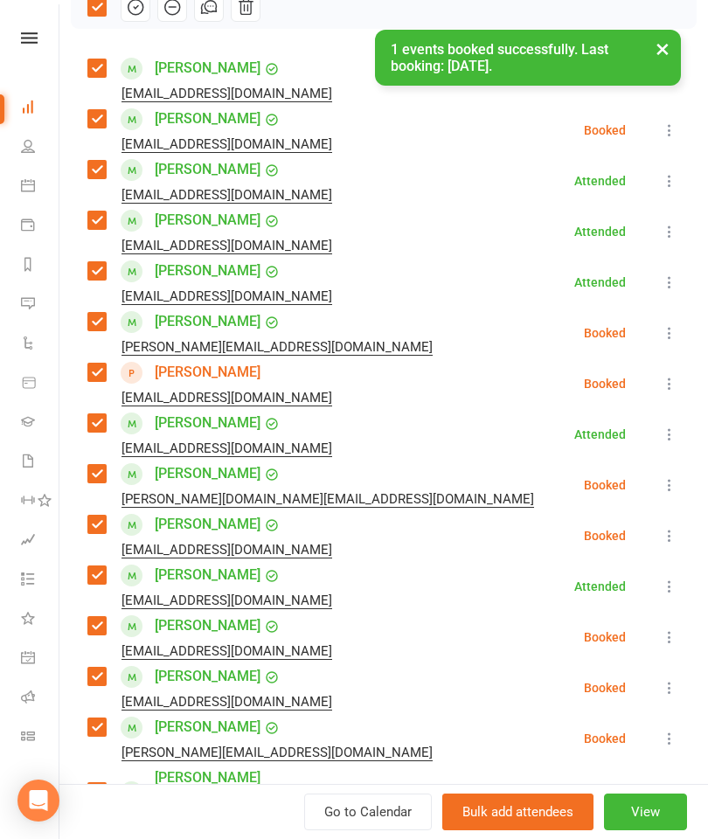
scroll to position [63, 0]
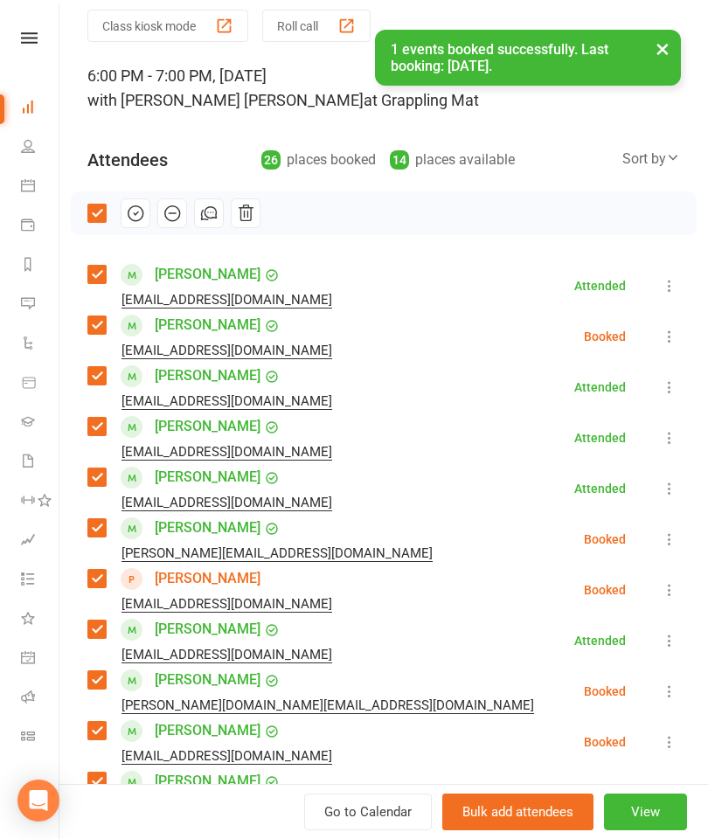
click at [128, 227] on button "button" at bounding box center [136, 213] width 30 height 30
click at [671, 45] on button "×" at bounding box center [661, 49] width 31 height 38
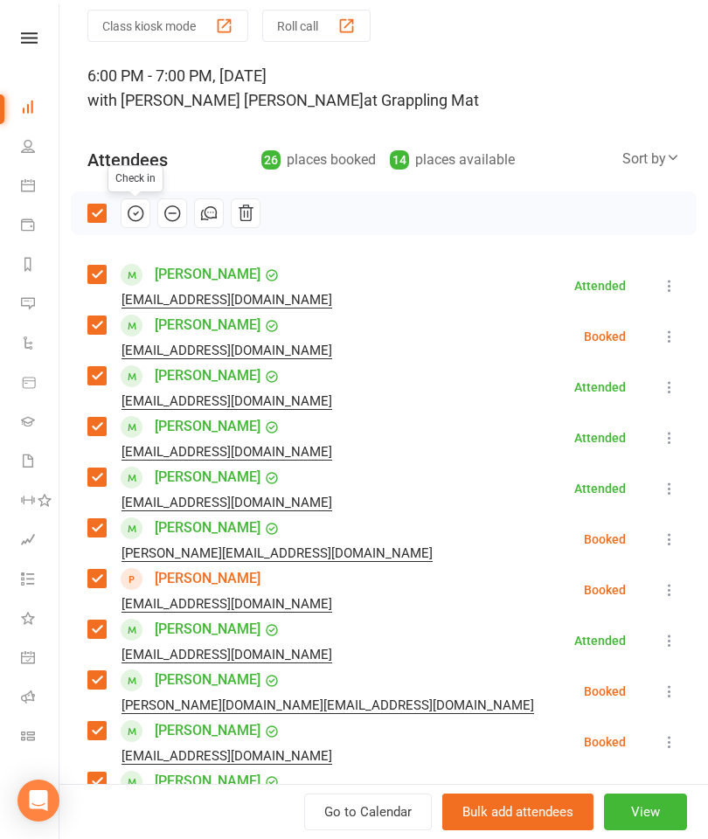
click at [672, 33] on div "Class kiosk mode Roll call" at bounding box center [383, 26] width 592 height 32
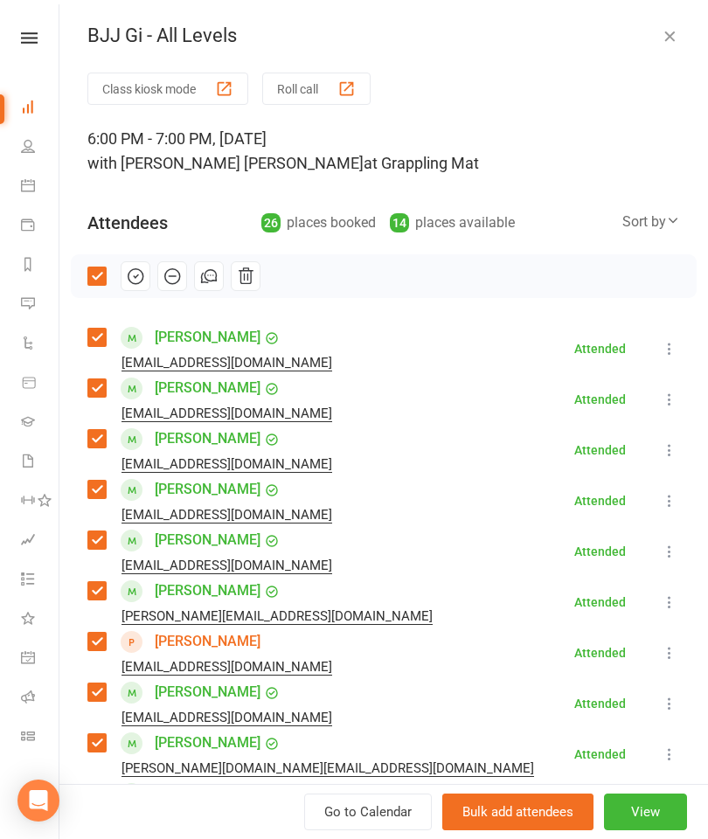
scroll to position [0, 0]
click at [680, 24] on div "BJJ Gi - All Levels Class kiosk mode Roll call 6:00 PM - 7:00 PM, [DATE] with […" at bounding box center [383, 419] width 648 height 839
click at [669, 29] on icon "button" at bounding box center [668, 35] width 17 height 17
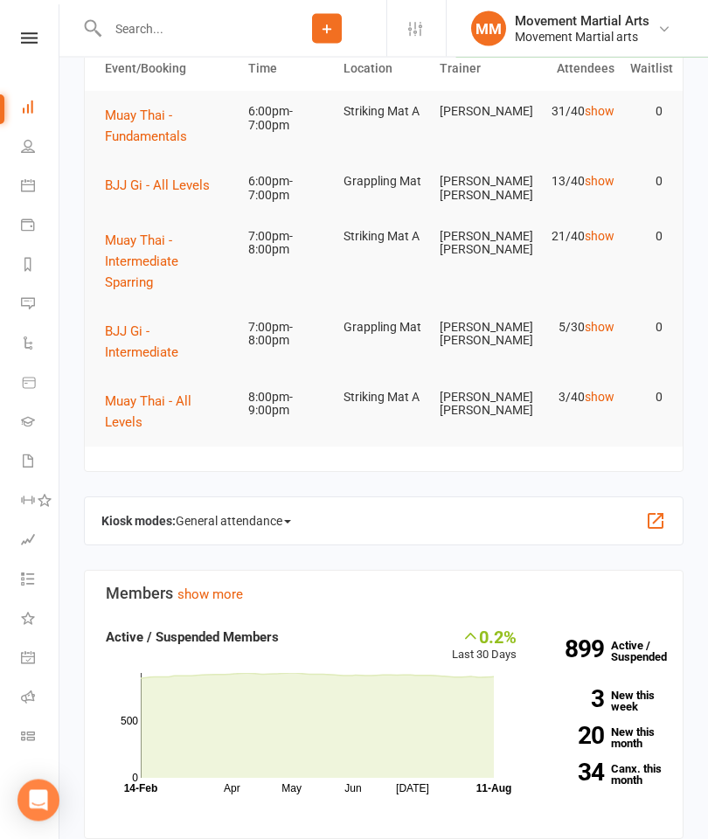
click at [171, 132] on span "Muay Thai - Fundamentals" at bounding box center [146, 126] width 82 height 37
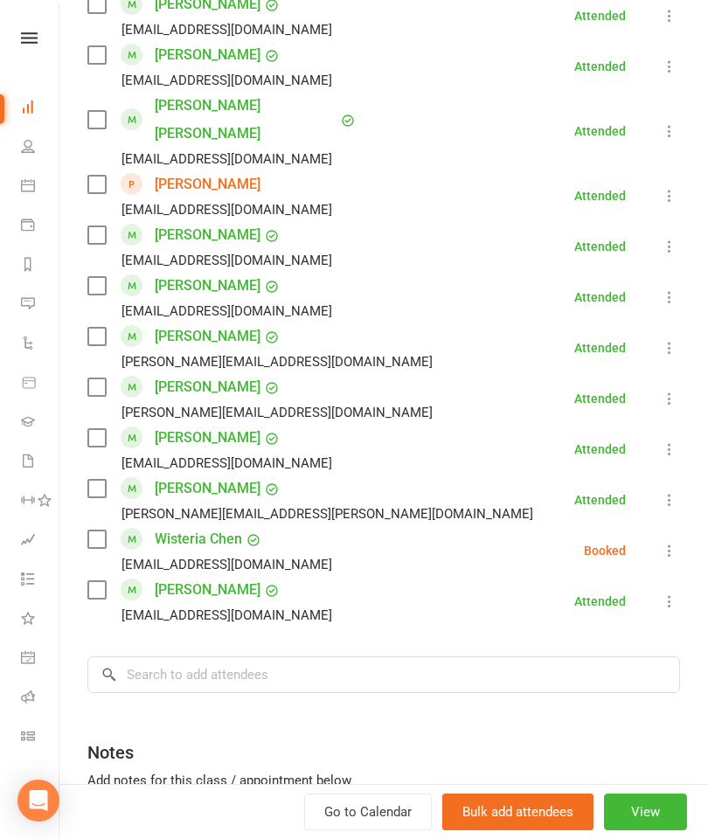
scroll to position [1296, 0]
click at [285, 656] on input "search" at bounding box center [383, 674] width 592 height 37
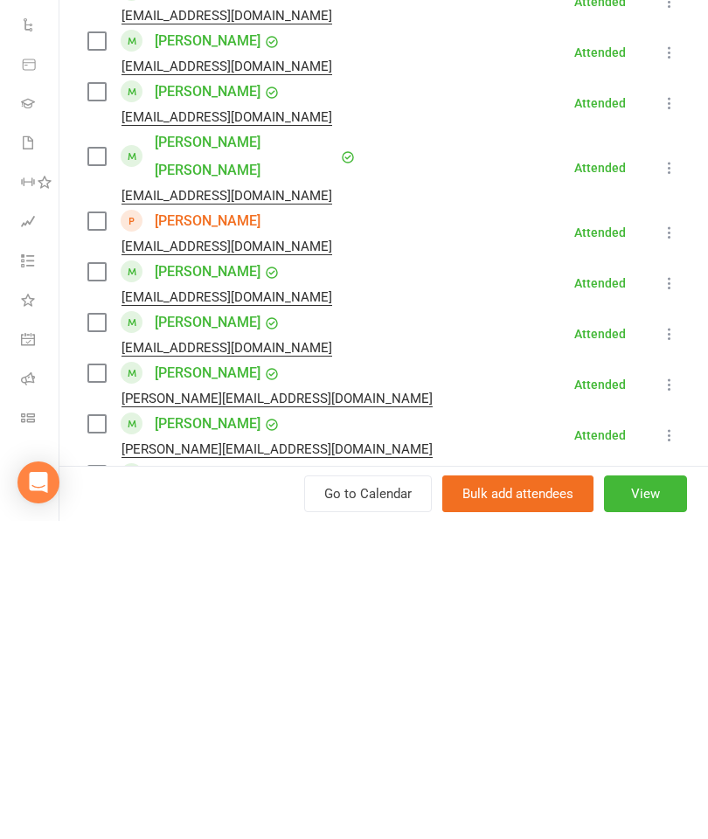
scroll to position [936, 0]
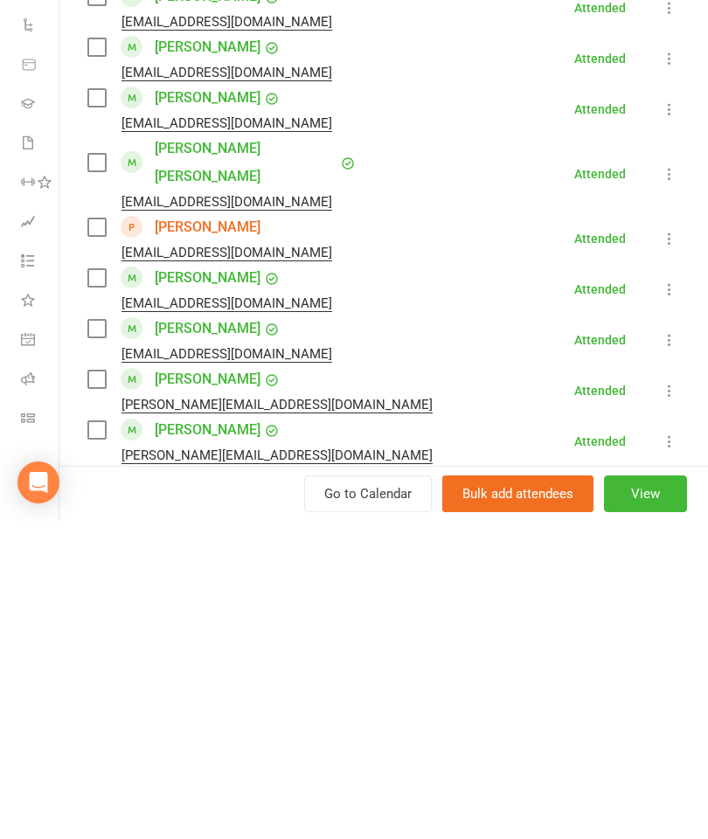
click at [665, 548] on icon at bounding box center [668, 556] width 17 height 17
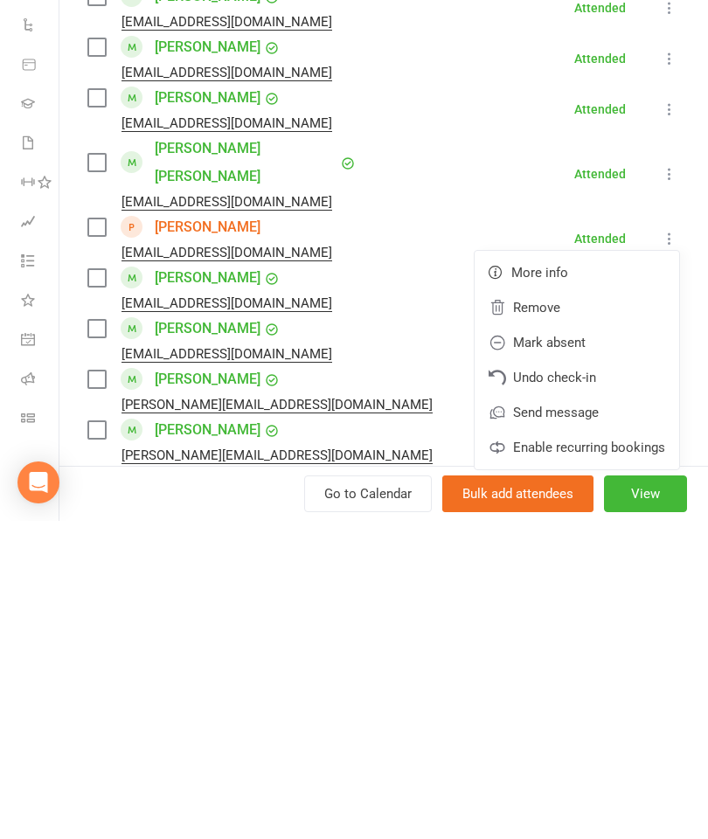
scroll to position [480, 0]
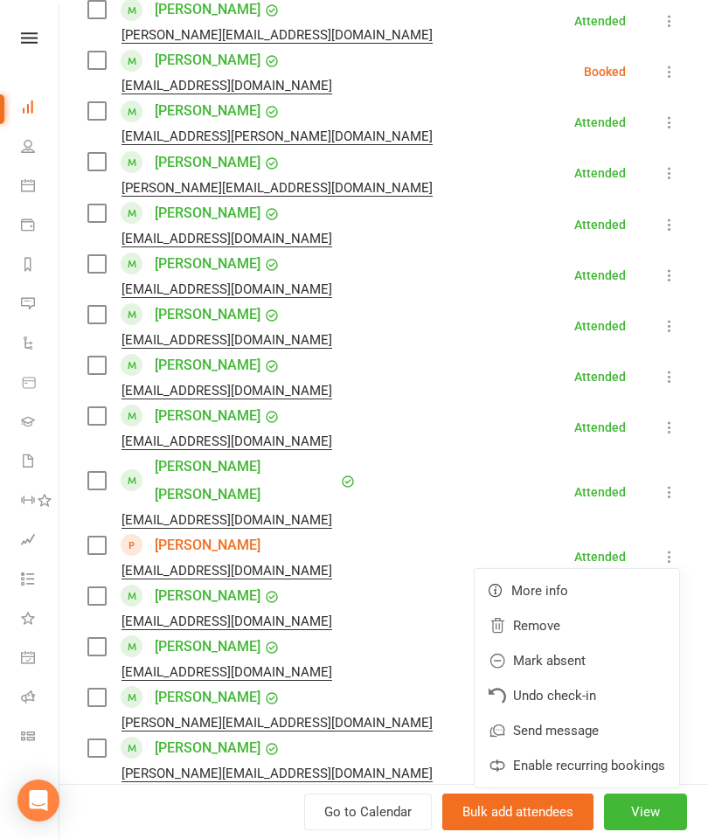
click at [538, 608] on link "Remove" at bounding box center [576, 625] width 204 height 35
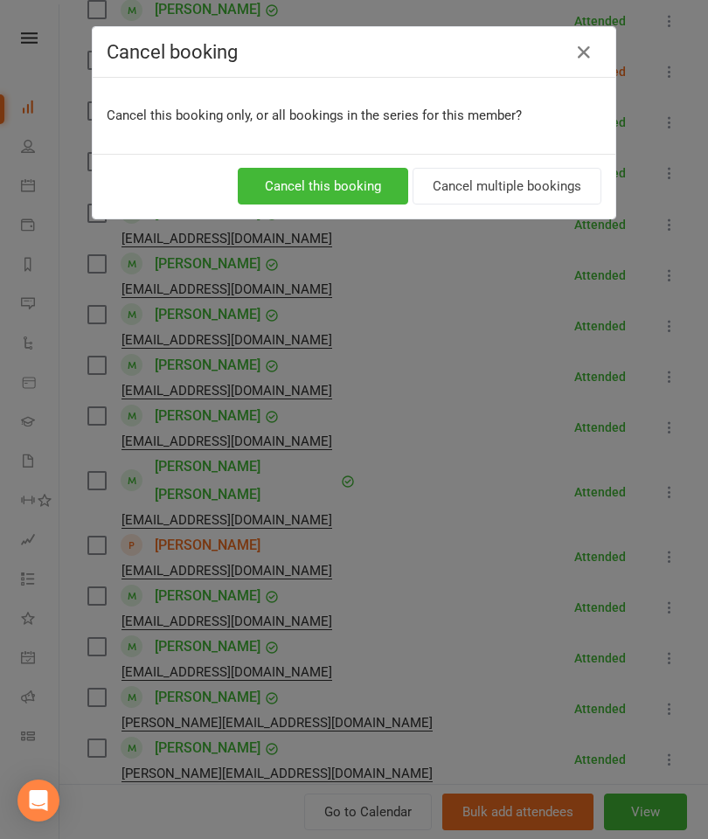
click at [352, 189] on button "Cancel this booking" at bounding box center [323, 186] width 170 height 37
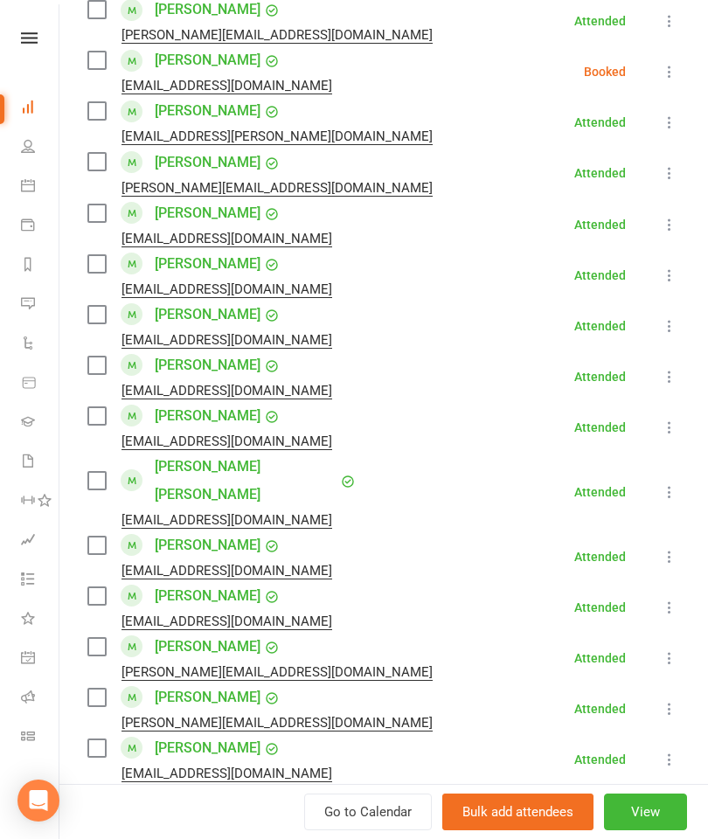
click at [94, 372] on label at bounding box center [95, 364] width 17 height 17
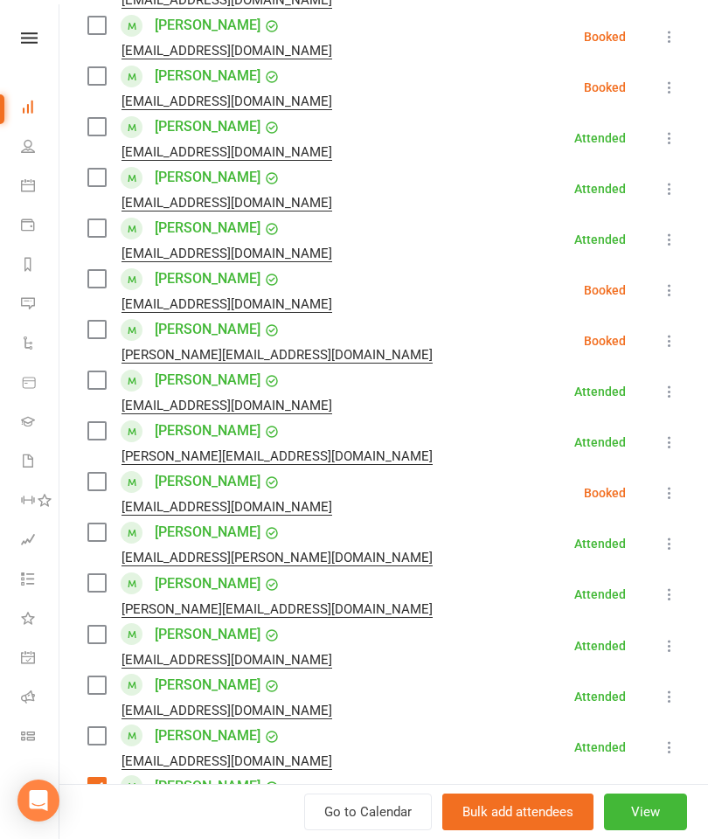
scroll to position [466, 0]
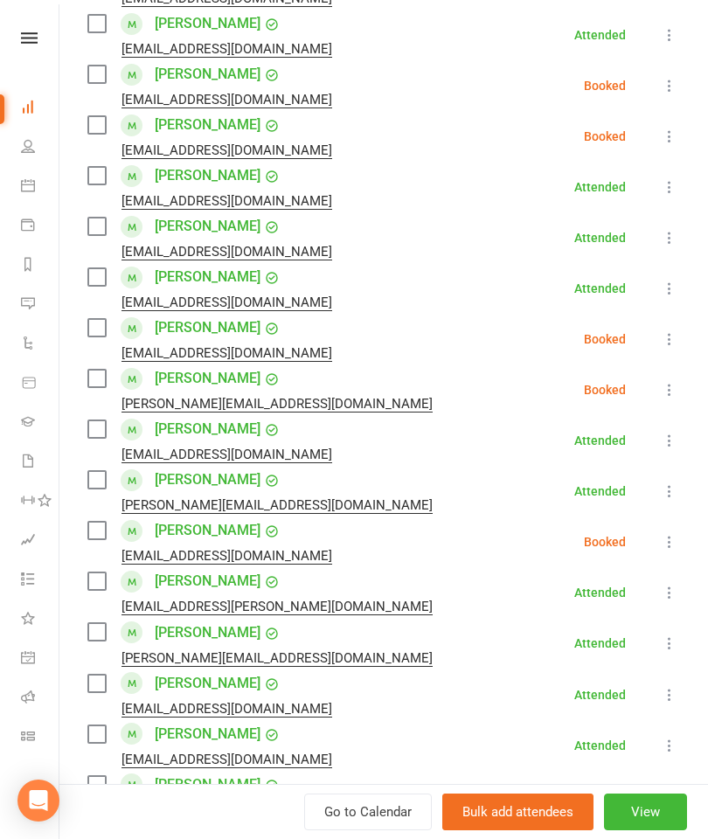
click at [93, 128] on label at bounding box center [95, 124] width 17 height 17
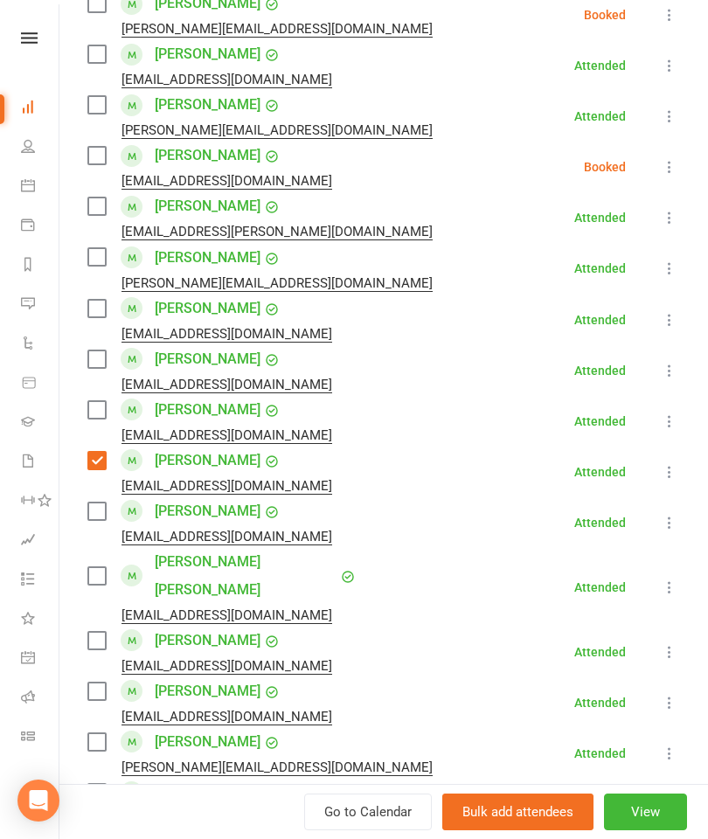
scroll to position [846, 0]
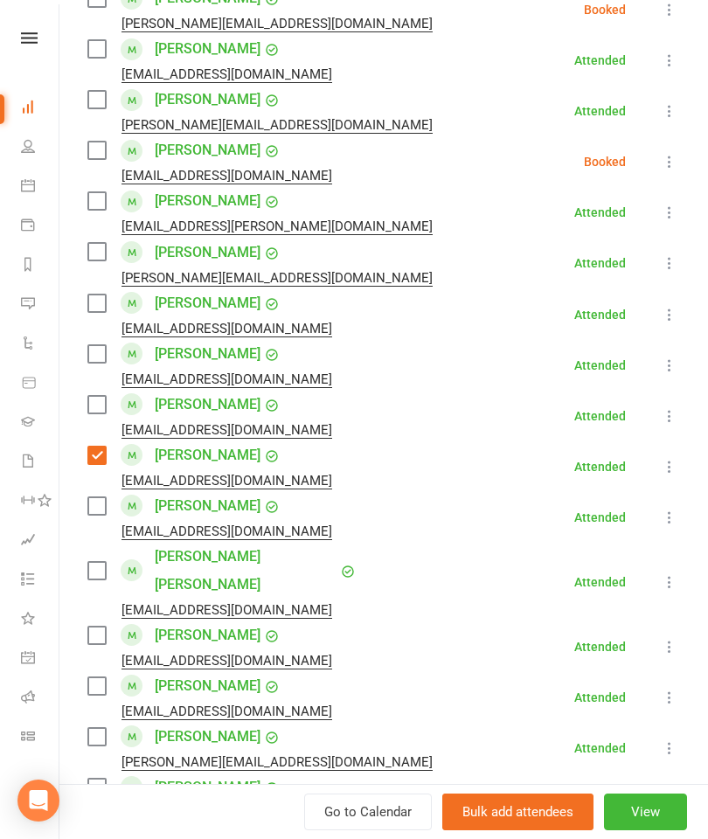
click at [109, 348] on div "[PERSON_NAME] [EMAIL_ADDRESS][DOMAIN_NAME]" at bounding box center [213, 365] width 252 height 51
click at [99, 348] on label at bounding box center [95, 353] width 17 height 17
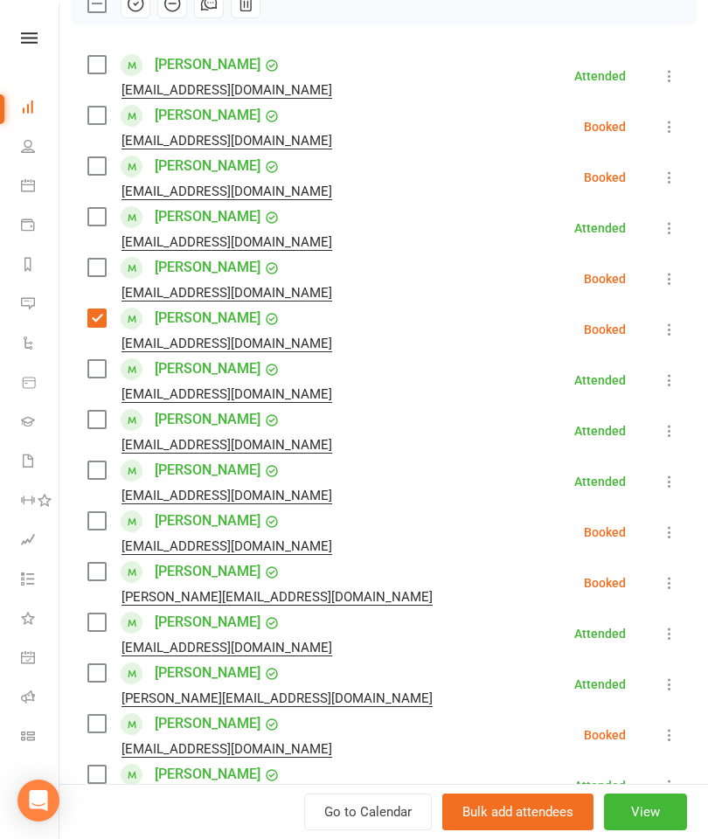
scroll to position [267, 0]
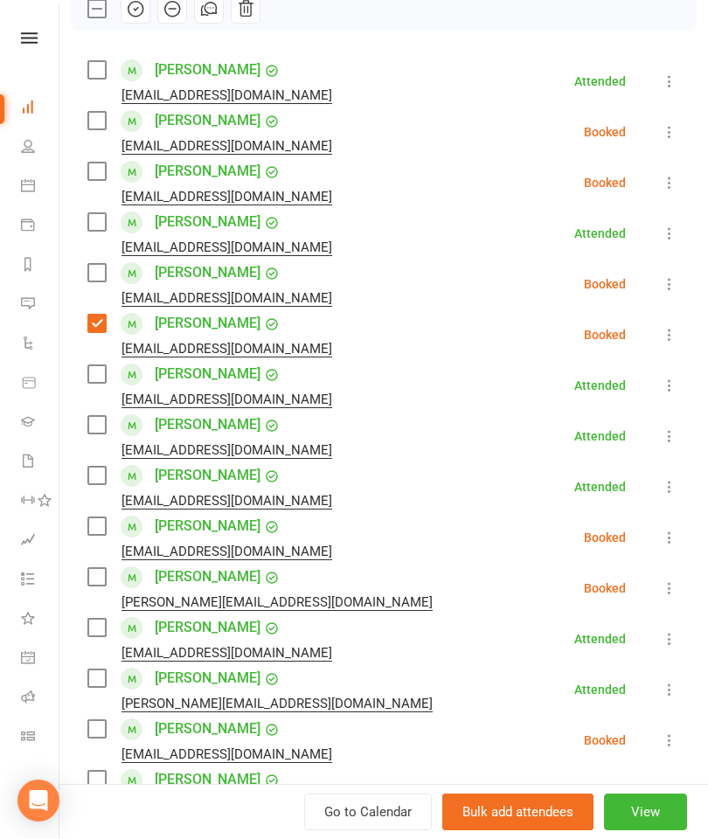
click at [94, 383] on label at bounding box center [95, 373] width 17 height 17
click at [89, 79] on label at bounding box center [95, 69] width 17 height 17
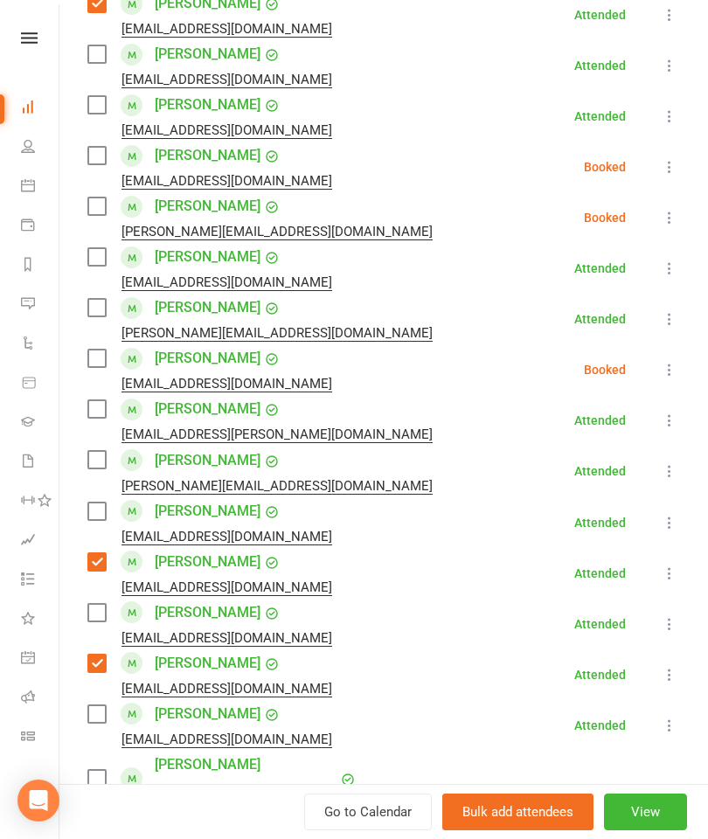
scroll to position [714, 0]
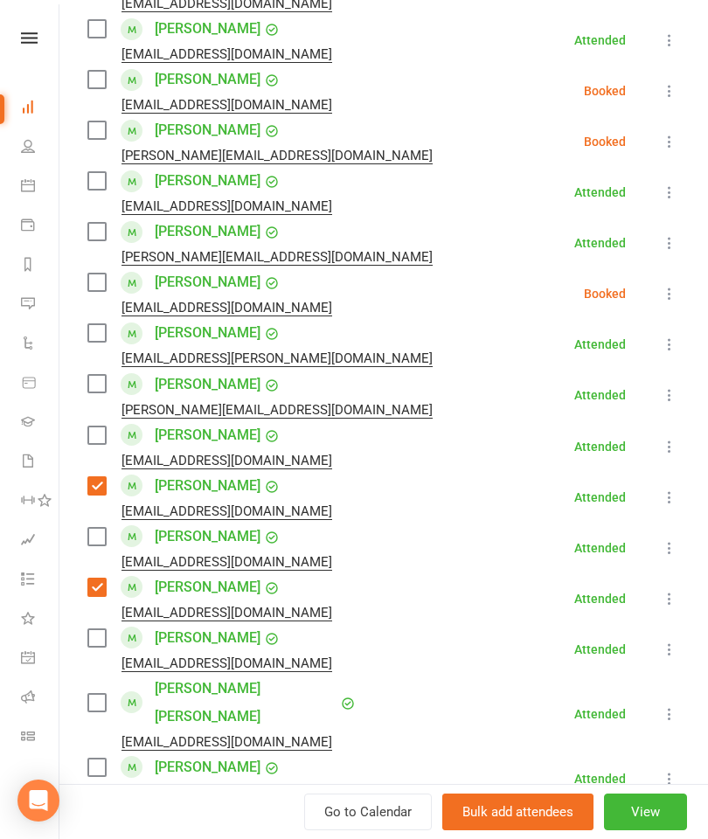
click at [99, 694] on label at bounding box center [95, 702] width 17 height 17
click at [92, 197] on div "[EMAIL_ADDRESS][DOMAIN_NAME]" at bounding box center [213, 206] width 252 height 23
click at [88, 189] on label at bounding box center [95, 180] width 17 height 17
click at [105, 436] on label at bounding box center [95, 434] width 17 height 17
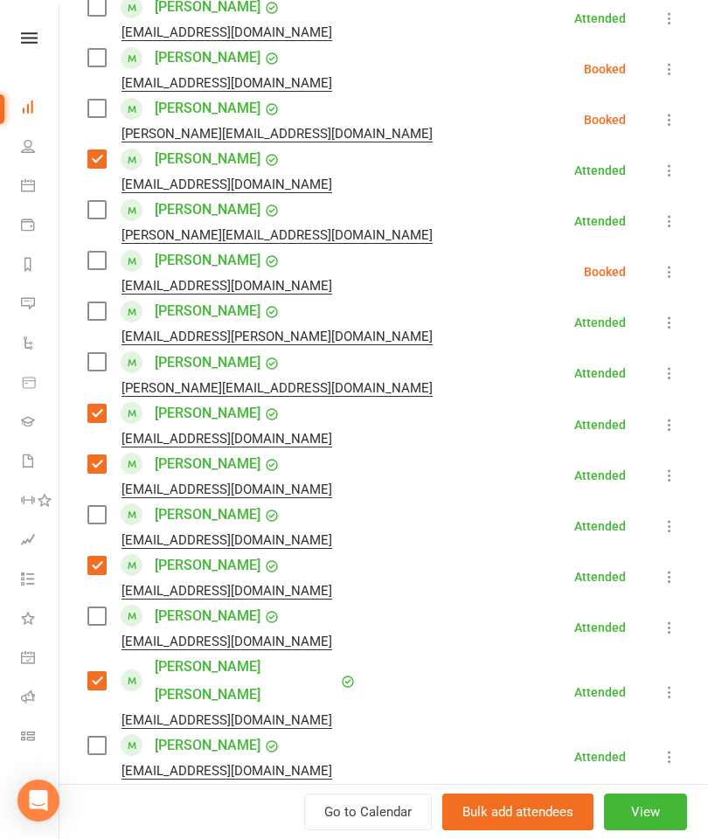
scroll to position [735, 0]
click at [88, 737] on label at bounding box center [95, 745] width 17 height 17
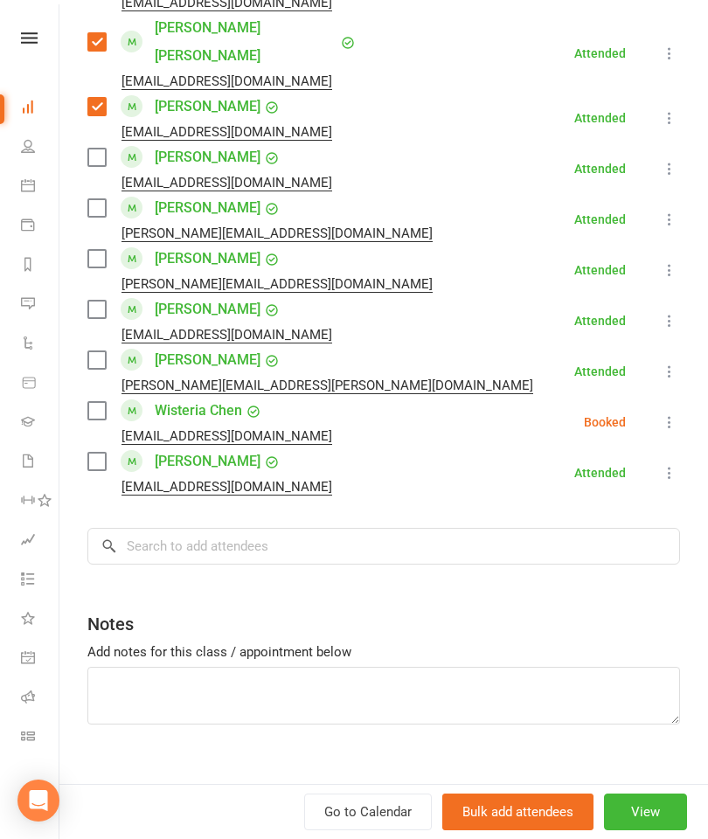
scroll to position [1374, 0]
click at [508, 528] on input "search" at bounding box center [383, 546] width 592 height 37
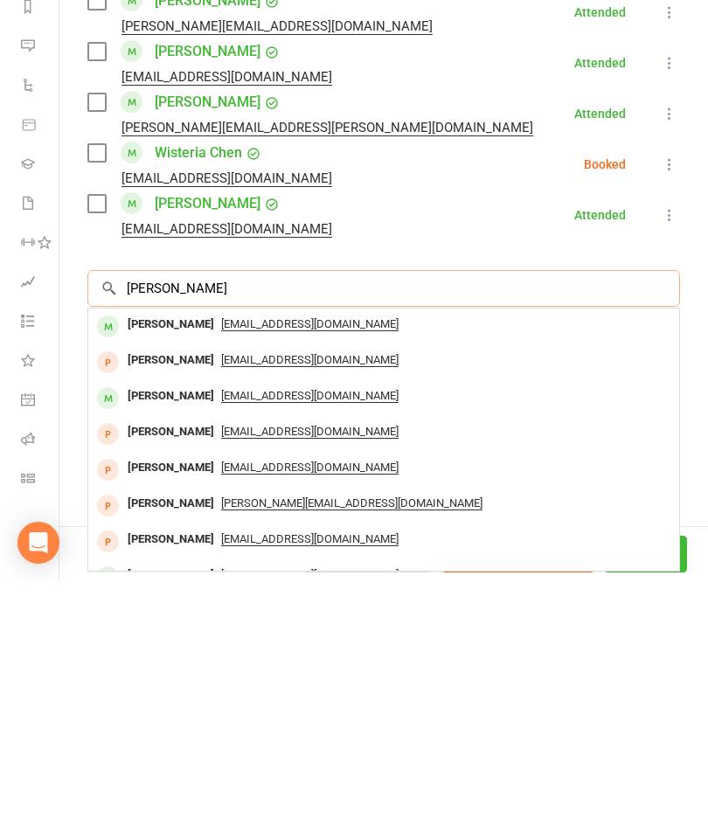
type input "[PERSON_NAME]"
click at [176, 570] on div "[PERSON_NAME]" at bounding box center [171, 582] width 100 height 25
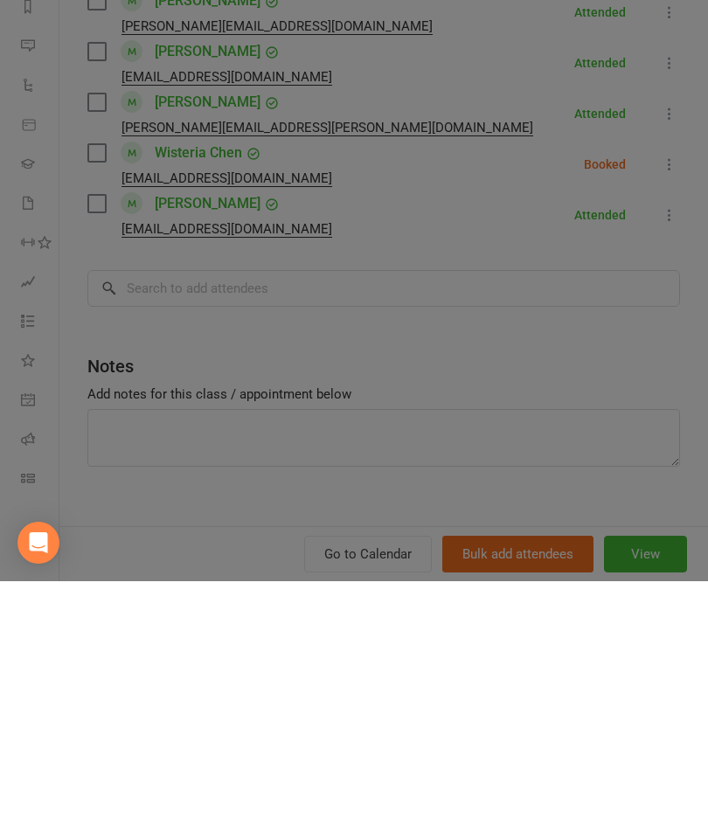
scroll to position [737, 0]
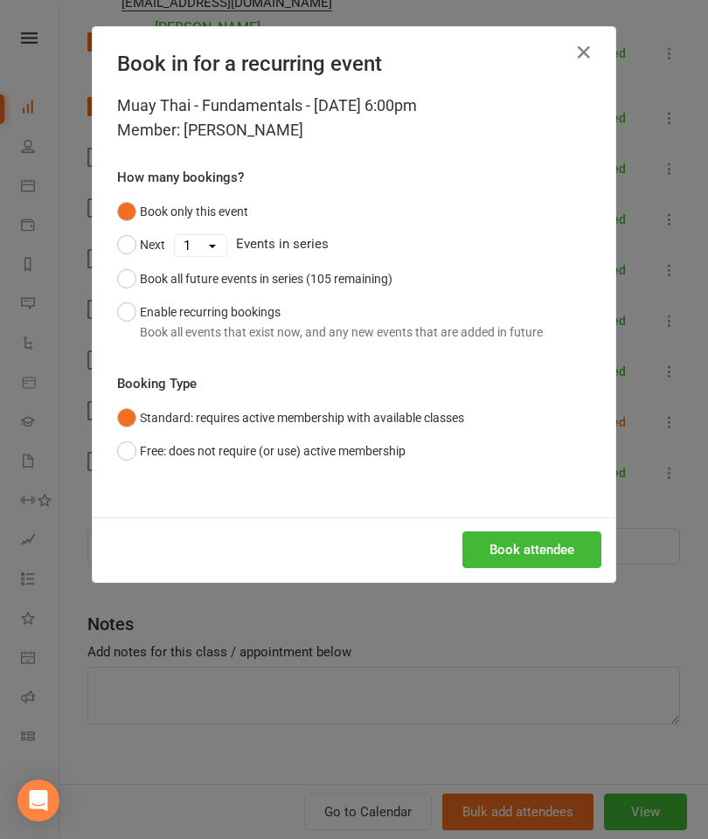
click at [552, 539] on button "Book attendee" at bounding box center [531, 549] width 139 height 37
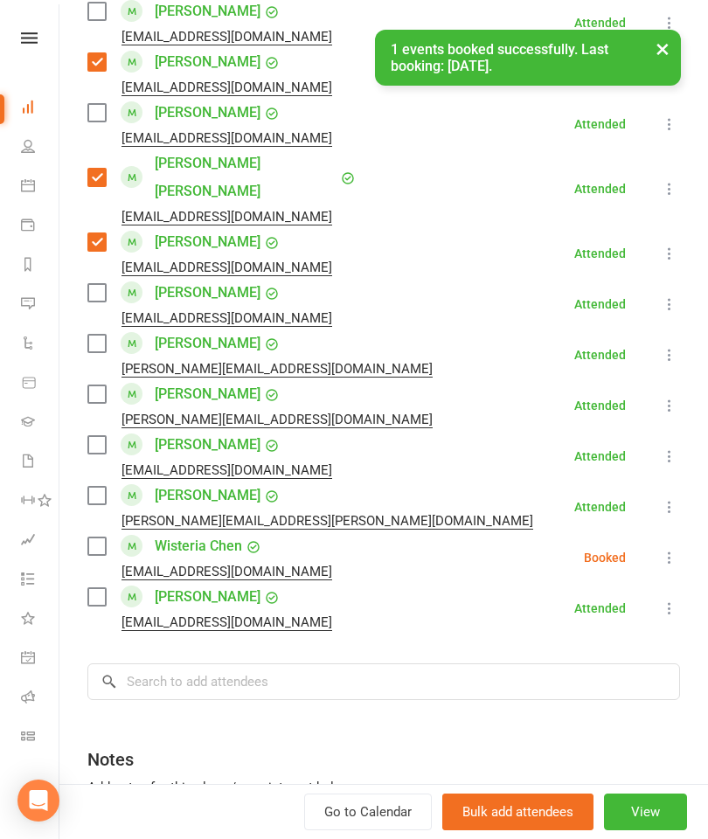
scroll to position [1193, 0]
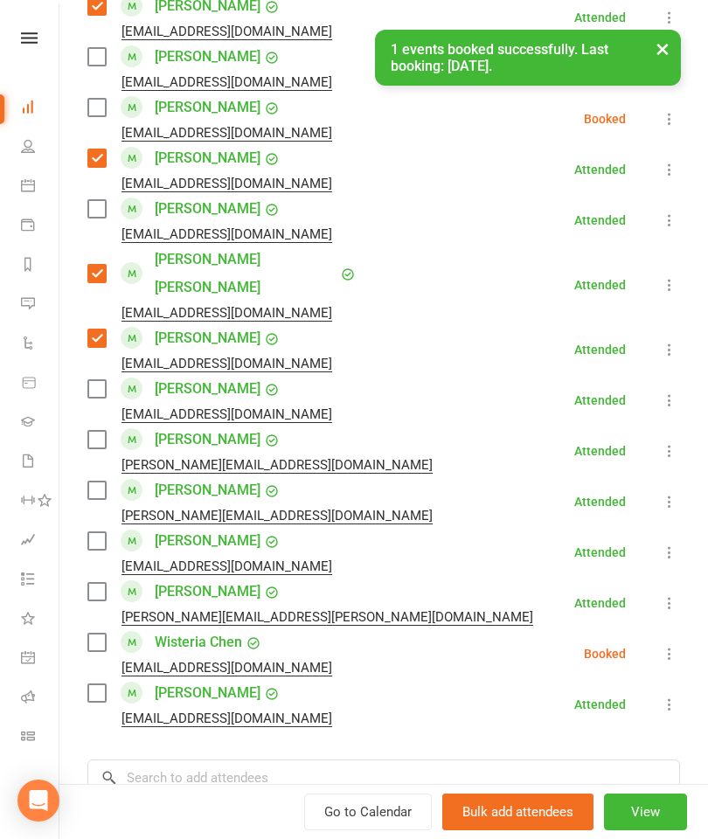
click at [99, 112] on label at bounding box center [95, 107] width 17 height 17
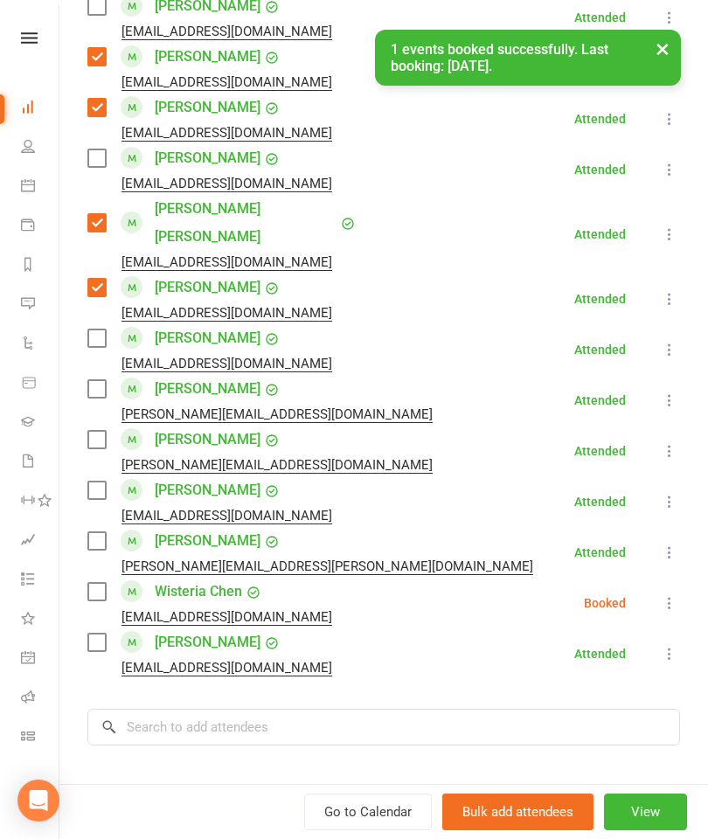
scroll to position [1250, 0]
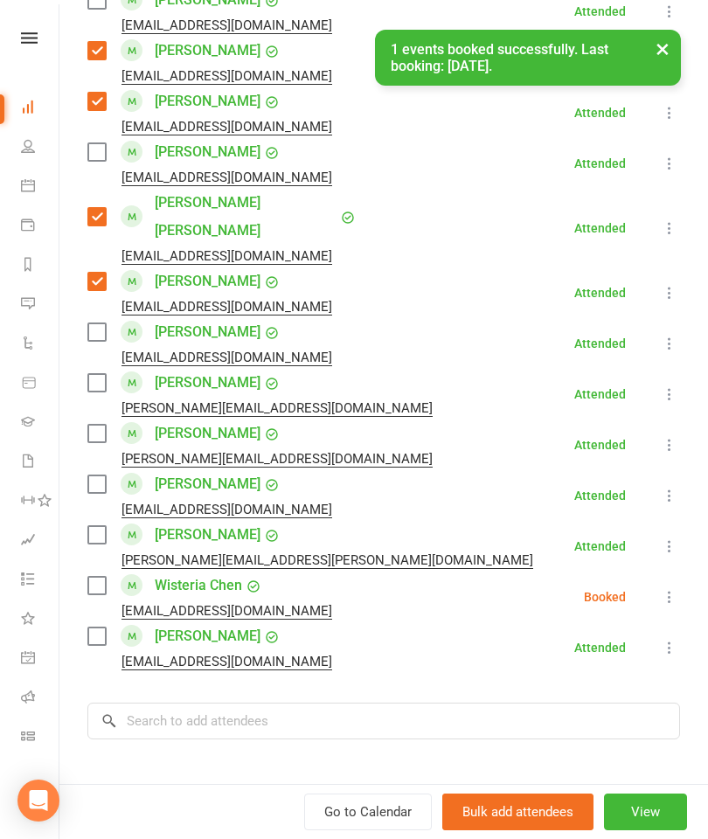
click at [105, 627] on label at bounding box center [95, 635] width 17 height 17
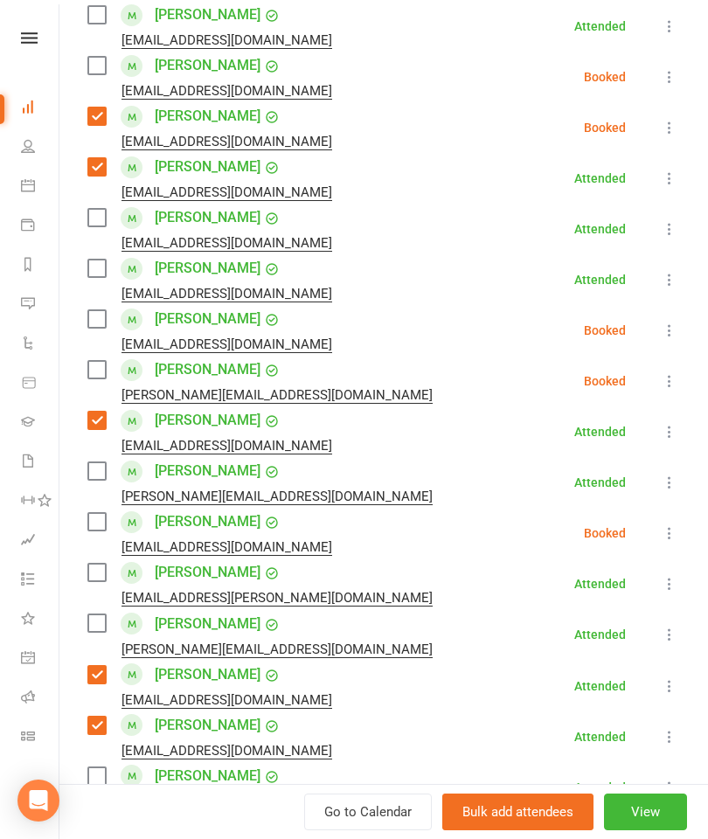
scroll to position [341, 0]
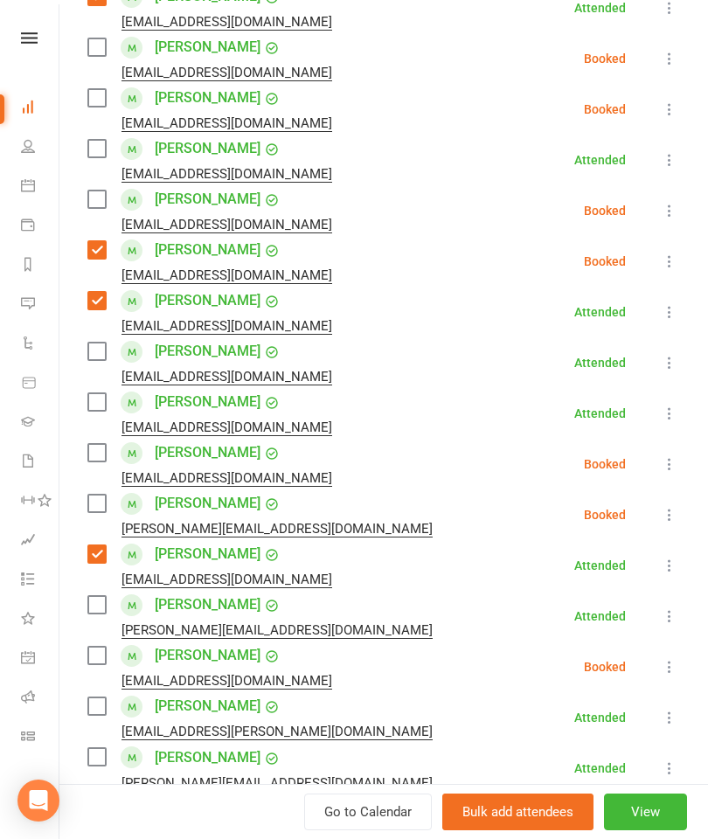
click at [99, 157] on label at bounding box center [95, 148] width 17 height 17
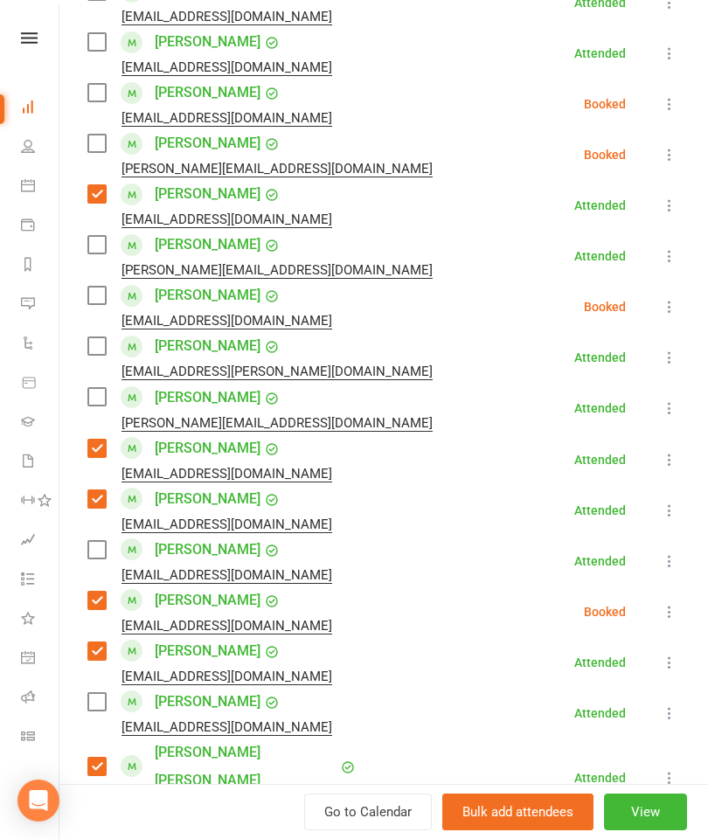
scroll to position [741, 0]
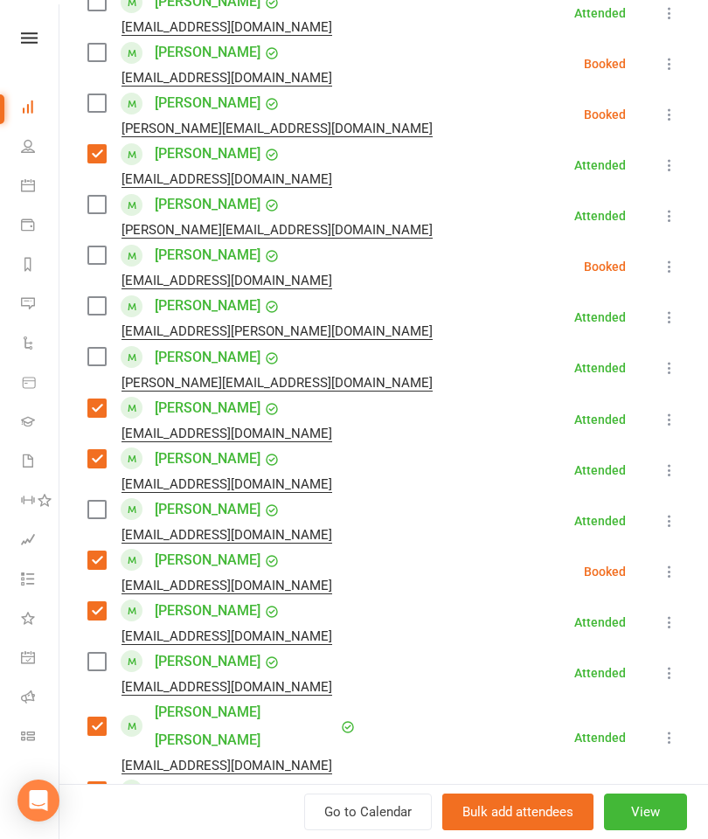
click at [105, 516] on label at bounding box center [95, 509] width 17 height 17
click at [104, 59] on label at bounding box center [95, 52] width 17 height 17
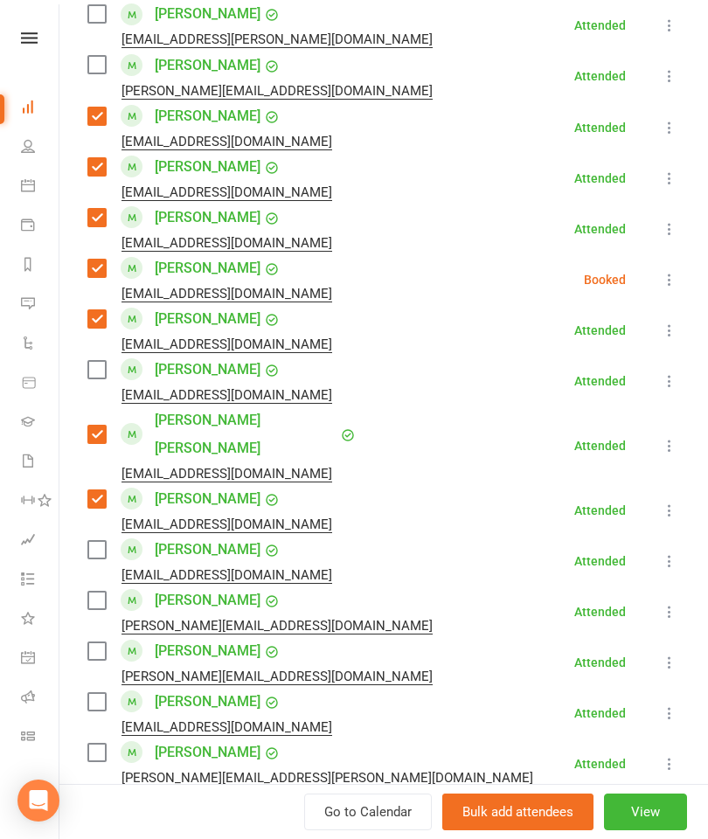
scroll to position [1053, 0]
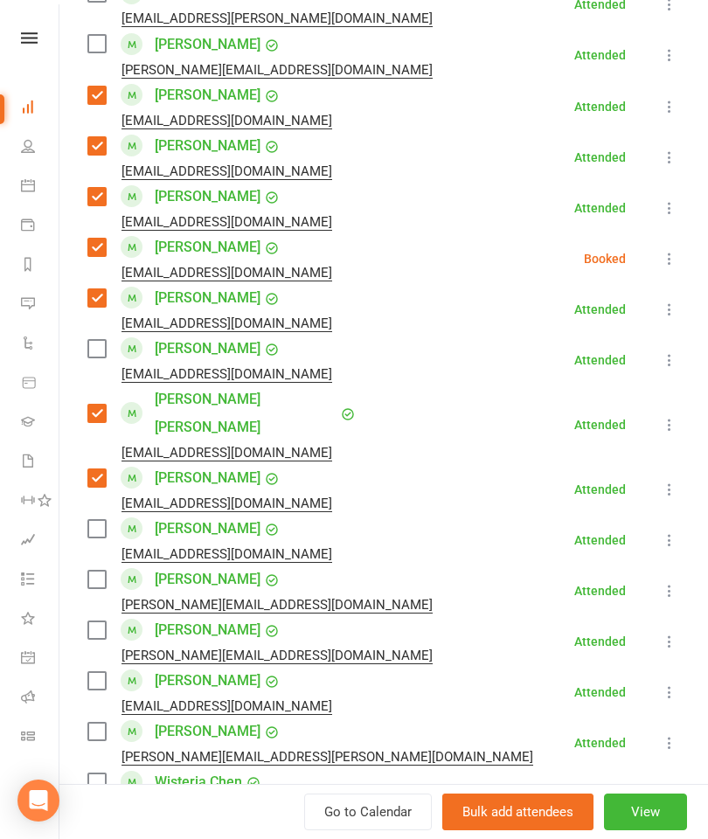
click at [91, 570] on label at bounding box center [95, 578] width 17 height 17
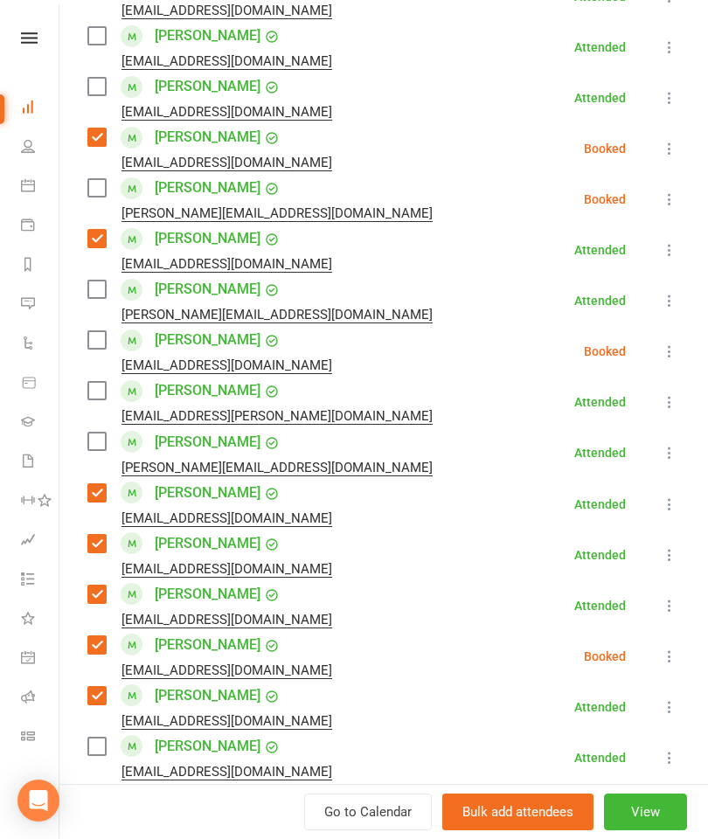
scroll to position [653, 0]
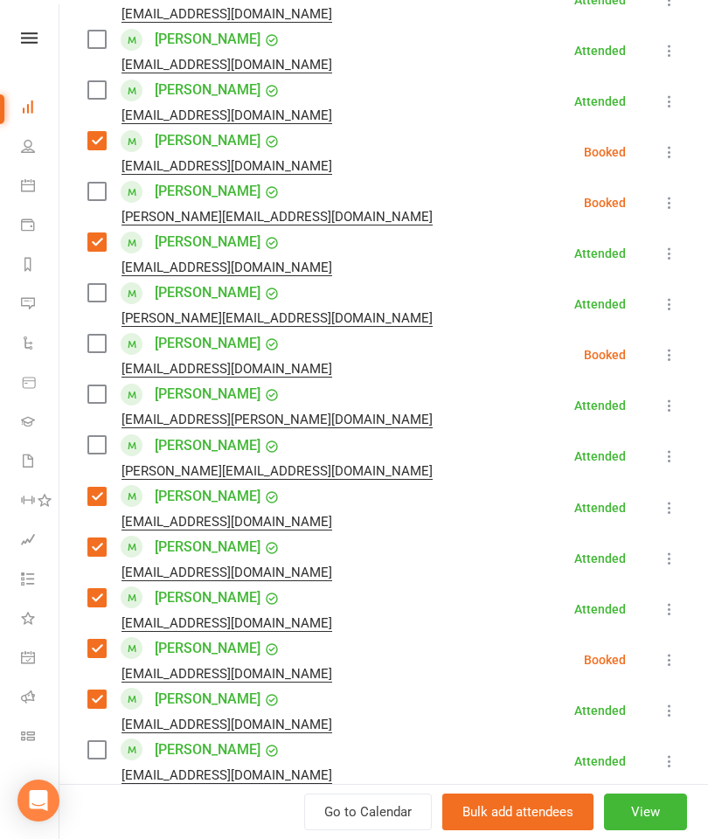
click at [103, 42] on label at bounding box center [95, 39] width 17 height 17
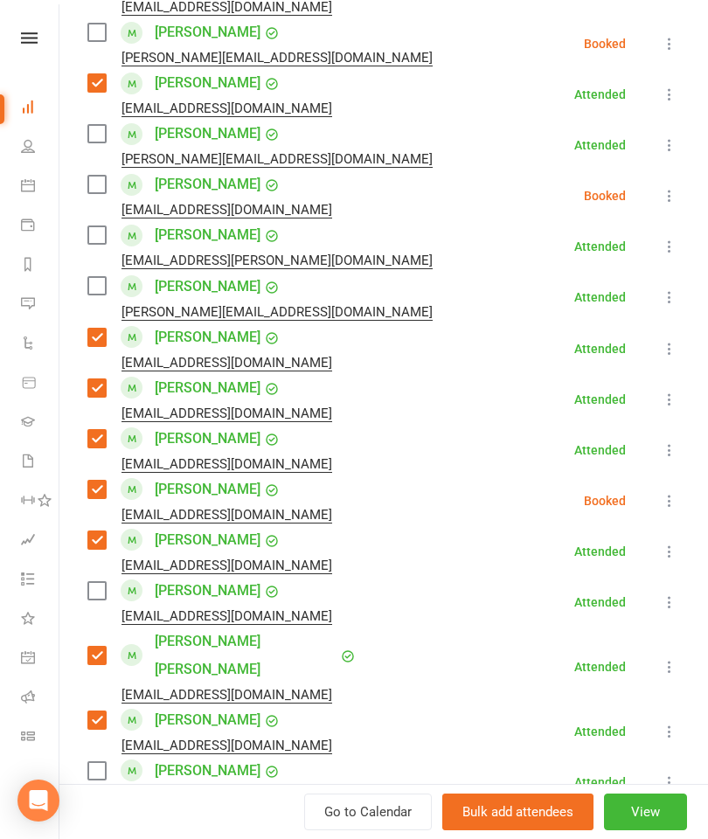
scroll to position [715, 0]
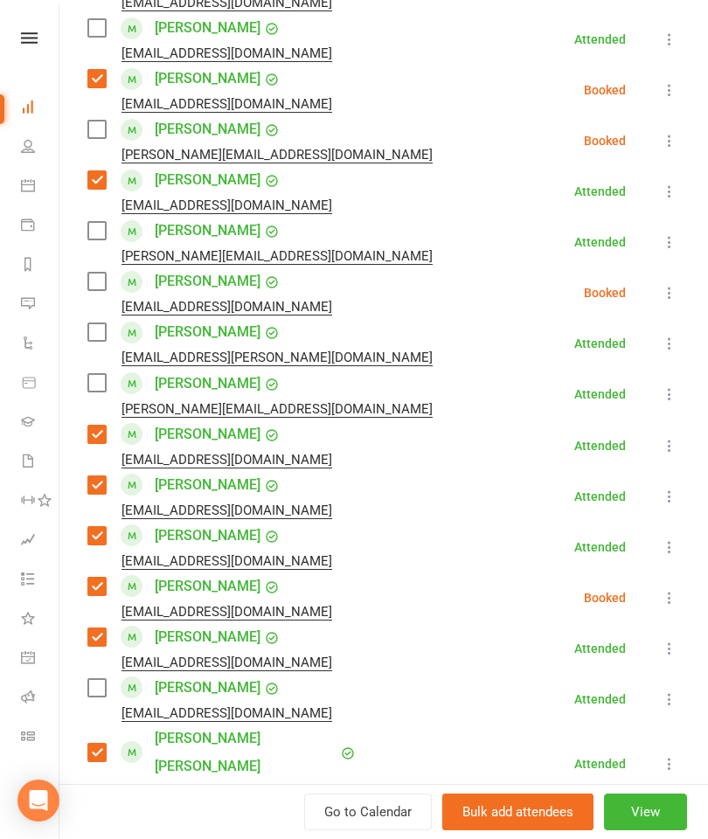
click at [101, 138] on label at bounding box center [95, 129] width 17 height 17
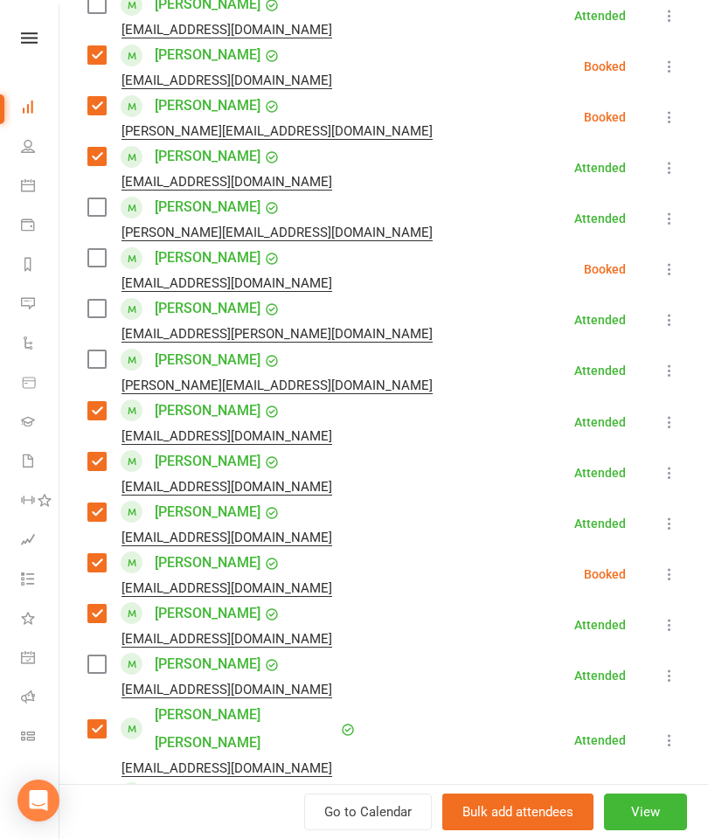
scroll to position [740, 0]
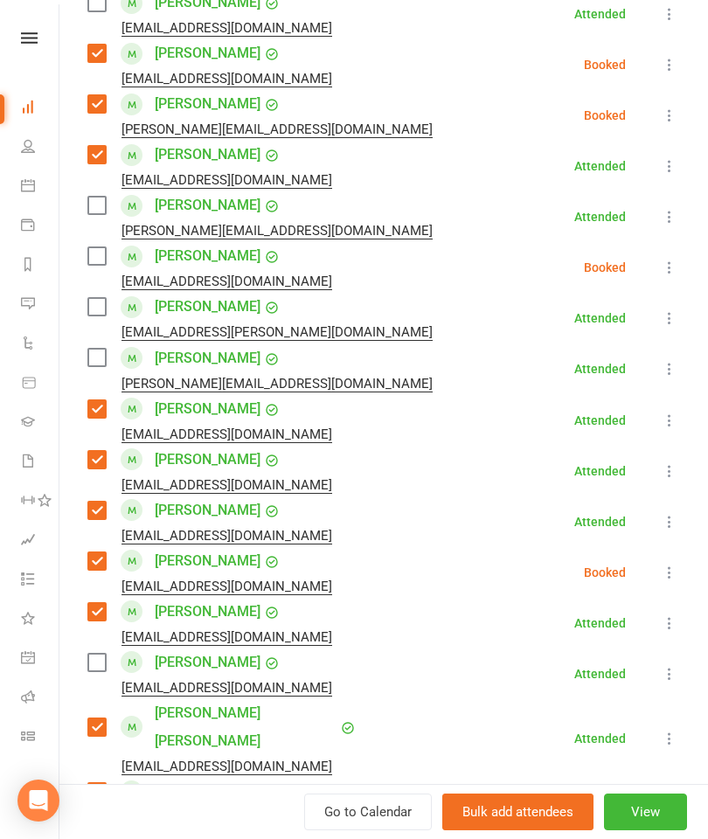
click at [96, 314] on label at bounding box center [95, 306] width 17 height 17
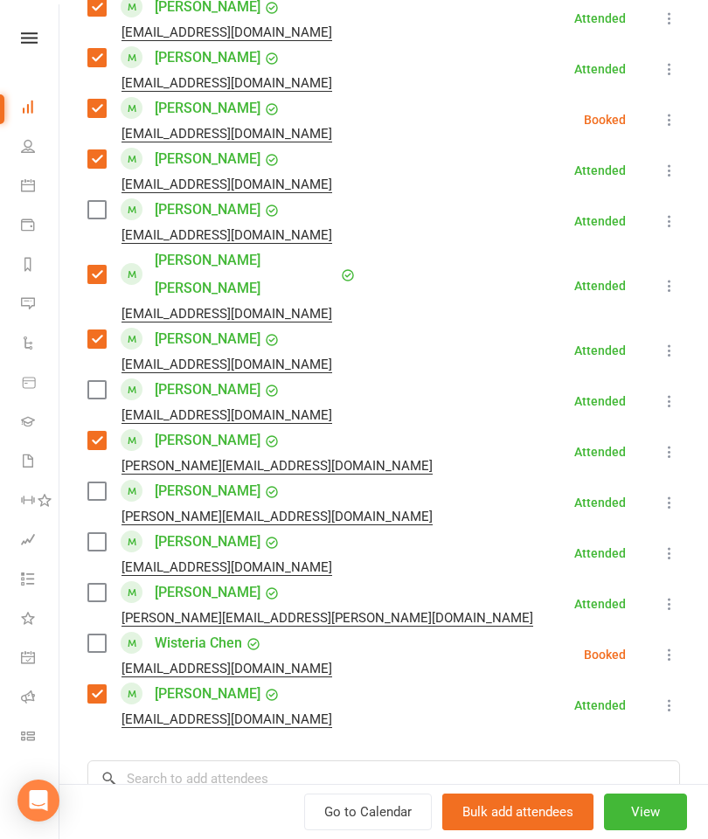
scroll to position [1194, 0]
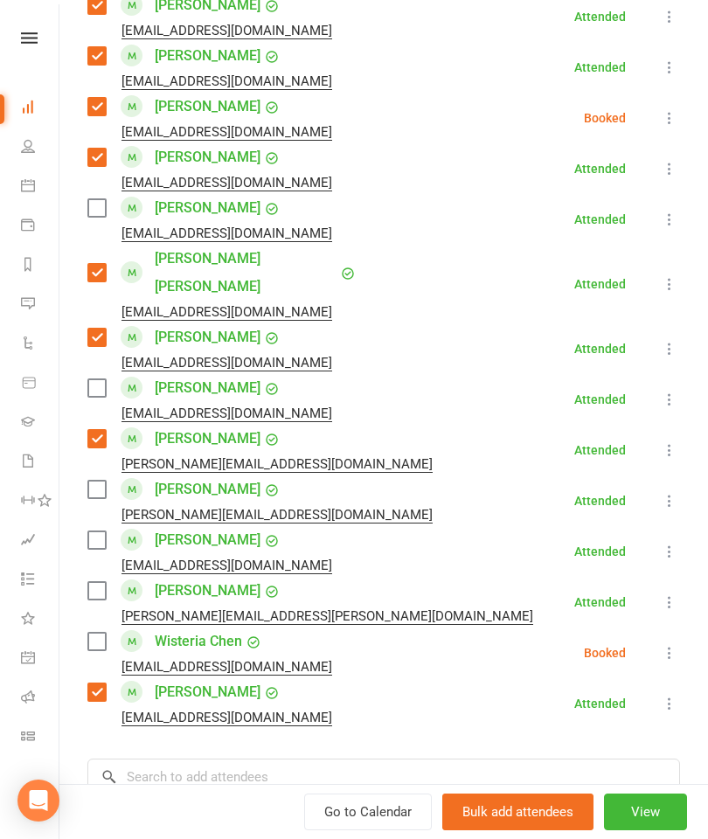
click at [95, 379] on label at bounding box center [95, 387] width 17 height 17
click at [101, 480] on label at bounding box center [95, 488] width 17 height 17
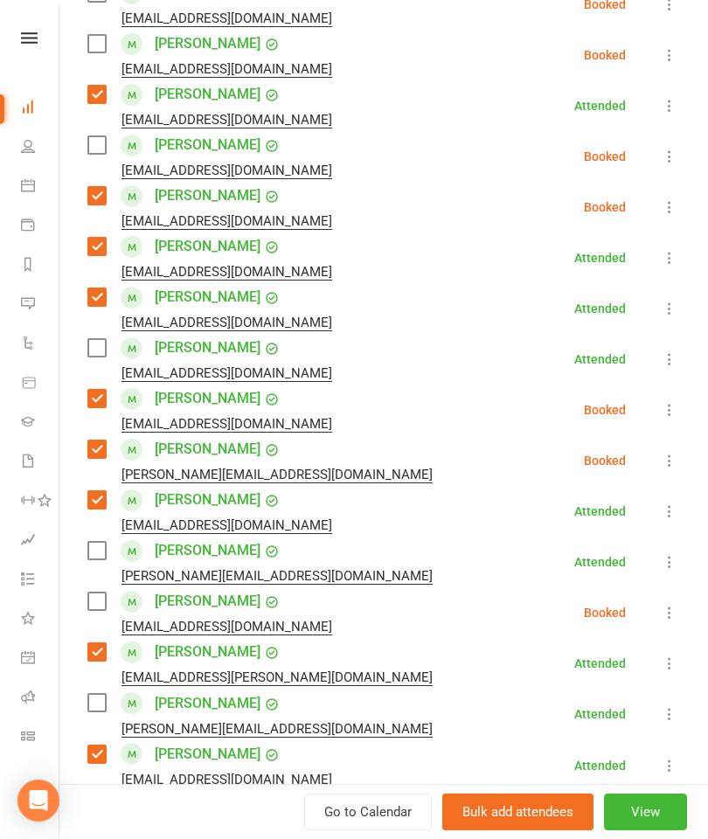
scroll to position [241, 0]
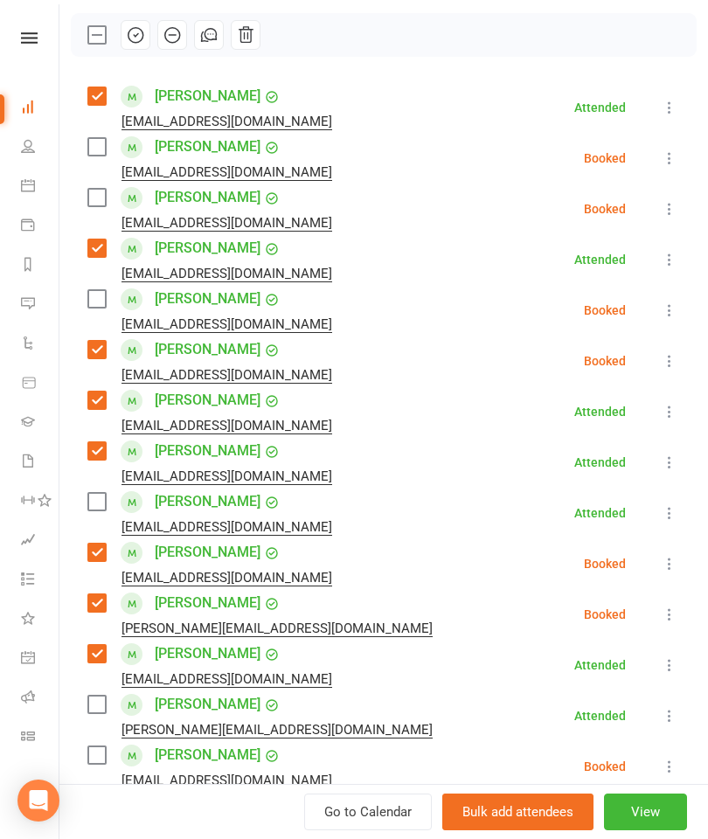
click at [98, 201] on label at bounding box center [95, 197] width 17 height 17
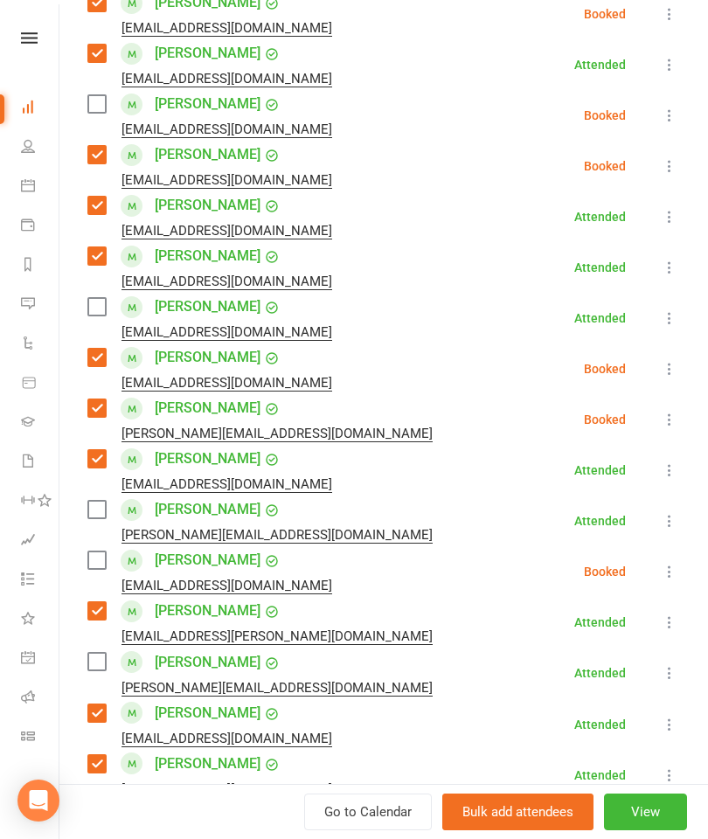
scroll to position [447, 0]
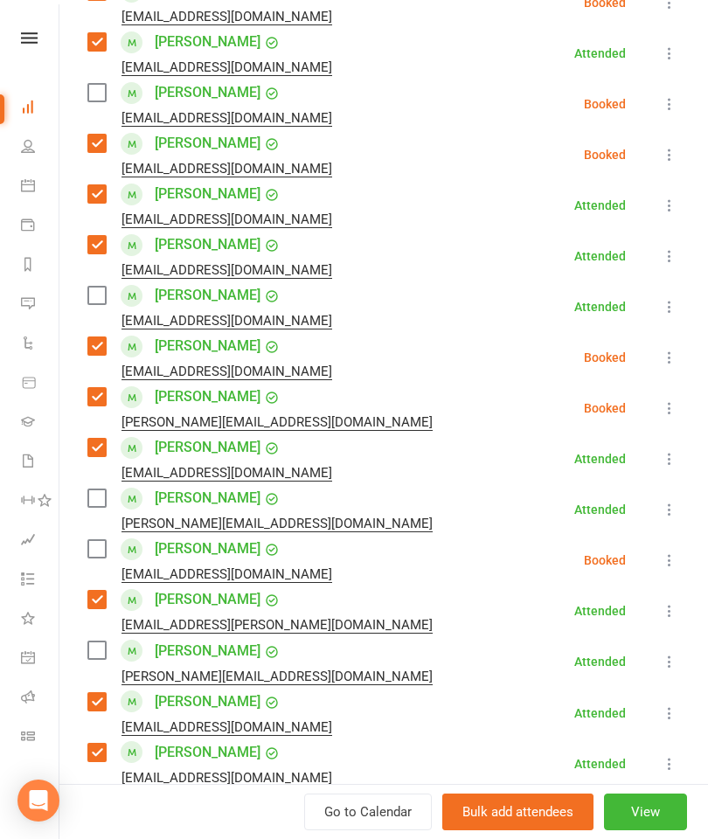
click at [100, 299] on label at bounding box center [95, 295] width 17 height 17
click at [105, 547] on label at bounding box center [95, 548] width 17 height 17
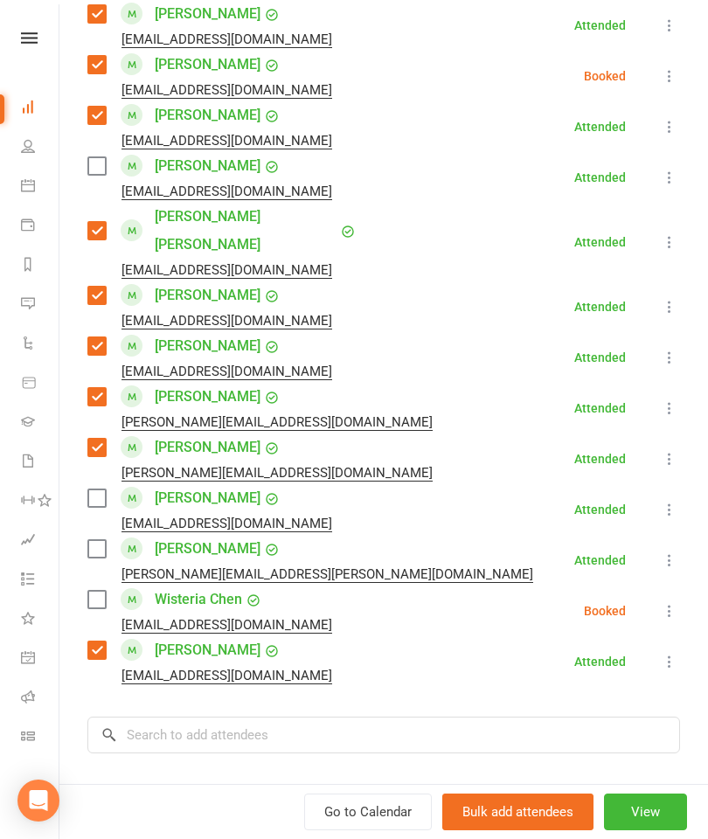
scroll to position [1234, 0]
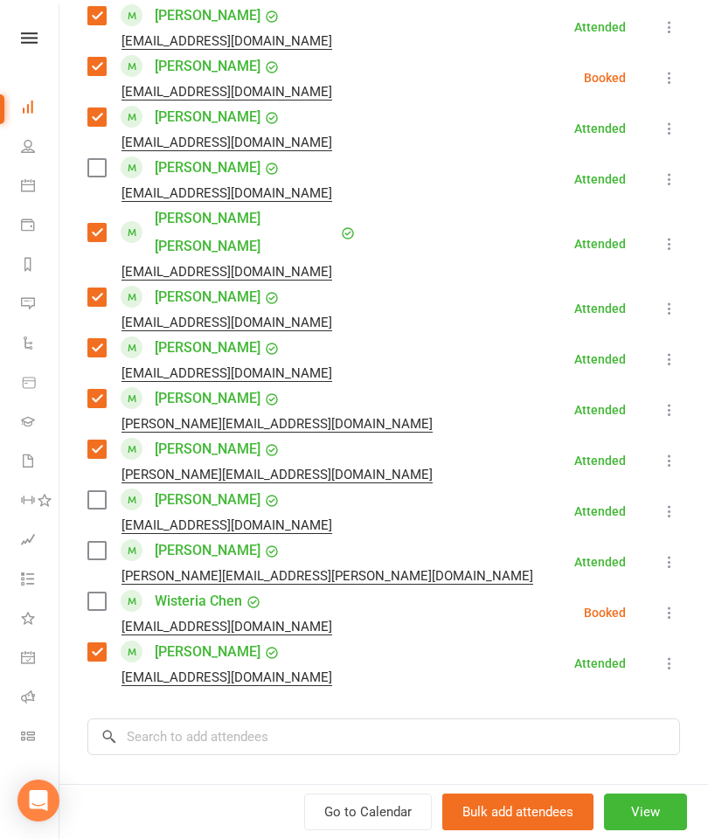
click at [101, 542] on label at bounding box center [95, 550] width 17 height 17
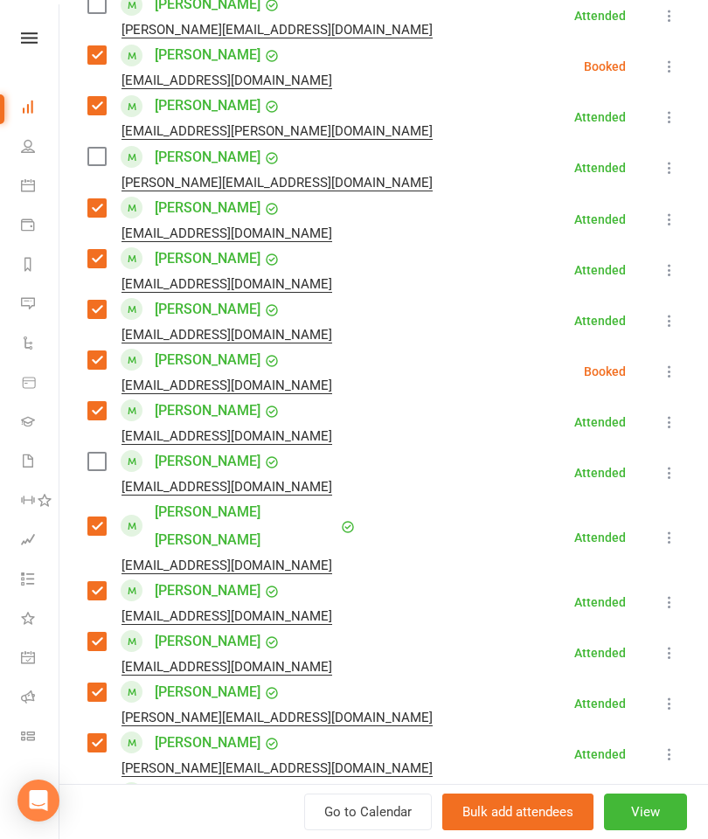
scroll to position [940, 0]
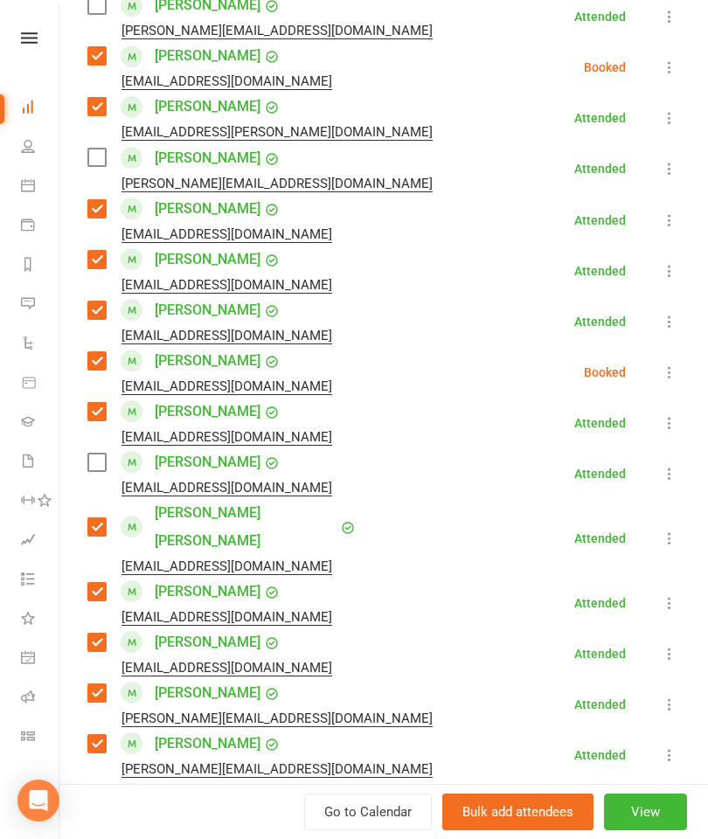
click at [102, 164] on label at bounding box center [95, 156] width 17 height 17
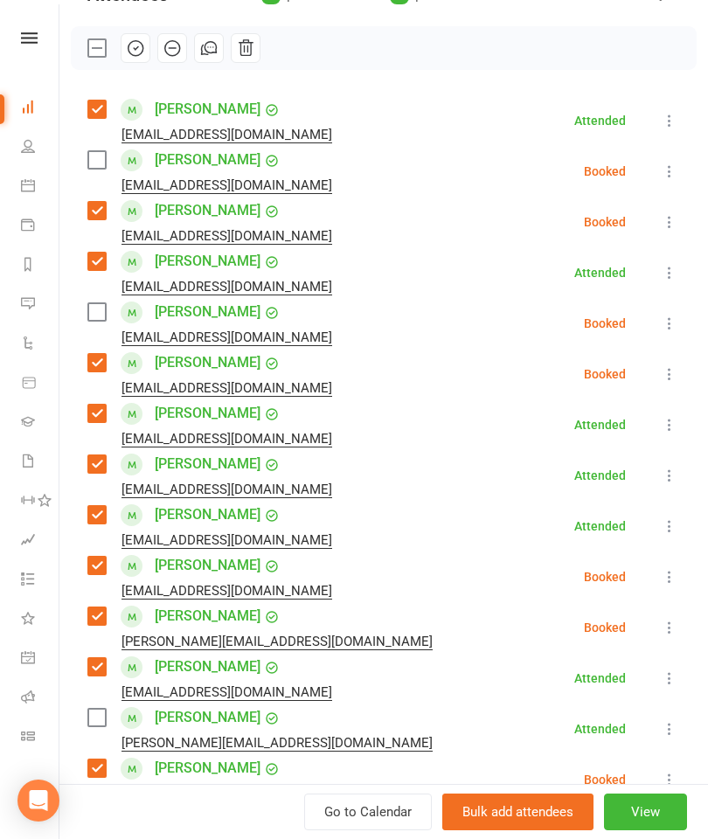
scroll to position [127, 0]
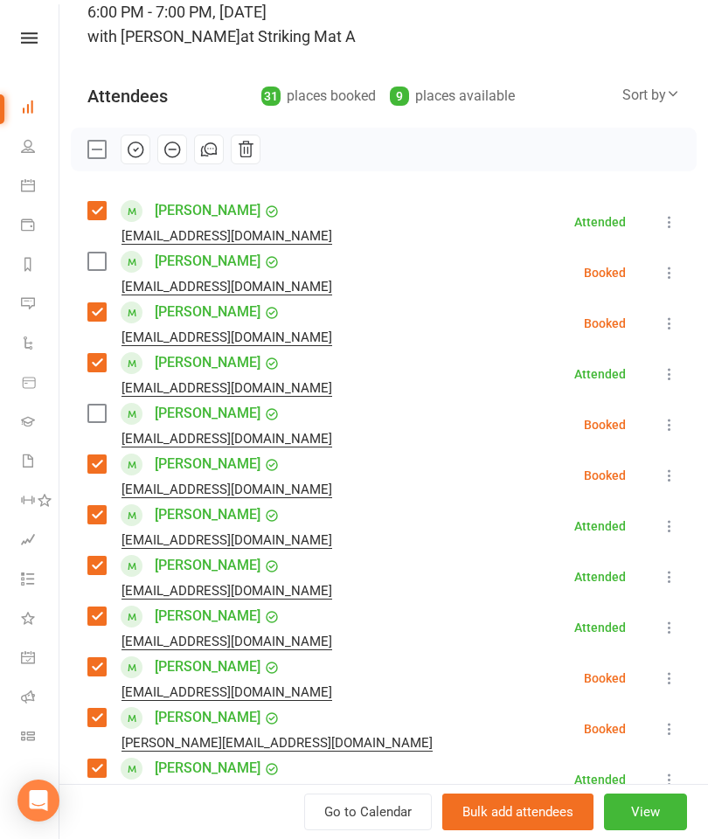
click at [105, 253] on label at bounding box center [95, 260] width 17 height 17
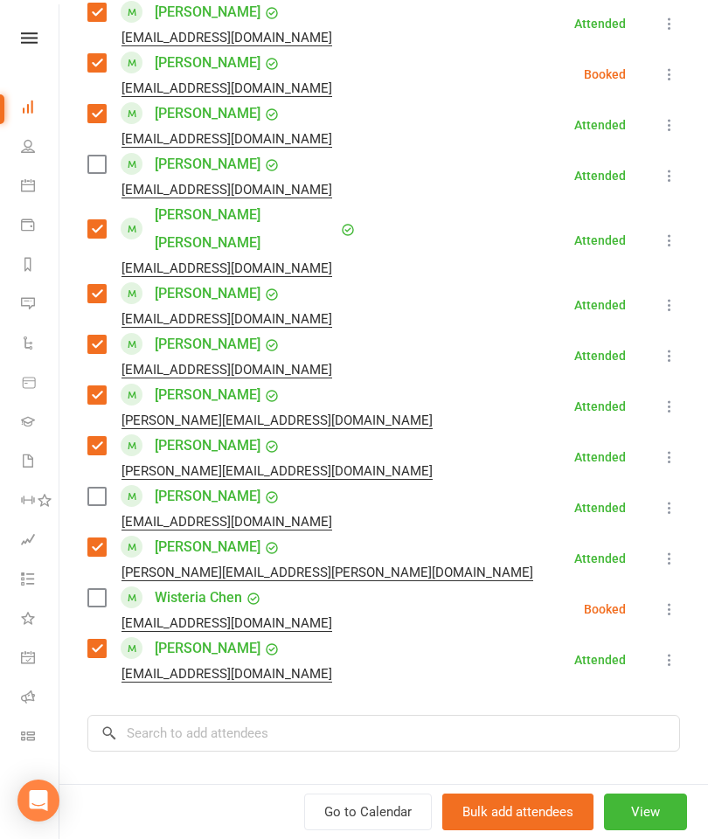
scroll to position [1248, 0]
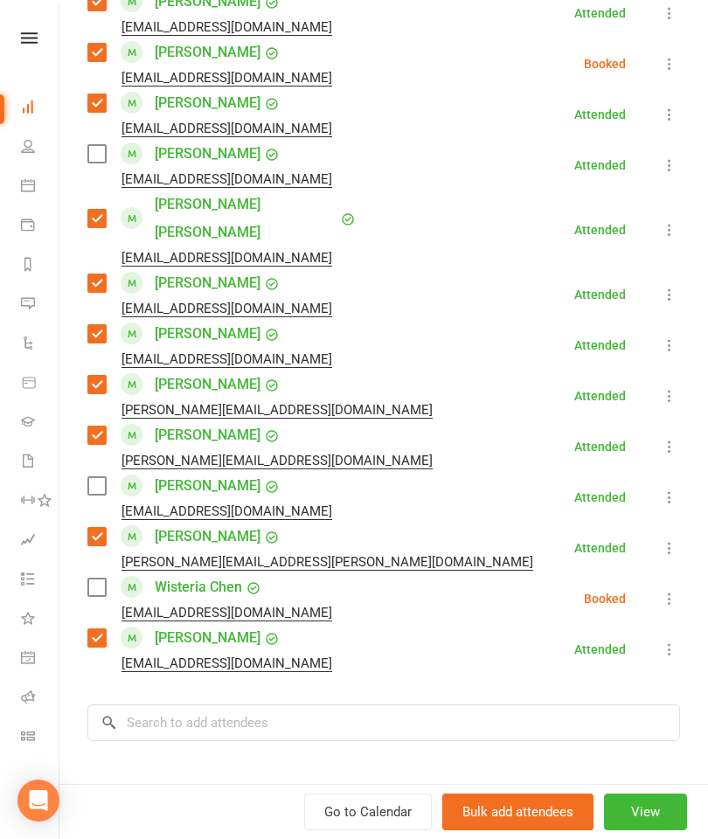
click at [100, 578] on label at bounding box center [95, 586] width 17 height 17
click at [231, 704] on input "search" at bounding box center [383, 722] width 592 height 37
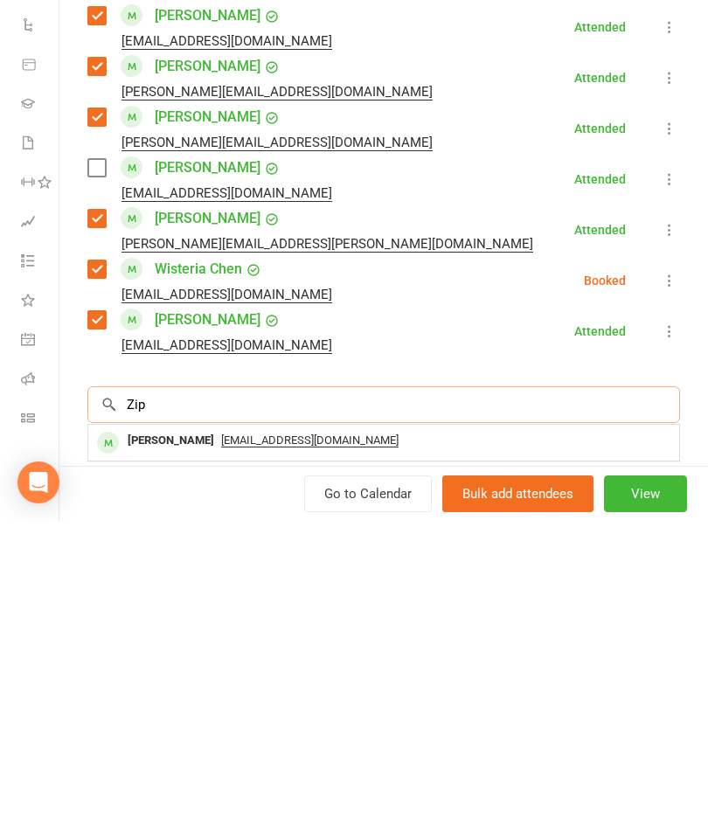
type input "Zip"
click at [142, 746] on div "[PERSON_NAME]" at bounding box center [171, 758] width 100 height 25
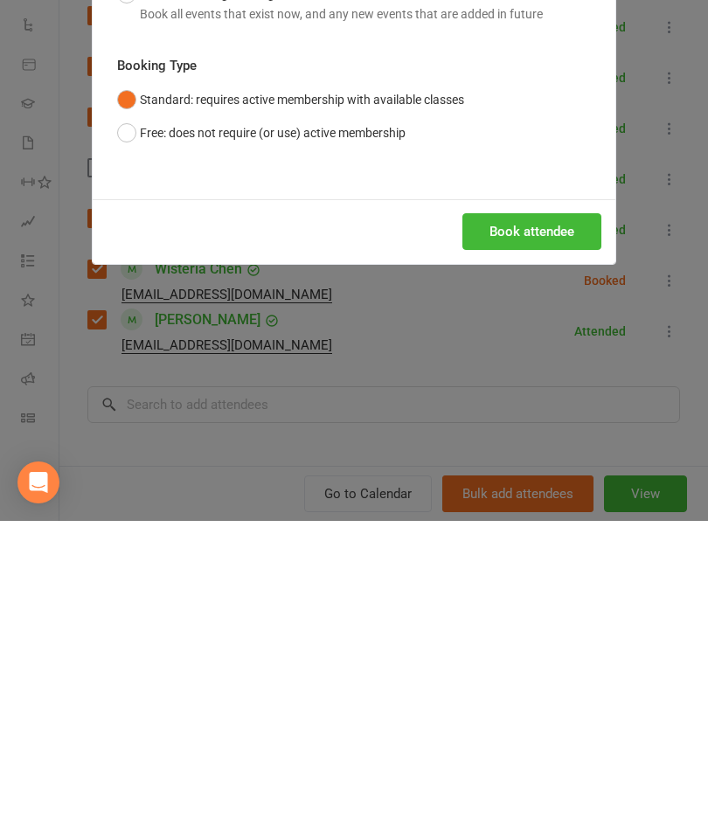
scroll to position [1171, 0]
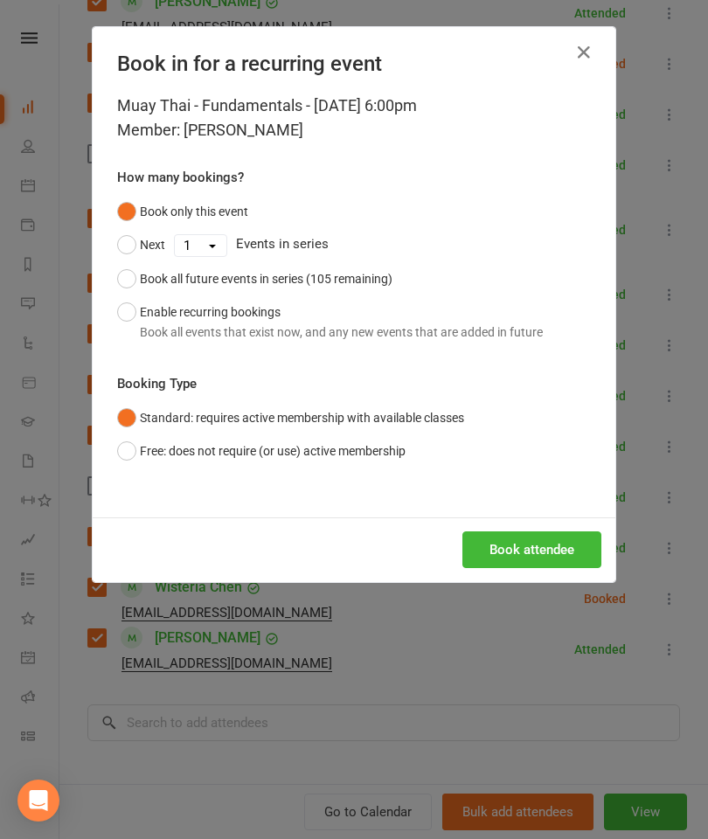
click at [508, 542] on button "Book attendee" at bounding box center [531, 549] width 139 height 37
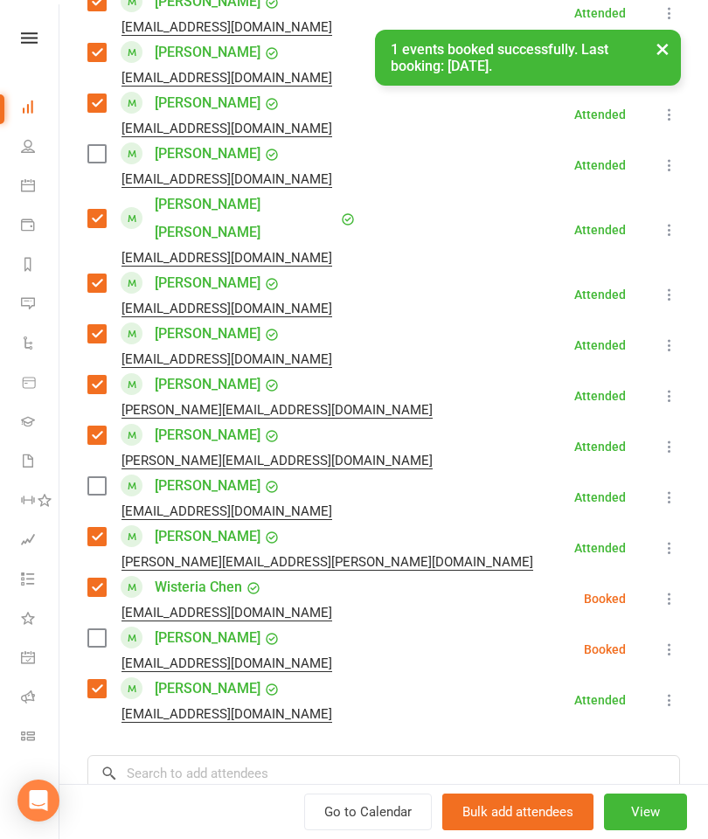
click at [99, 629] on label at bounding box center [95, 637] width 17 height 17
click at [96, 477] on label at bounding box center [95, 485] width 17 height 17
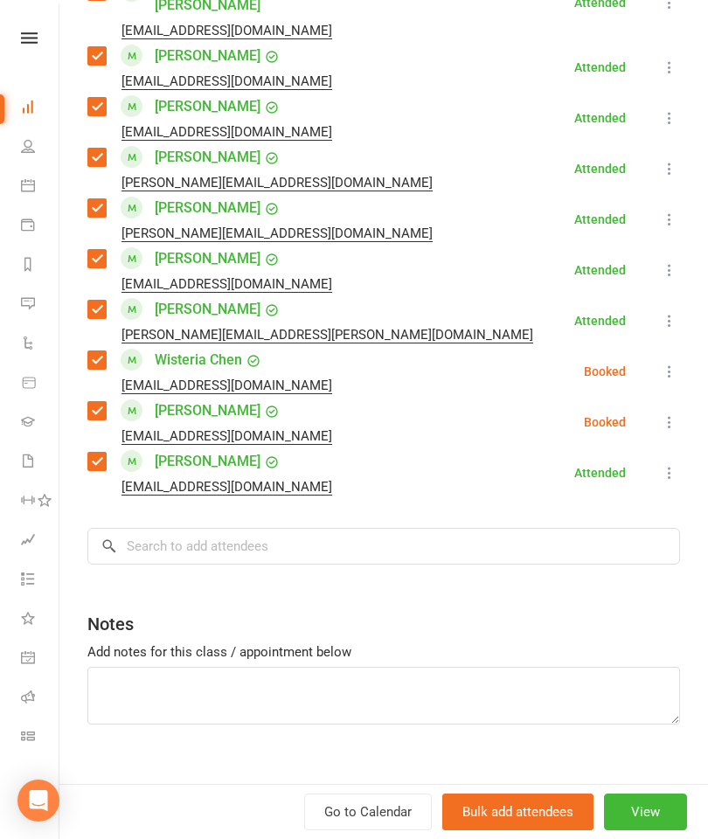
scroll to position [1475, 0]
click at [266, 528] on input "search" at bounding box center [383, 546] width 592 height 37
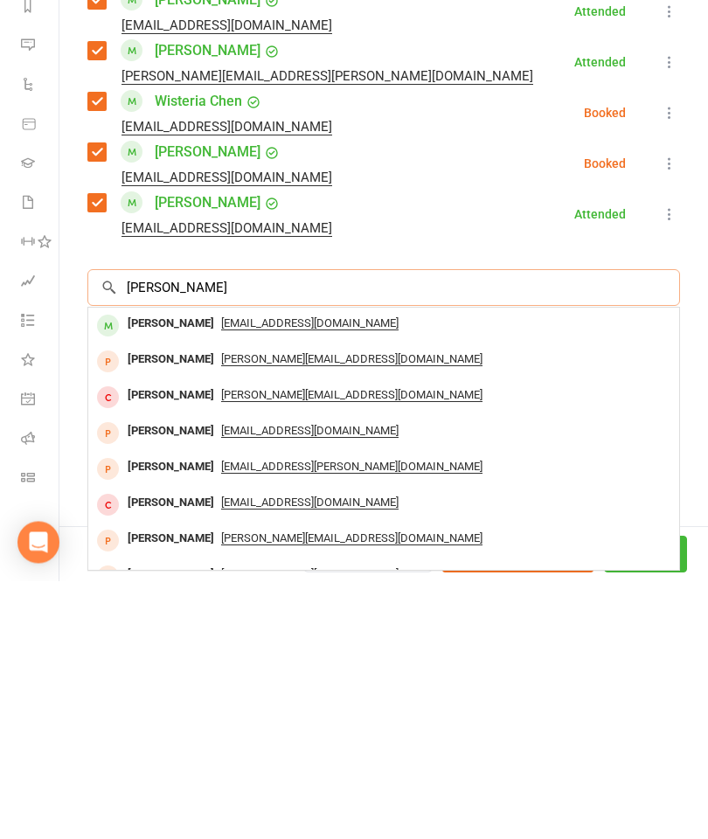
type input "[PERSON_NAME]"
click at [144, 570] on div "[PERSON_NAME]" at bounding box center [171, 582] width 100 height 25
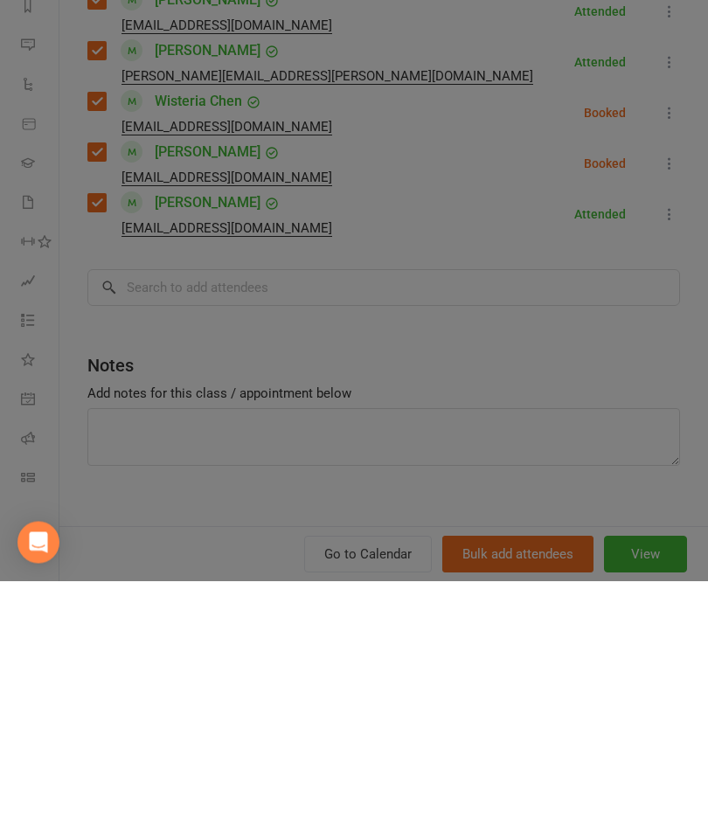
scroll to position [1429, 0]
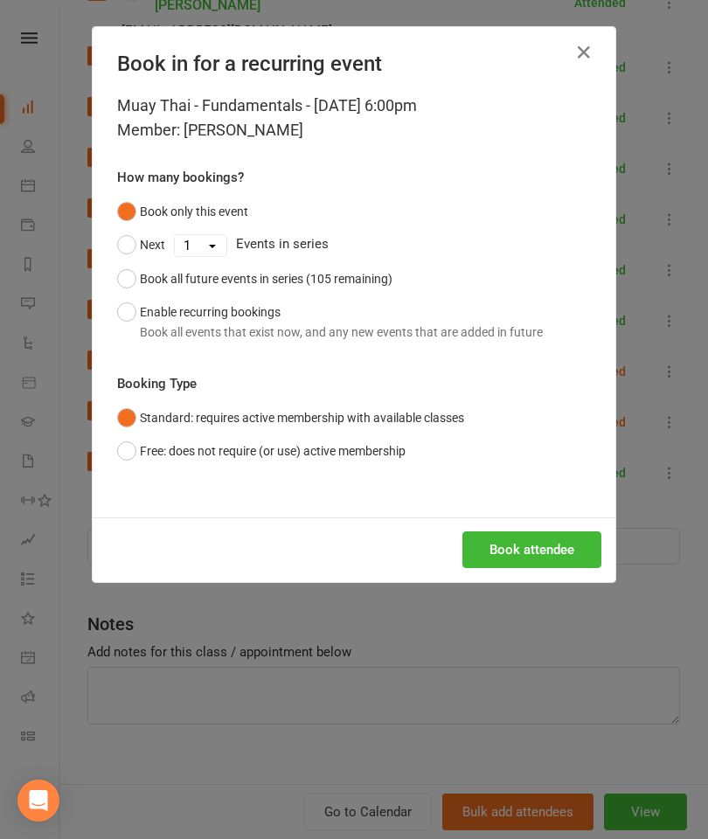
click at [512, 576] on div "Book attendee" at bounding box center [354, 549] width 522 height 65
click at [539, 536] on button "Book attendee" at bounding box center [531, 549] width 139 height 37
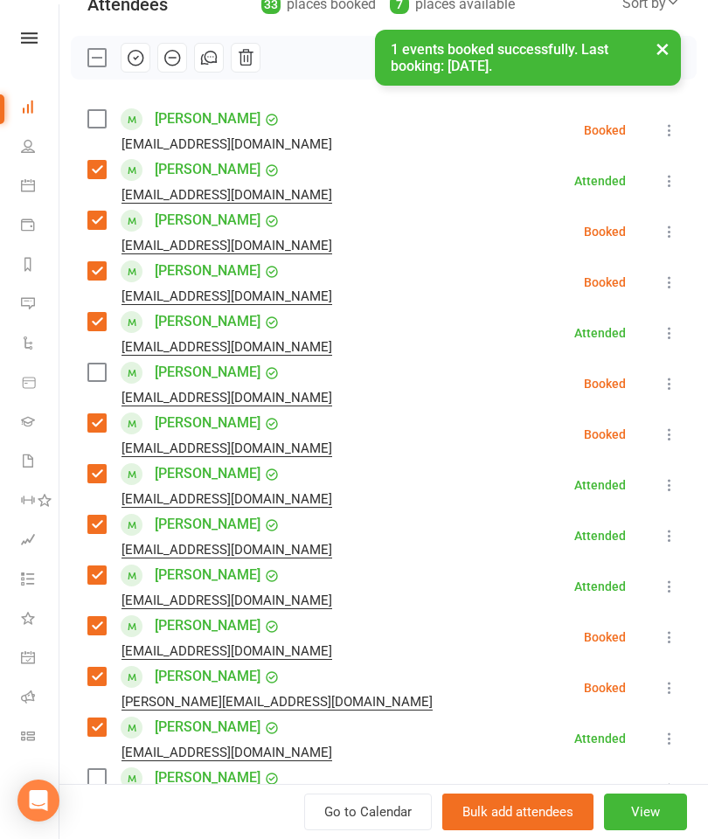
scroll to position [215, 0]
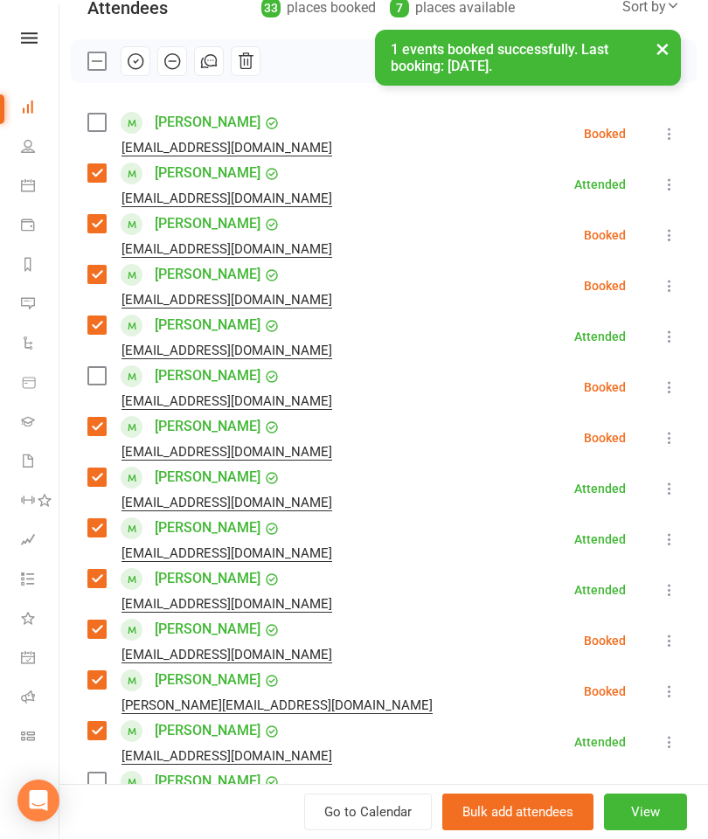
click at [95, 131] on label at bounding box center [95, 122] width 17 height 17
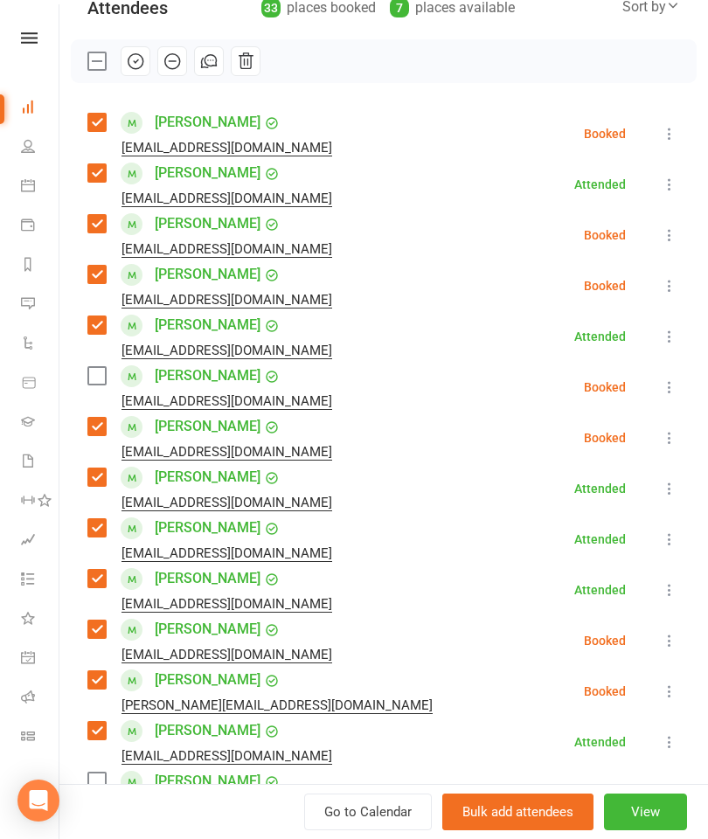
click at [104, 377] on label at bounding box center [95, 375] width 17 height 17
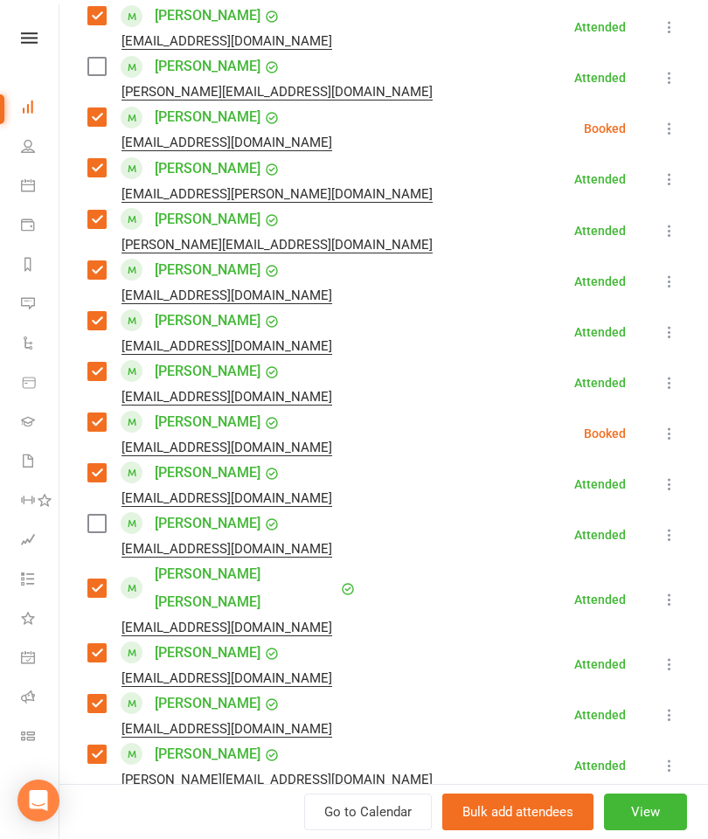
scroll to position [1122, 0]
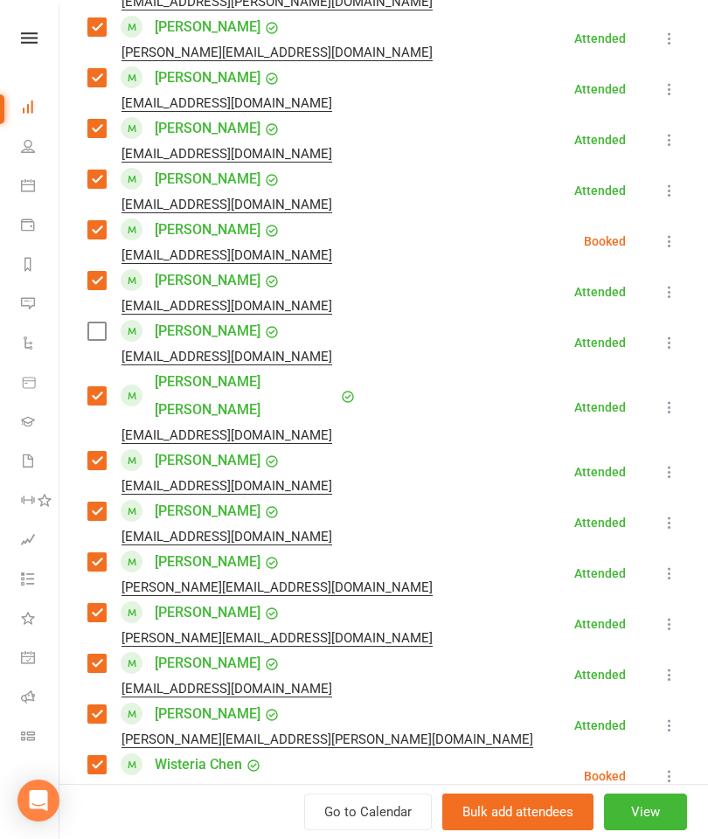
click at [105, 337] on label at bounding box center [95, 330] width 17 height 17
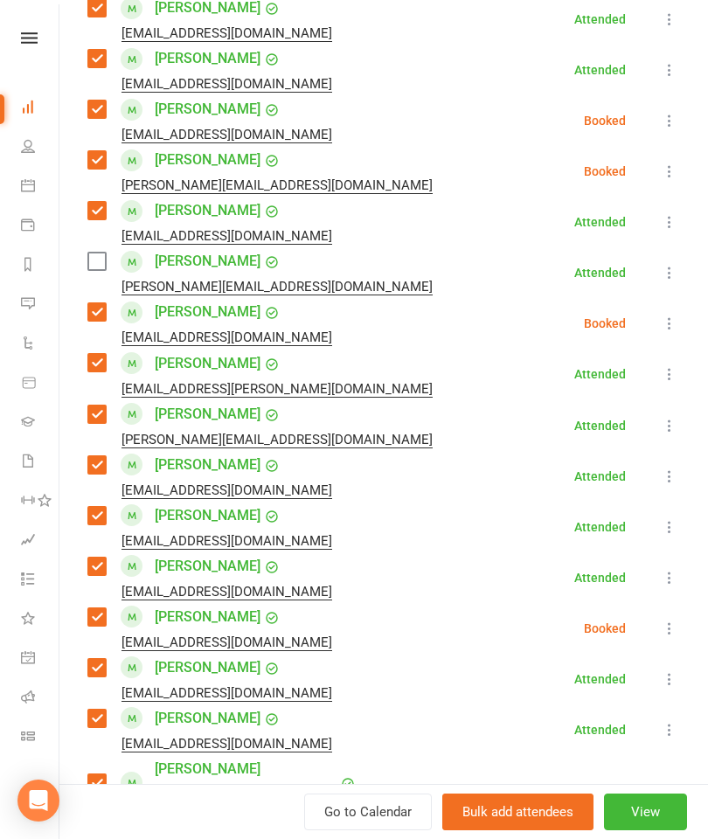
scroll to position [738, 0]
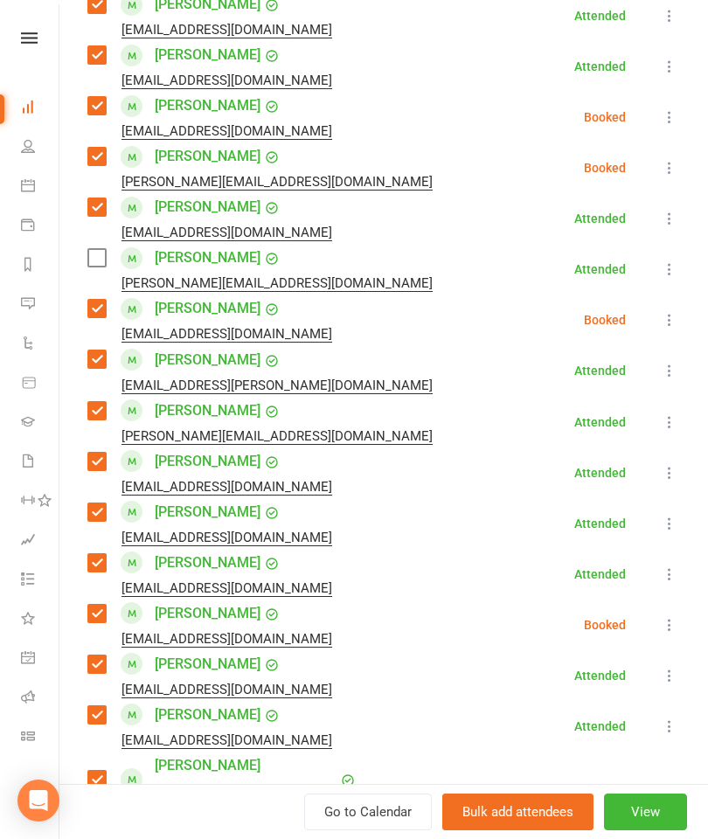
click at [91, 264] on label at bounding box center [95, 257] width 17 height 17
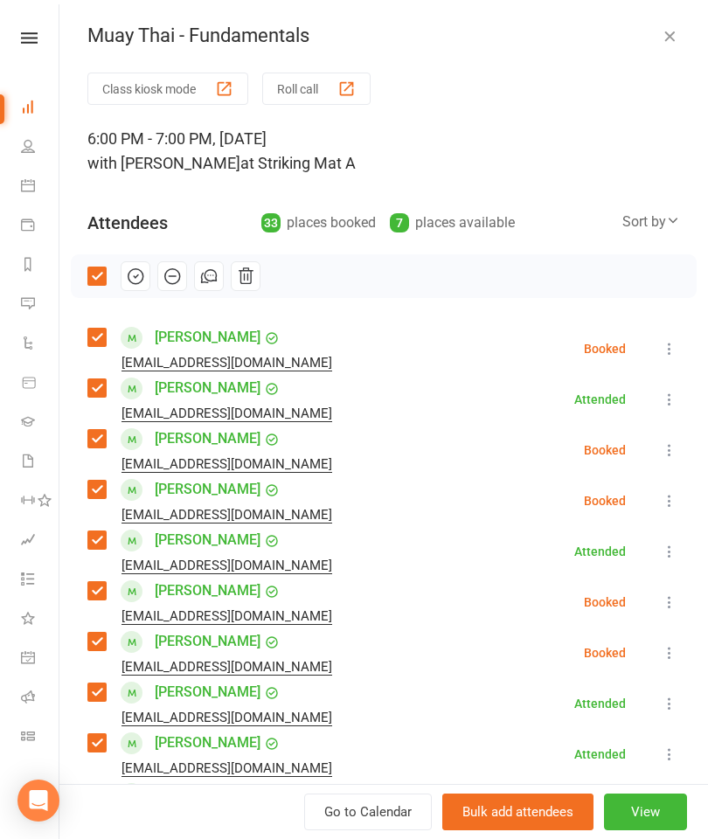
scroll to position [0, 0]
click at [142, 273] on icon "button" at bounding box center [135, 276] width 15 height 15
click at [664, 42] on icon "button" at bounding box center [668, 35] width 17 height 17
